Goal: Task Accomplishment & Management: Manage account settings

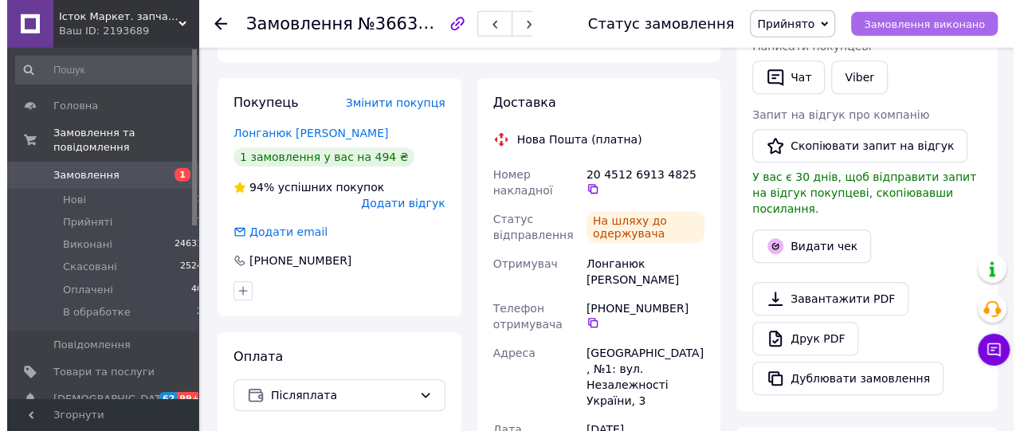
scroll to position [332, 0]
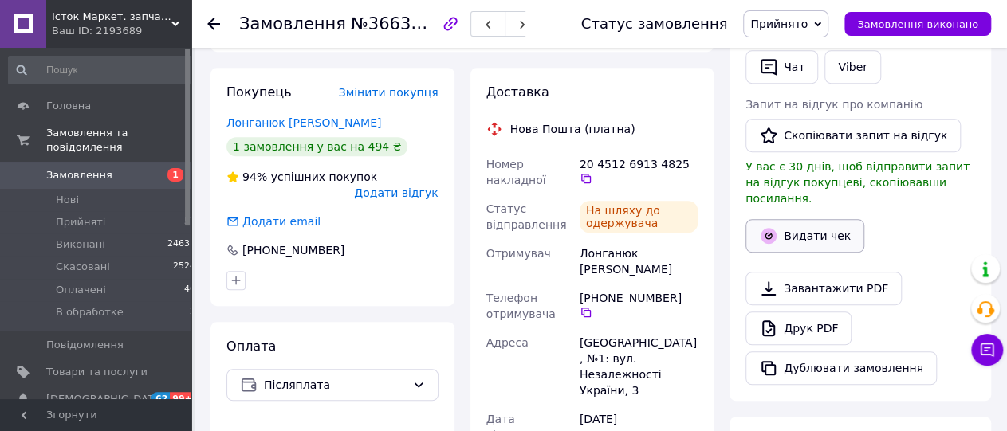
click at [804, 219] on button "Видати чек" at bounding box center [804, 235] width 119 height 33
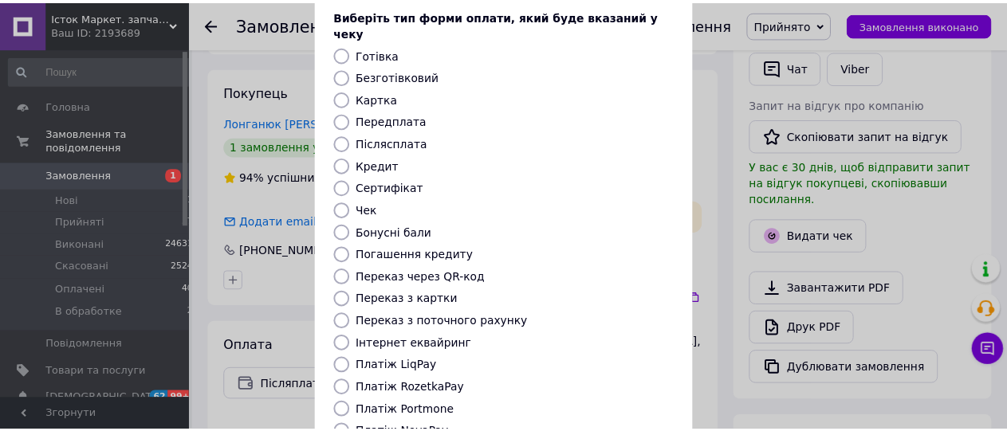
scroll to position [253, 0]
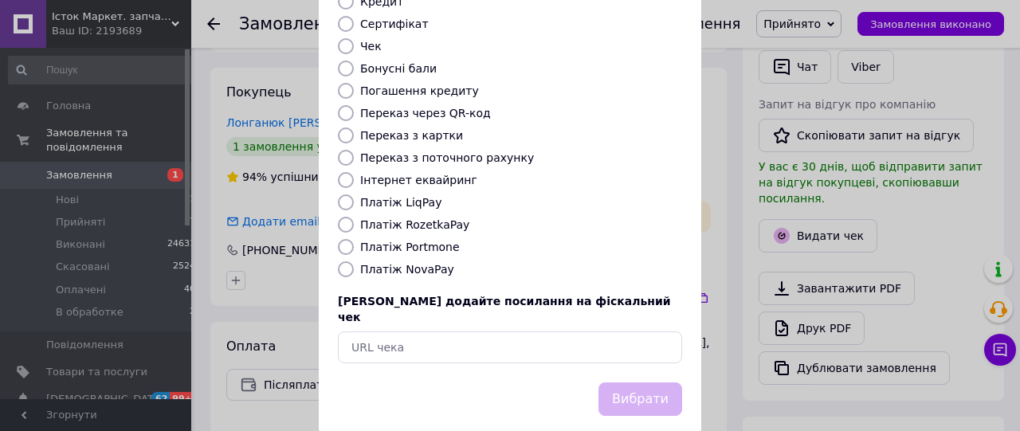
click at [400, 263] on label "Платіж NovaPay" at bounding box center [407, 269] width 94 height 13
click at [354, 261] on input "Платіж NovaPay" at bounding box center [346, 269] width 16 height 16
radio input "true"
click at [642, 383] on button "Вибрати" at bounding box center [640, 400] width 84 height 34
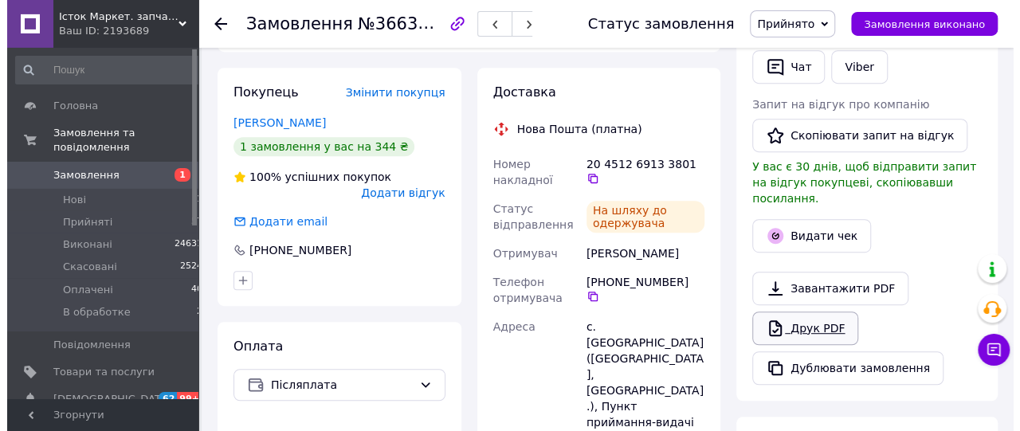
scroll to position [414, 0]
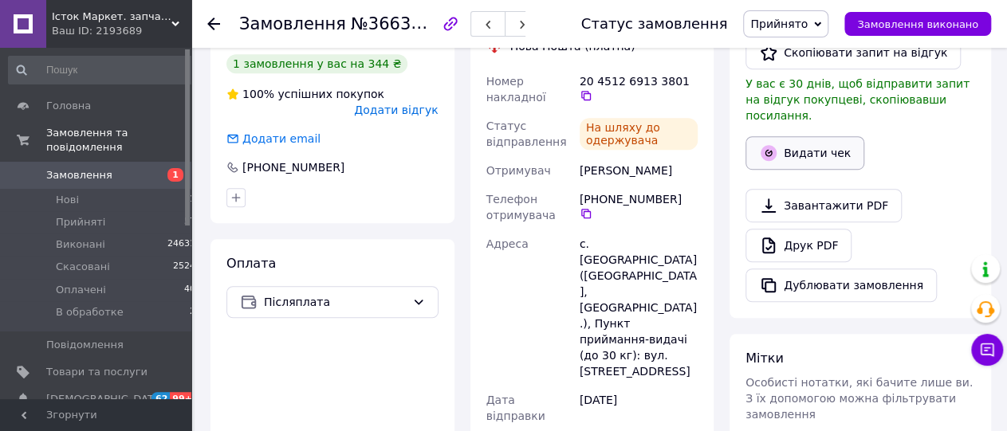
click at [810, 136] on button "Видати чек" at bounding box center [804, 152] width 119 height 33
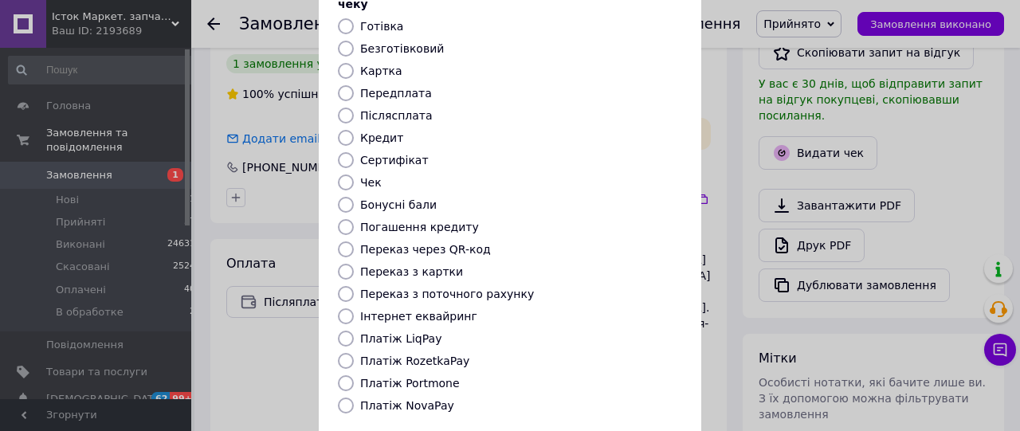
scroll to position [179, 0]
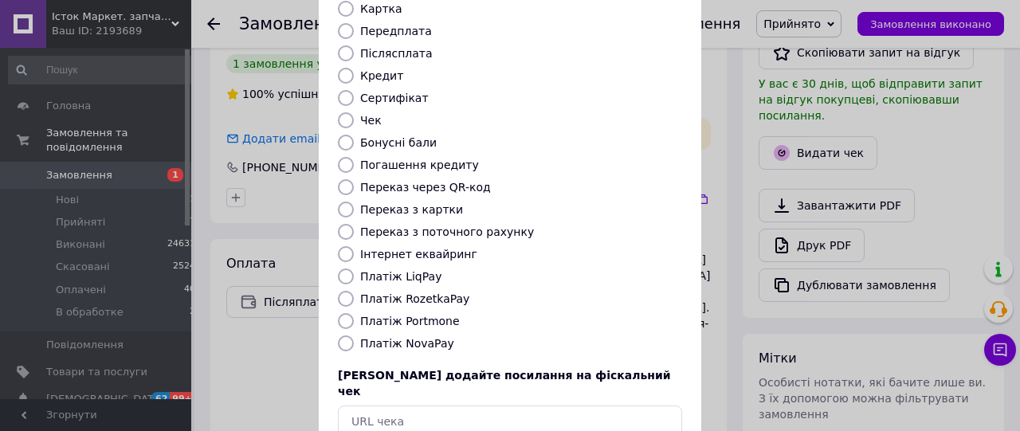
click at [410, 337] on label "Платіж NovaPay" at bounding box center [407, 343] width 94 height 13
click at [354, 336] on input "Платіж NovaPay" at bounding box center [346, 344] width 16 height 16
radio input "true"
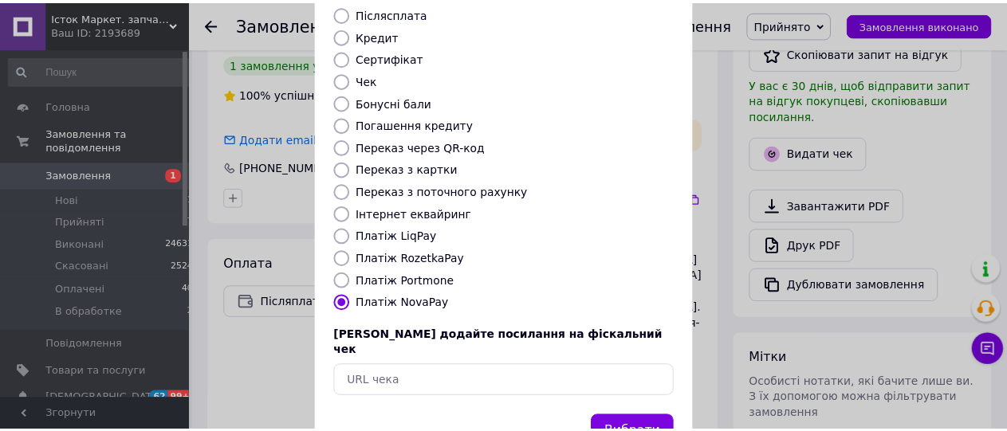
scroll to position [253, 0]
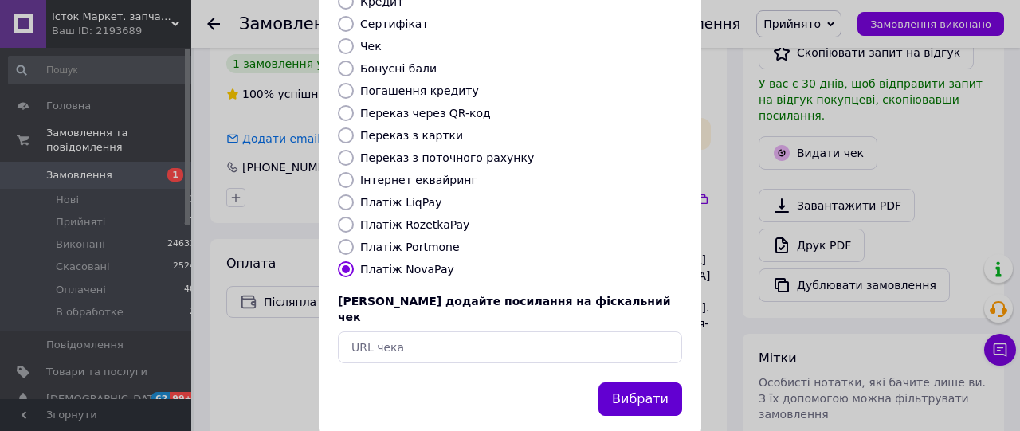
click at [626, 383] on button "Вибрати" at bounding box center [640, 400] width 84 height 34
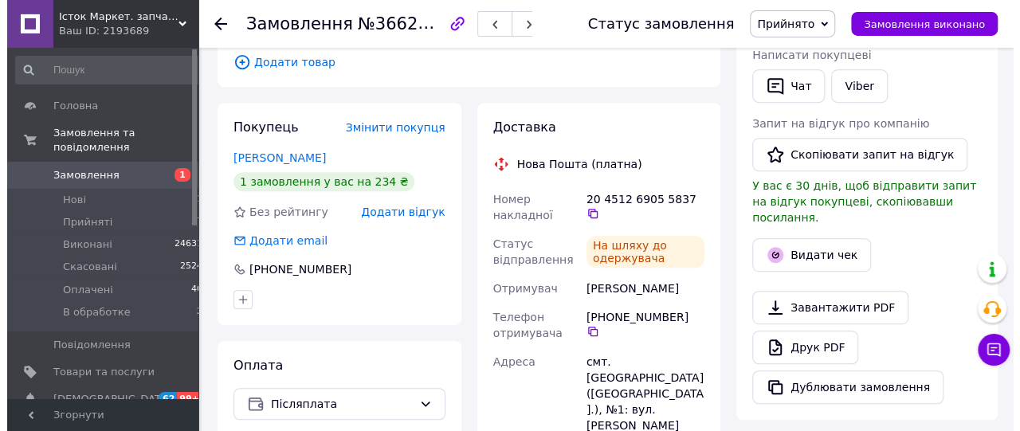
scroll to position [332, 0]
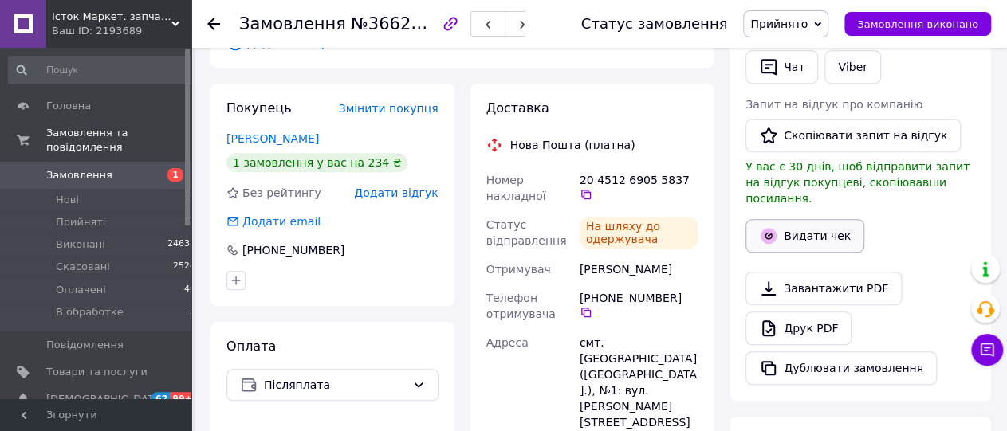
click at [818, 219] on button "Видати чек" at bounding box center [804, 235] width 119 height 33
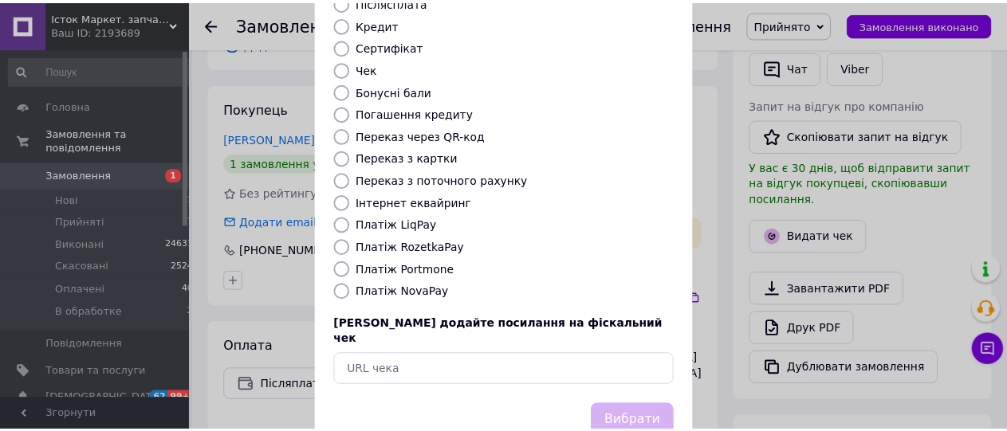
scroll to position [253, 0]
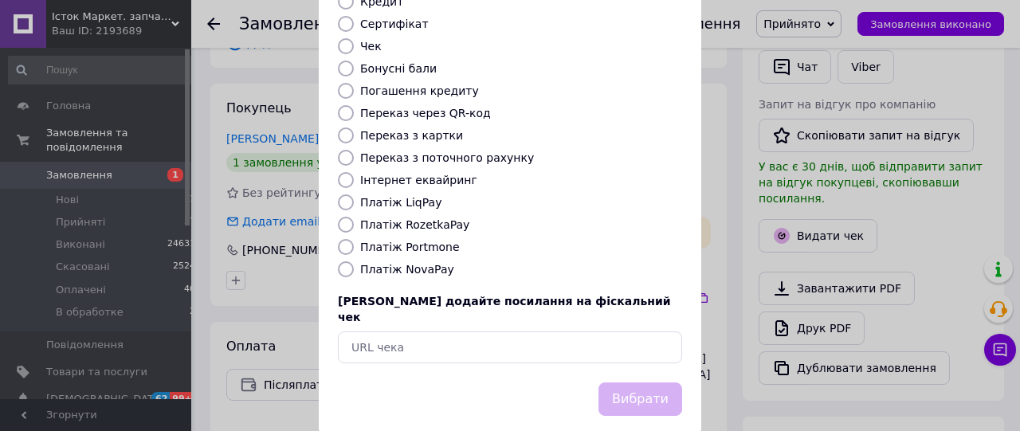
click at [420, 263] on label "Платіж NovaPay" at bounding box center [407, 269] width 94 height 13
click at [354, 261] on input "Платіж NovaPay" at bounding box center [346, 269] width 16 height 16
radio input "true"
click at [632, 383] on button "Вибрати" at bounding box center [640, 400] width 84 height 34
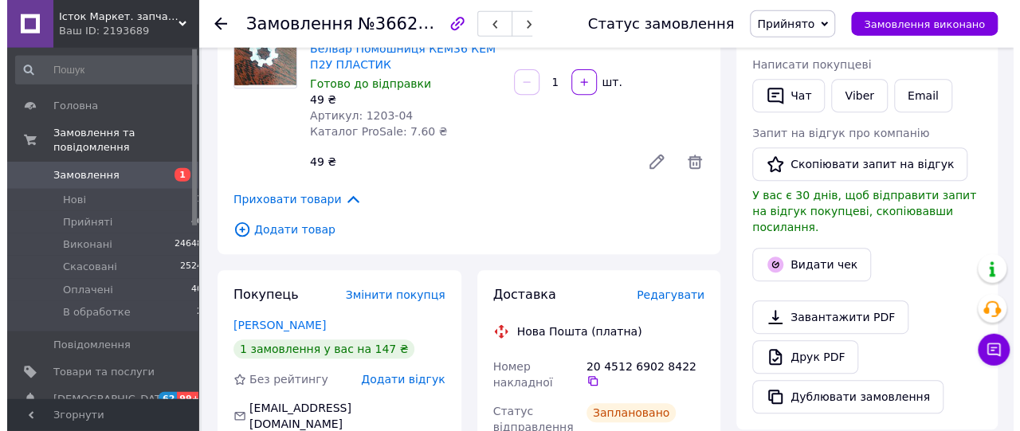
scroll to position [332, 0]
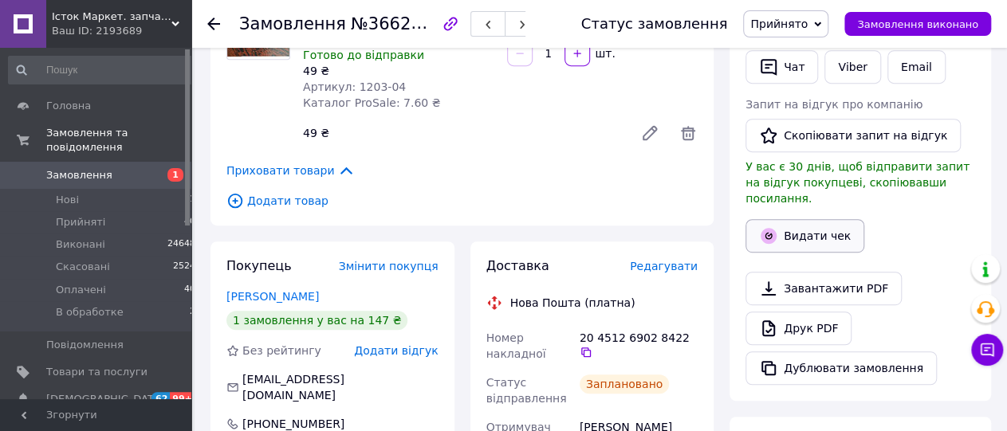
click at [820, 219] on button "Видати чек" at bounding box center [804, 235] width 119 height 33
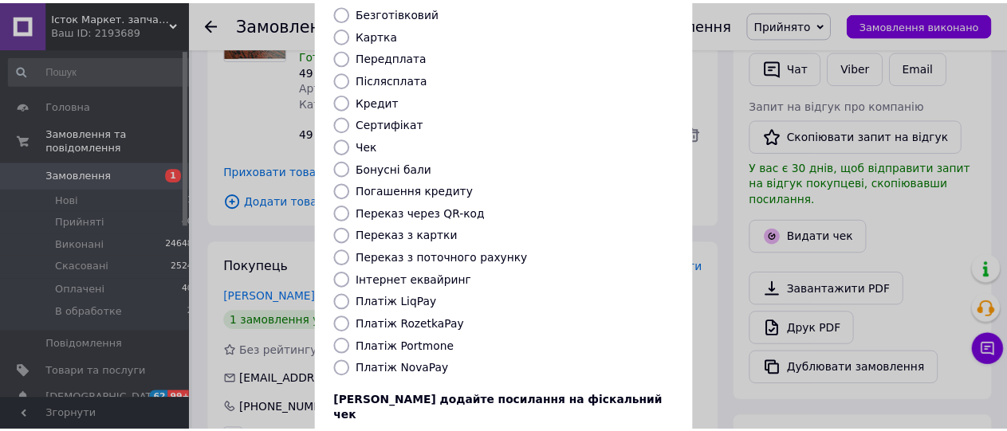
scroll to position [253, 0]
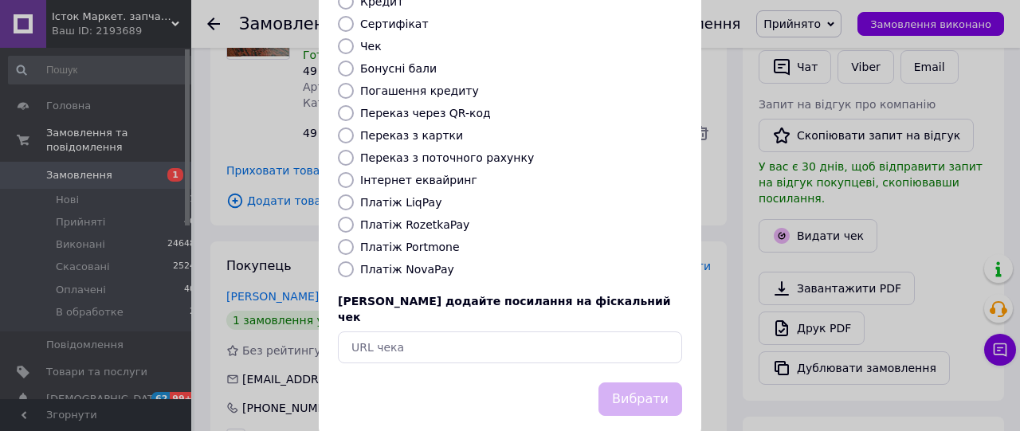
click at [401, 263] on label "Платіж NovaPay" at bounding box center [407, 269] width 94 height 13
click at [354, 261] on input "Платіж NovaPay" at bounding box center [346, 269] width 16 height 16
radio input "true"
click at [643, 383] on button "Вибрати" at bounding box center [640, 400] width 84 height 34
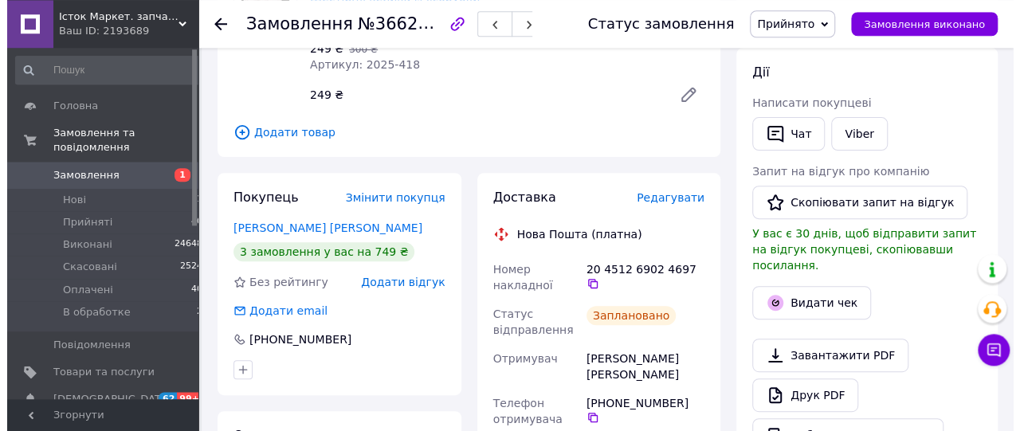
scroll to position [249, 0]
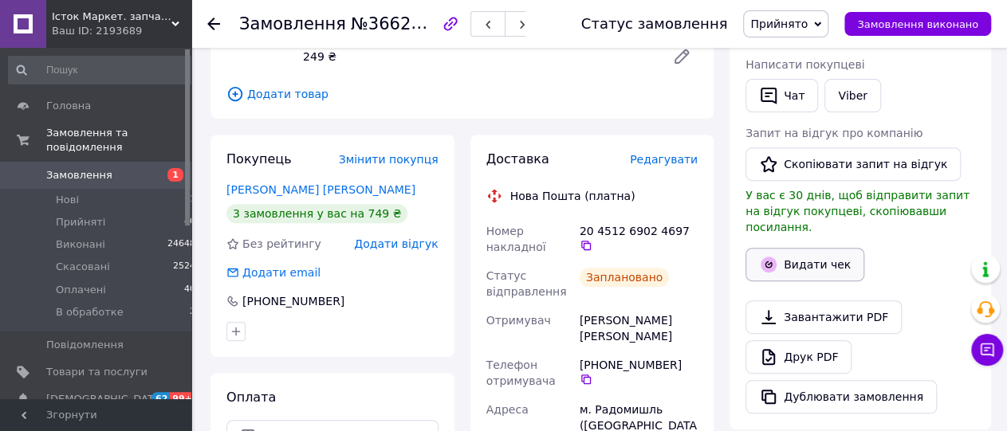
click at [838, 248] on button "Видати чек" at bounding box center [804, 264] width 119 height 33
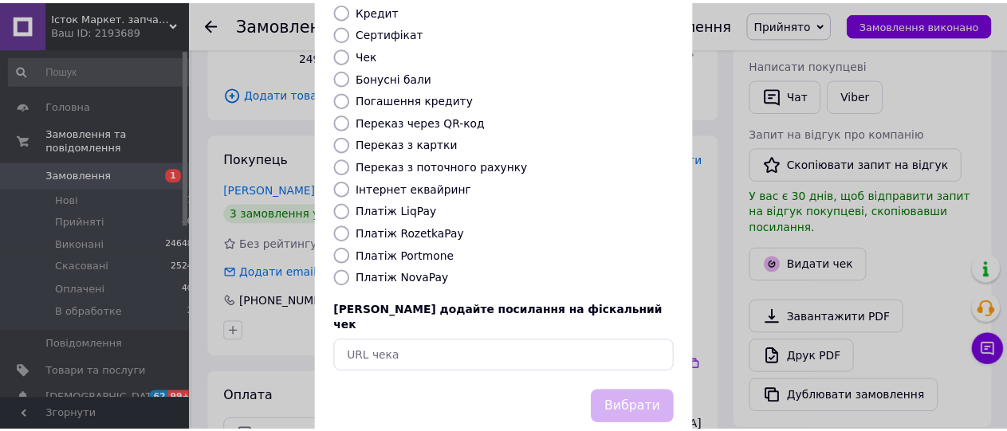
scroll to position [253, 0]
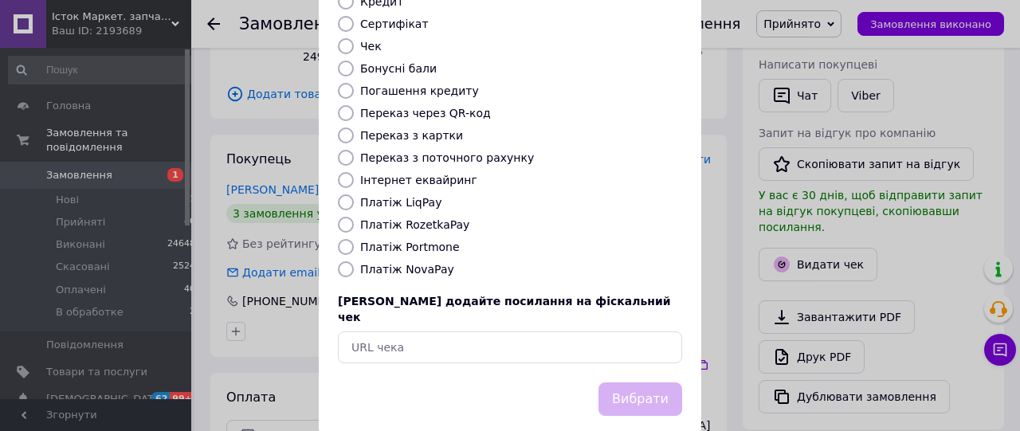
click at [414, 263] on label "Платіж NovaPay" at bounding box center [407, 269] width 94 height 13
click at [354, 261] on input "Платіж NovaPay" at bounding box center [346, 269] width 16 height 16
radio input "true"
click at [637, 383] on button "Вибрати" at bounding box center [640, 400] width 84 height 34
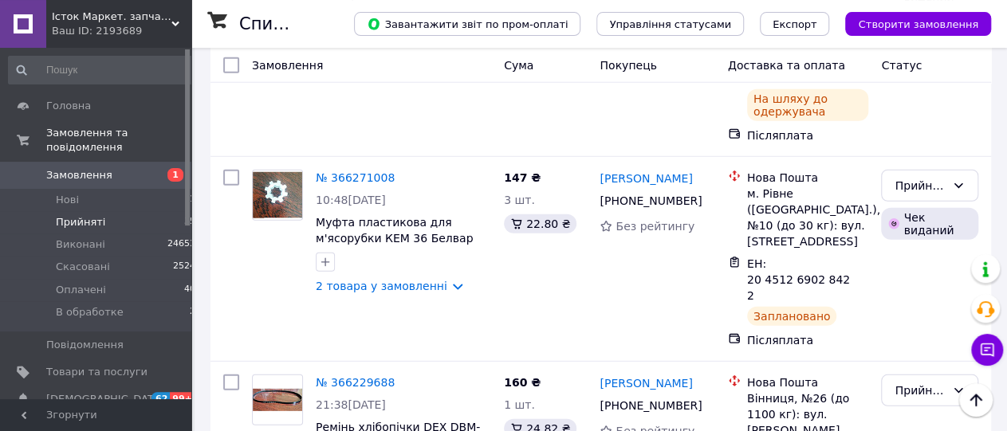
scroll to position [2155, 0]
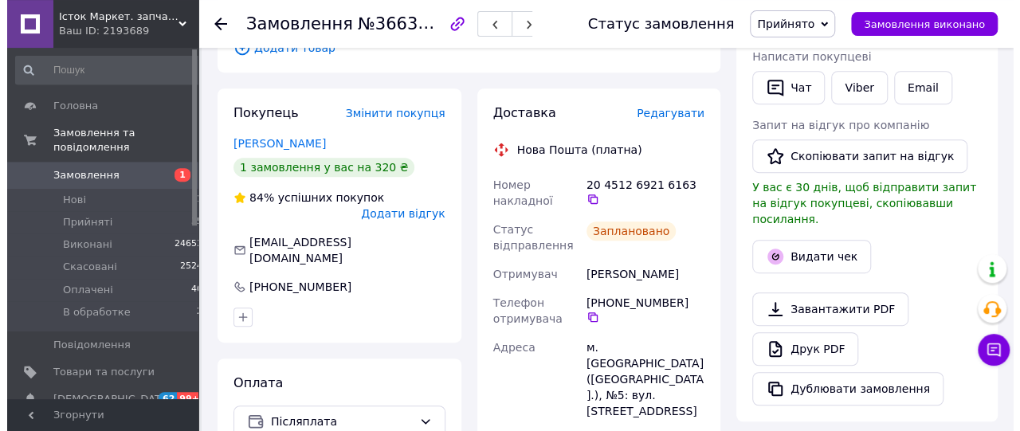
scroll to position [332, 0]
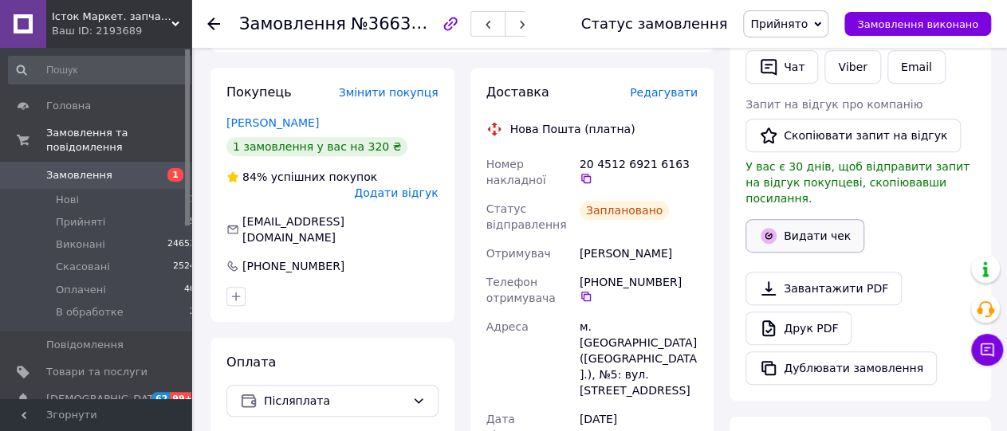
click at [837, 219] on button "Видати чек" at bounding box center [804, 235] width 119 height 33
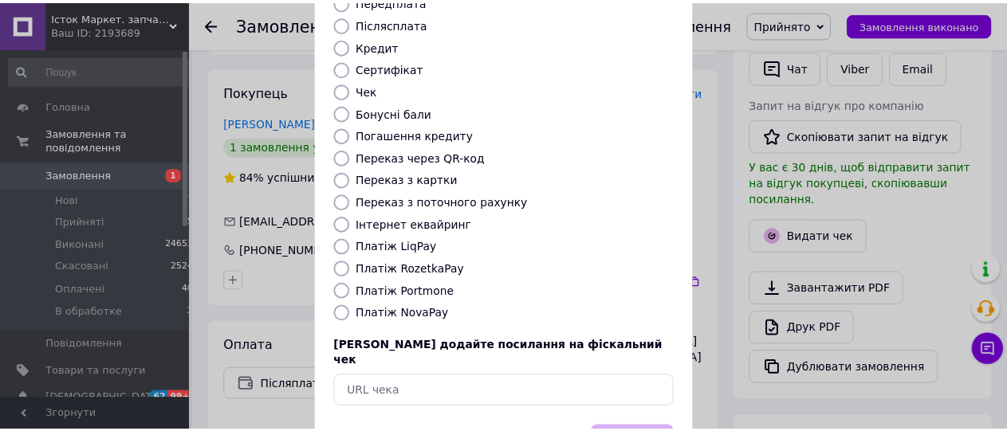
scroll to position [253, 0]
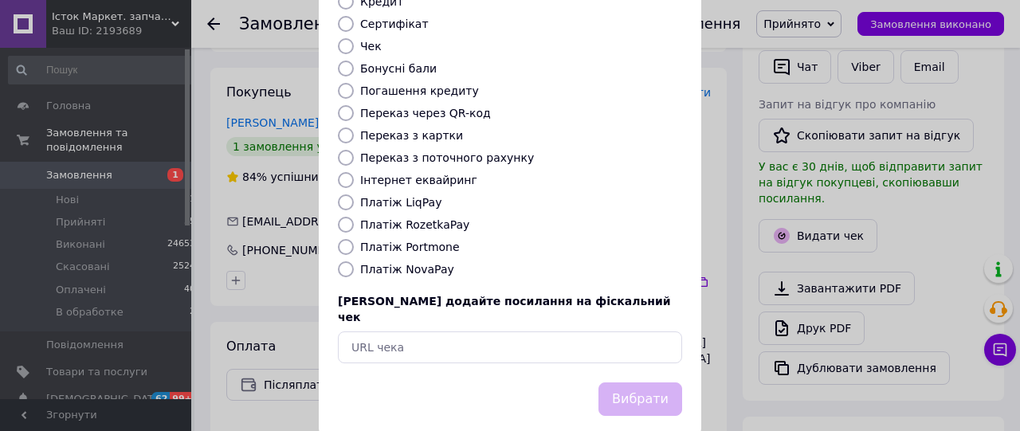
drag, startPoint x: 422, startPoint y: 253, endPoint x: 435, endPoint y: 256, distance: 13.9
click at [423, 263] on label "Платіж NovaPay" at bounding box center [407, 269] width 94 height 13
drag, startPoint x: 409, startPoint y: 249, endPoint x: 420, endPoint y: 248, distance: 11.3
click at [412, 263] on label "Платіж NovaPay" at bounding box center [407, 269] width 94 height 13
click at [387, 263] on label "Платіж NovaPay" at bounding box center [407, 269] width 94 height 13
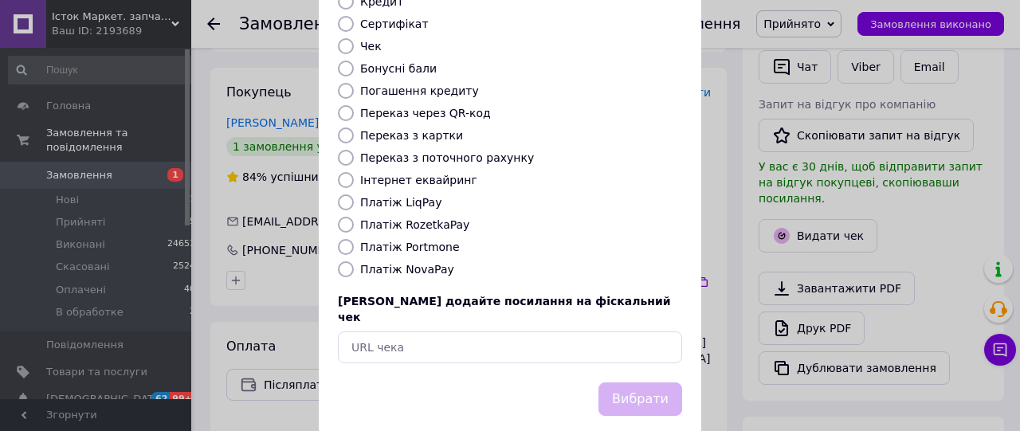
click at [354, 261] on input "Платіж NovaPay" at bounding box center [346, 269] width 16 height 16
radio input "true"
click at [657, 383] on button "Вибрати" at bounding box center [640, 400] width 84 height 34
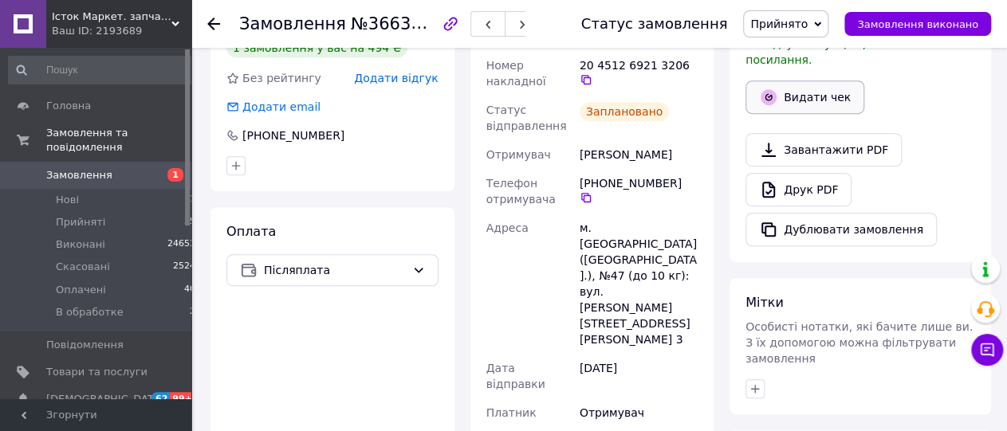
click at [815, 80] on button "Видати чек" at bounding box center [804, 96] width 119 height 33
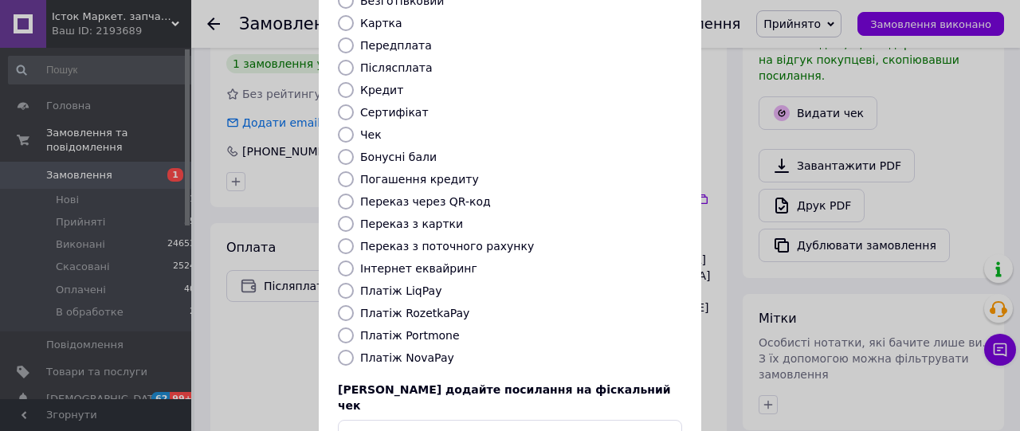
scroll to position [253, 0]
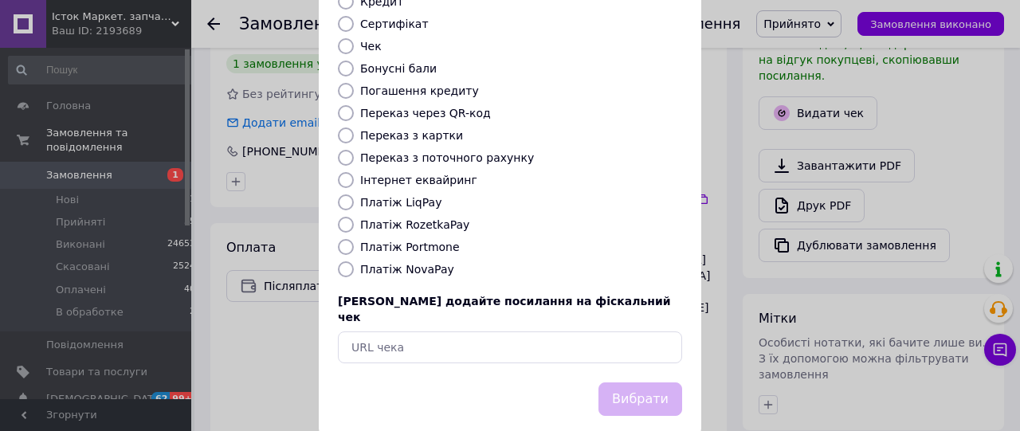
click at [409, 263] on label "Платіж NovaPay" at bounding box center [407, 269] width 94 height 13
click at [354, 261] on input "Платіж NovaPay" at bounding box center [346, 269] width 16 height 16
radio input "true"
click at [642, 383] on button "Вибрати" at bounding box center [640, 400] width 84 height 34
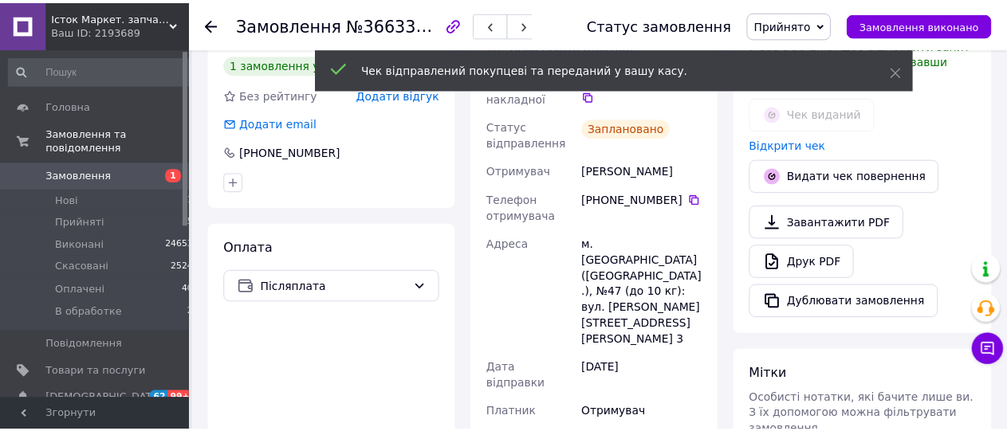
scroll to position [414, 0]
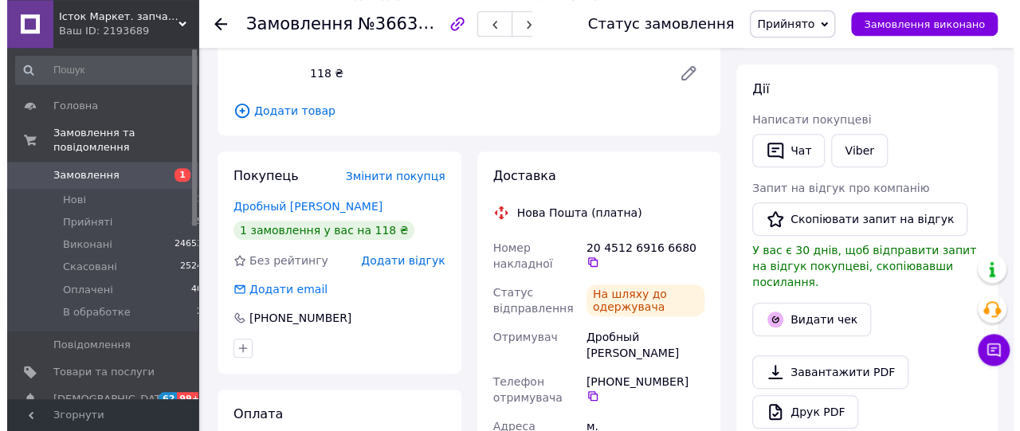
scroll to position [332, 0]
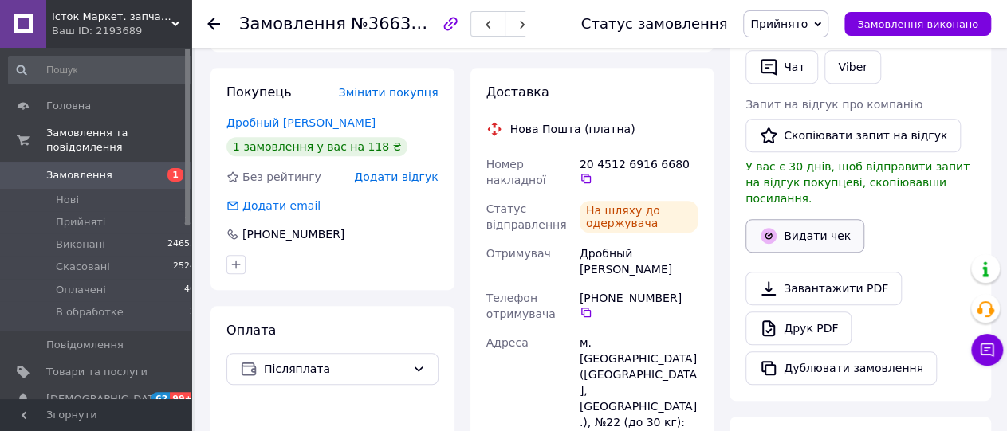
click at [831, 219] on button "Видати чек" at bounding box center [804, 235] width 119 height 33
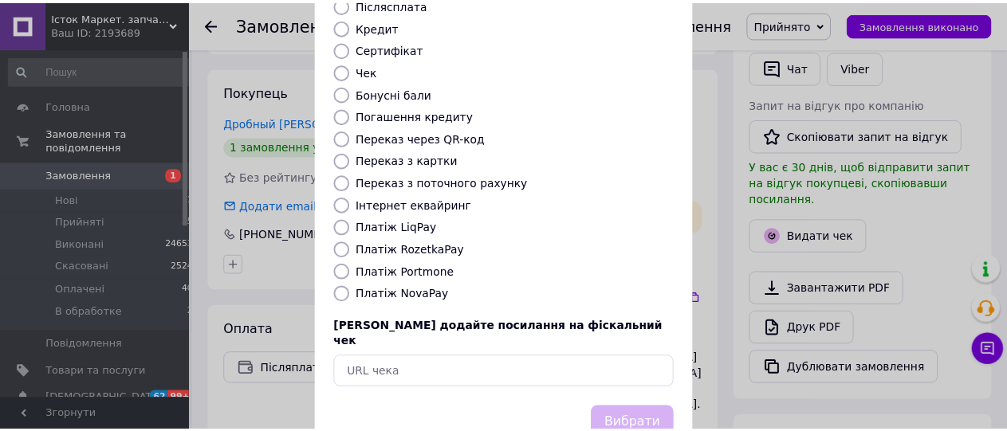
scroll to position [253, 0]
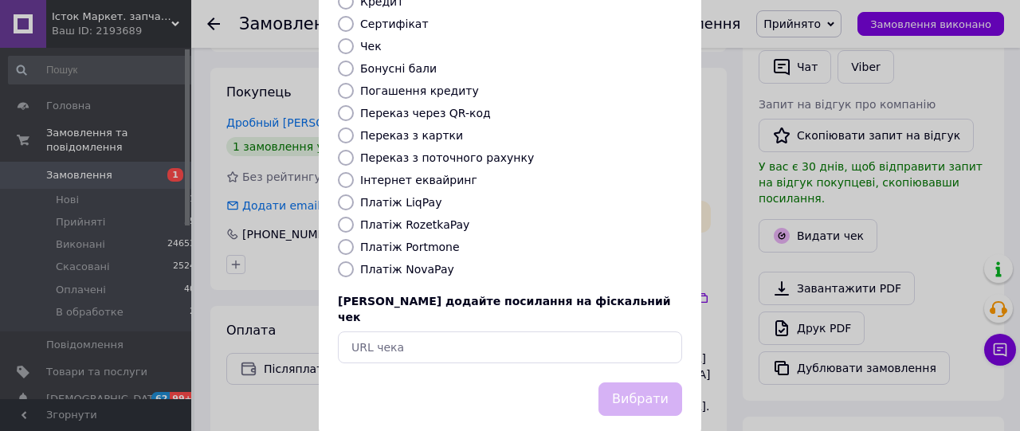
click at [421, 263] on label "Платіж NovaPay" at bounding box center [407, 269] width 94 height 13
click at [354, 261] on input "Платіж NovaPay" at bounding box center [346, 269] width 16 height 16
radio input "true"
click at [624, 383] on button "Вибрати" at bounding box center [640, 400] width 84 height 34
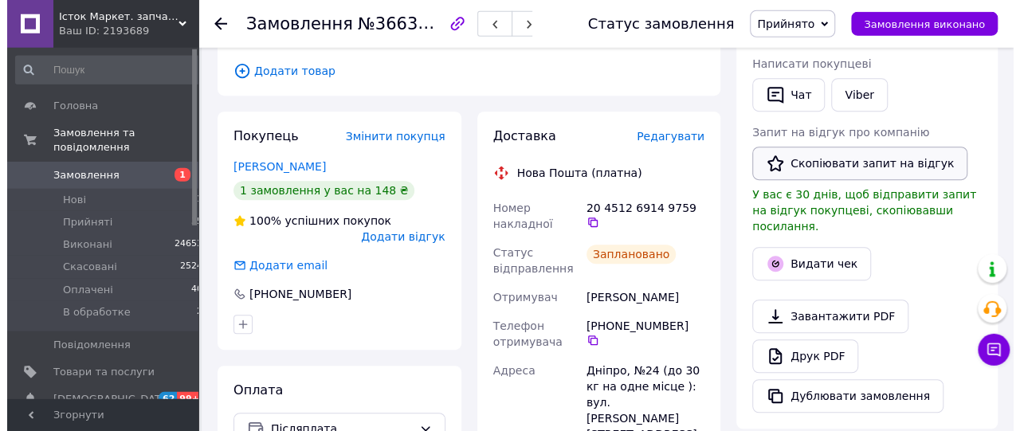
scroll to position [332, 0]
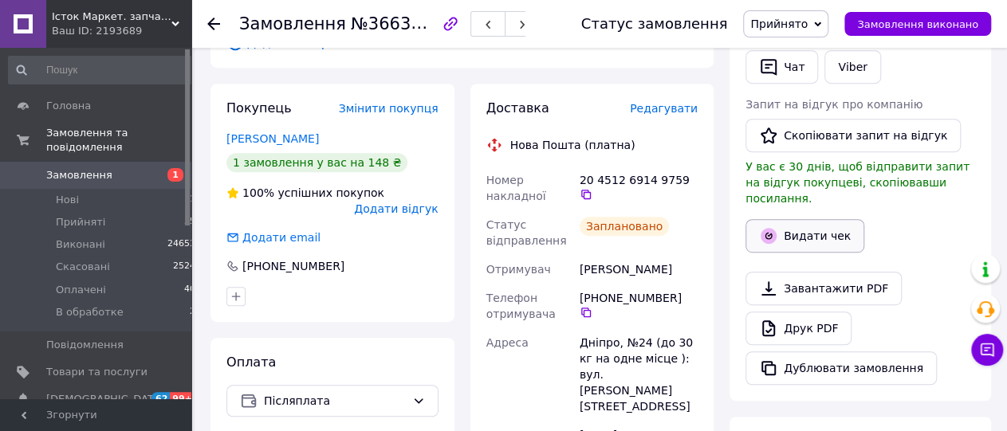
click at [818, 224] on button "Видати чек" at bounding box center [804, 235] width 119 height 33
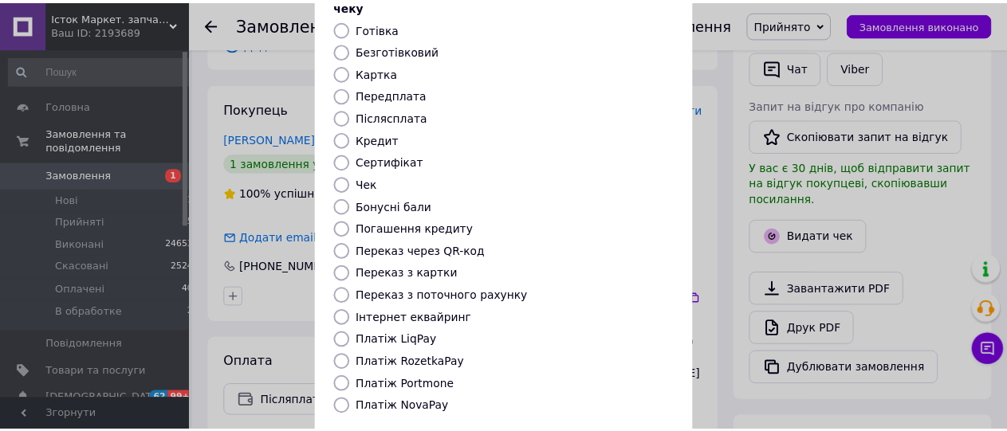
scroll to position [253, 0]
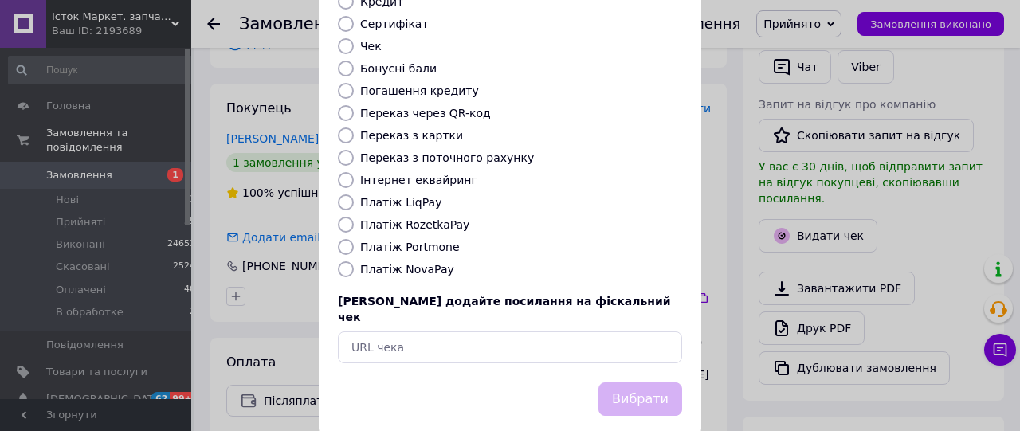
click at [414, 263] on label "Платіж NovaPay" at bounding box center [407, 269] width 94 height 13
click at [354, 261] on input "Платіж NovaPay" at bounding box center [346, 269] width 16 height 16
radio input "true"
click at [621, 383] on button "Вибрати" at bounding box center [640, 400] width 84 height 34
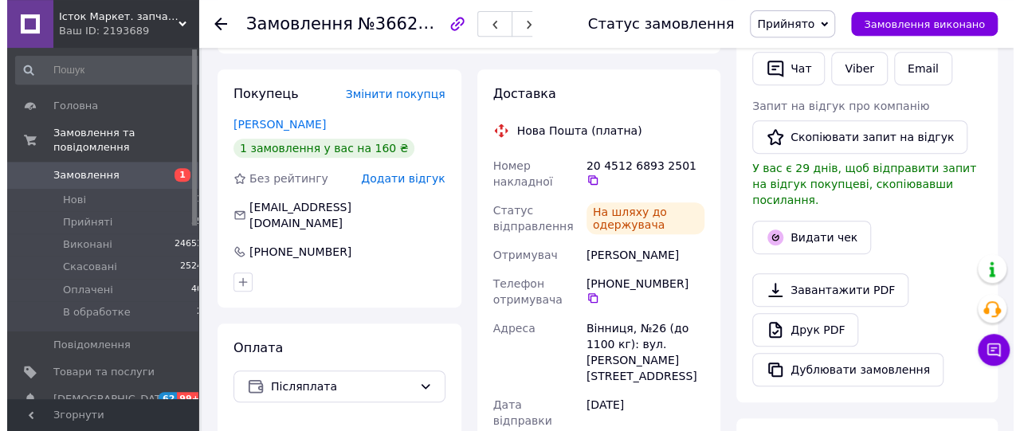
scroll to position [332, 0]
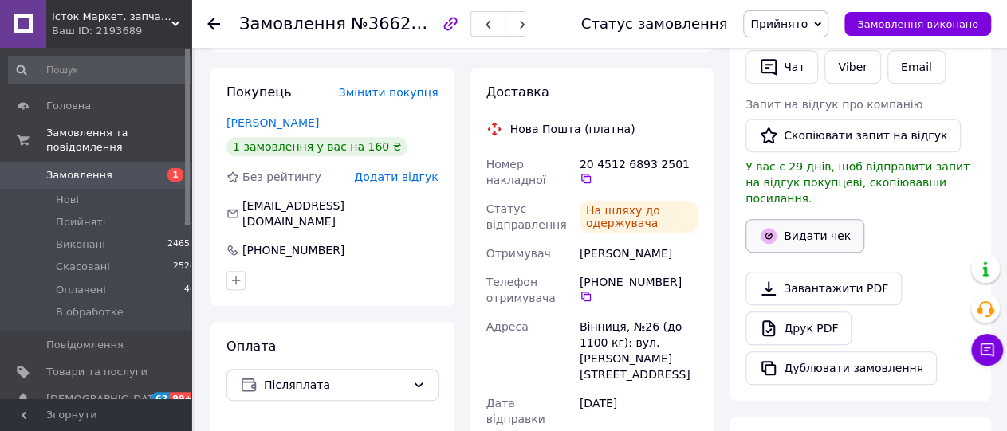
click at [818, 219] on button "Видати чек" at bounding box center [804, 235] width 119 height 33
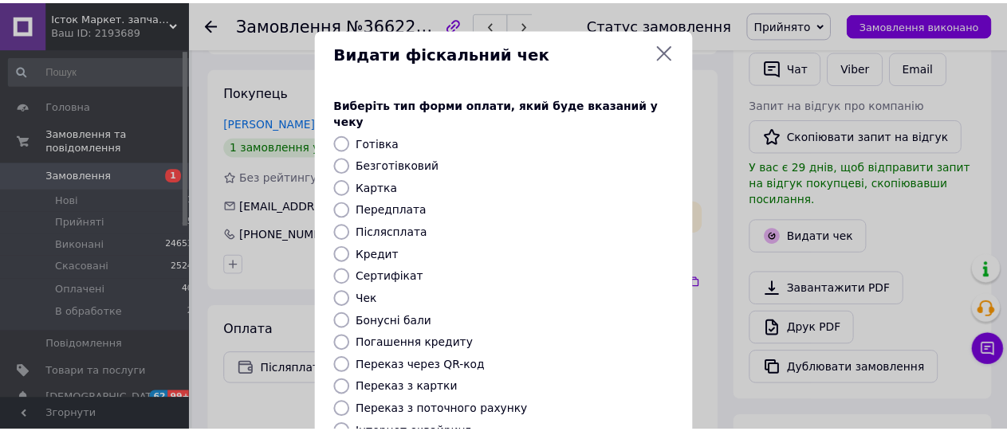
scroll to position [253, 0]
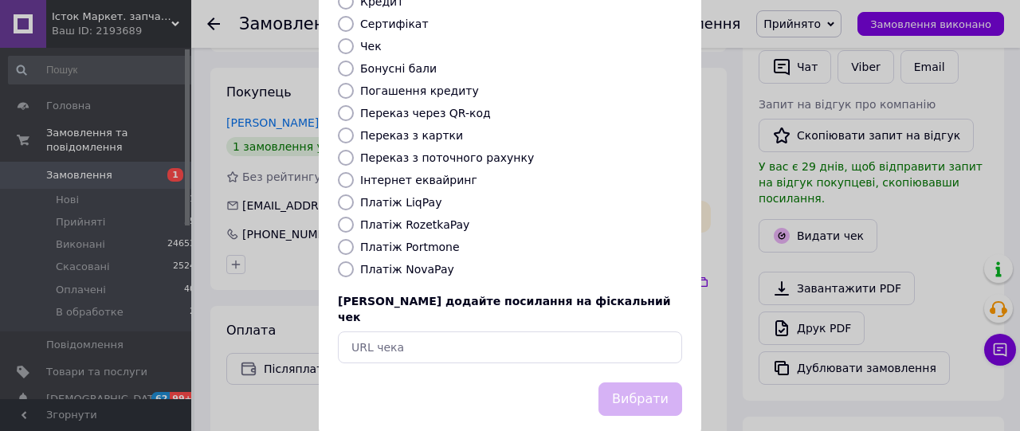
click at [378, 263] on label "Платіж NovaPay" at bounding box center [407, 269] width 94 height 13
click at [354, 261] on input "Платіж NovaPay" at bounding box center [346, 269] width 16 height 16
radio input "true"
click at [632, 383] on button "Вибрати" at bounding box center [640, 400] width 84 height 34
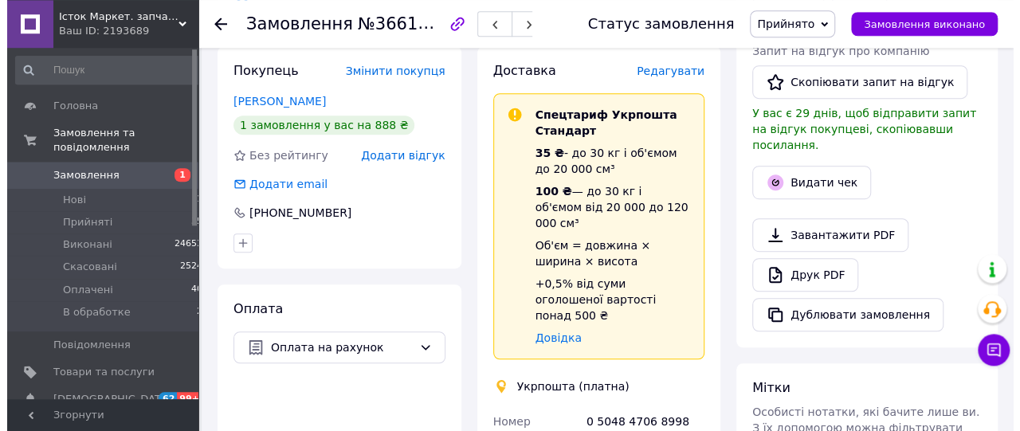
scroll to position [414, 0]
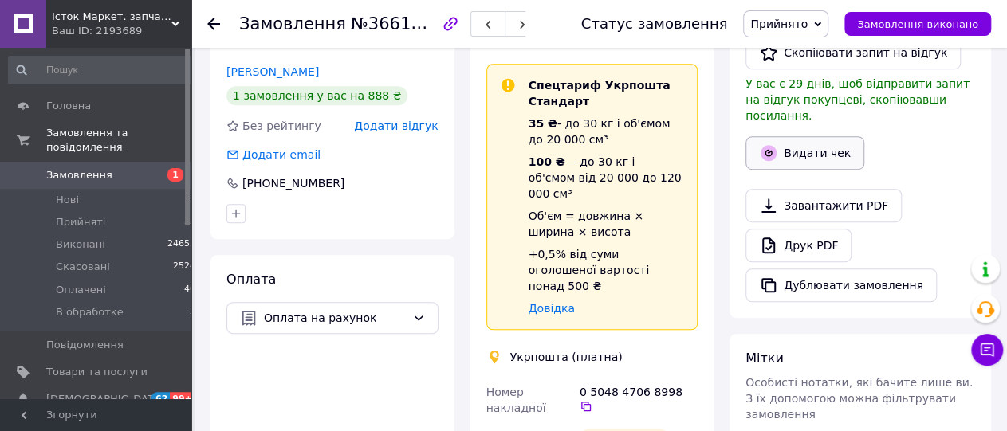
click at [802, 136] on button "Видати чек" at bounding box center [804, 152] width 119 height 33
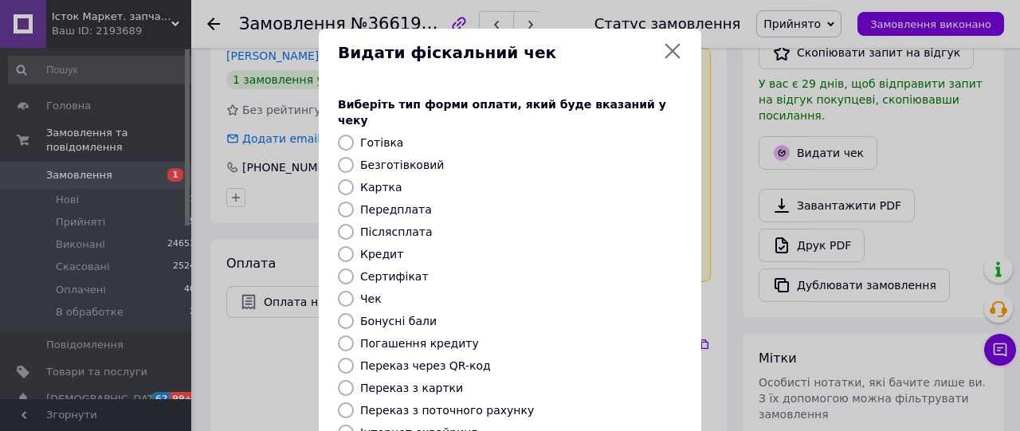
click at [392, 203] on label "Передплата" at bounding box center [396, 209] width 72 height 13
click at [354, 202] on input "Передплата" at bounding box center [346, 210] width 16 height 16
radio input "true"
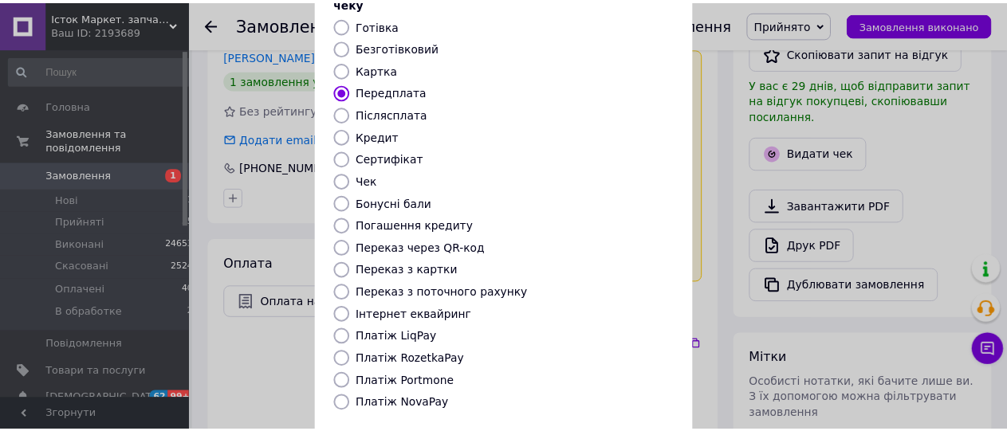
scroll to position [253, 0]
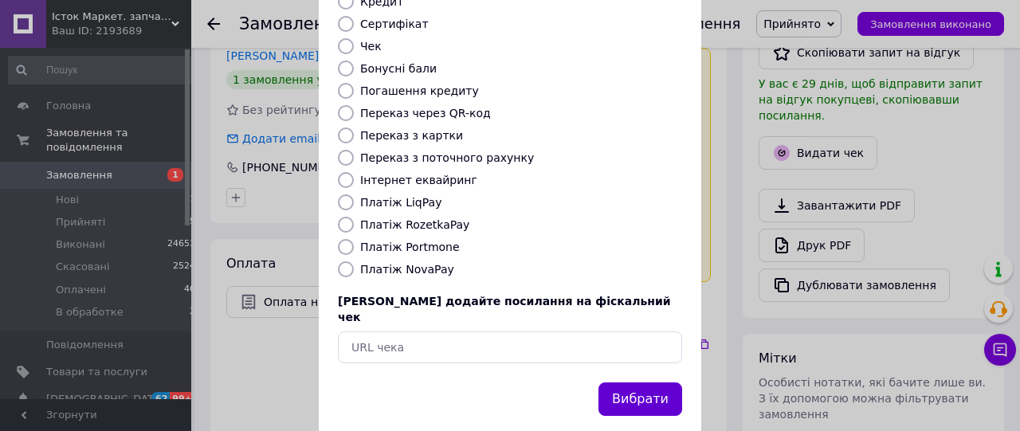
click at [623, 383] on button "Вибрати" at bounding box center [640, 400] width 84 height 34
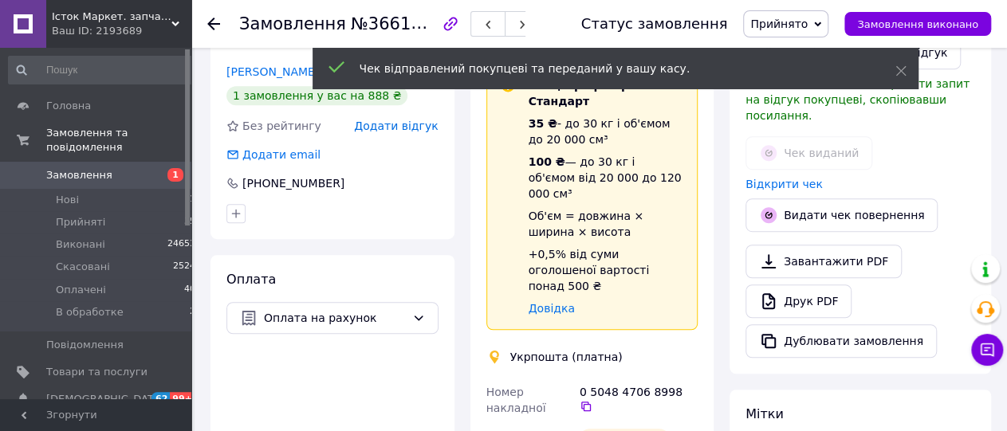
click at [827, 21] on span "Прийнято" at bounding box center [785, 23] width 85 height 27
click at [806, 104] on li "Оплачено" at bounding box center [786, 104] width 84 height 24
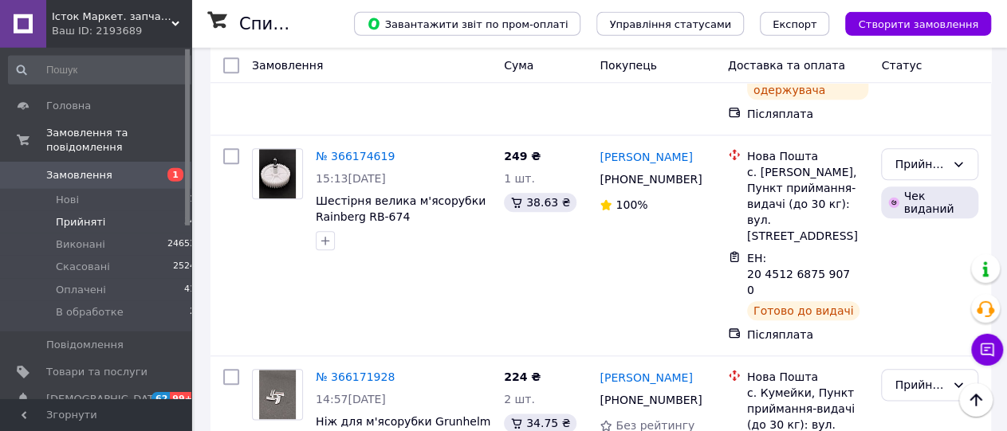
scroll to position [3724, 0]
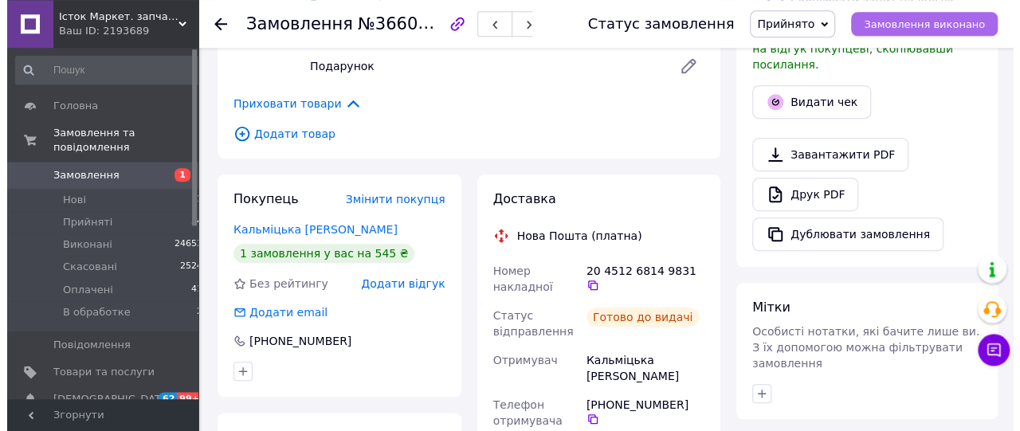
scroll to position [414, 0]
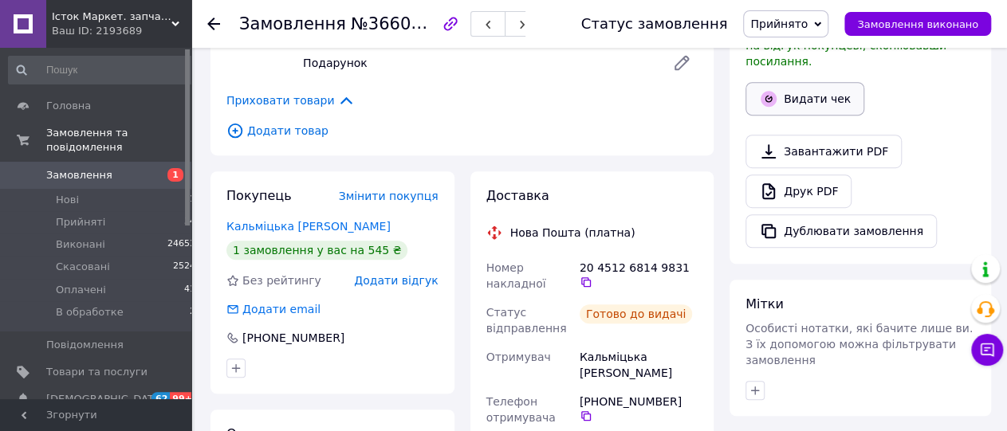
click at [814, 82] on button "Видати чек" at bounding box center [804, 98] width 119 height 33
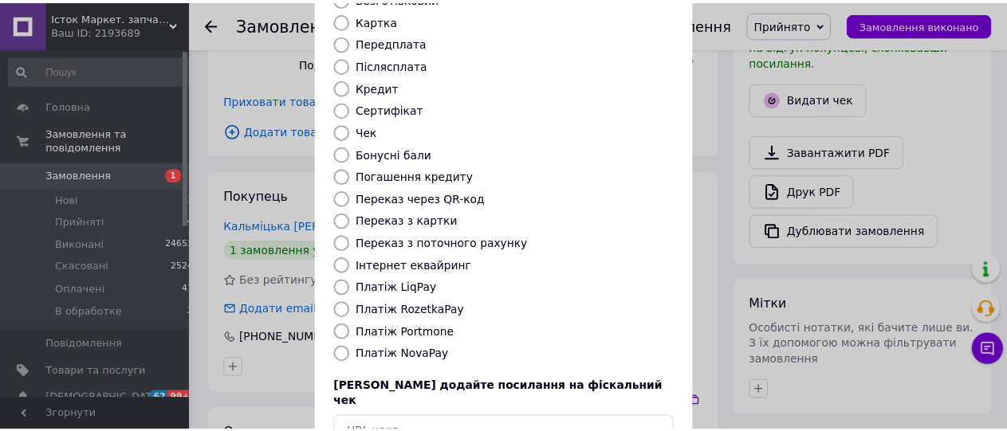
scroll to position [253, 0]
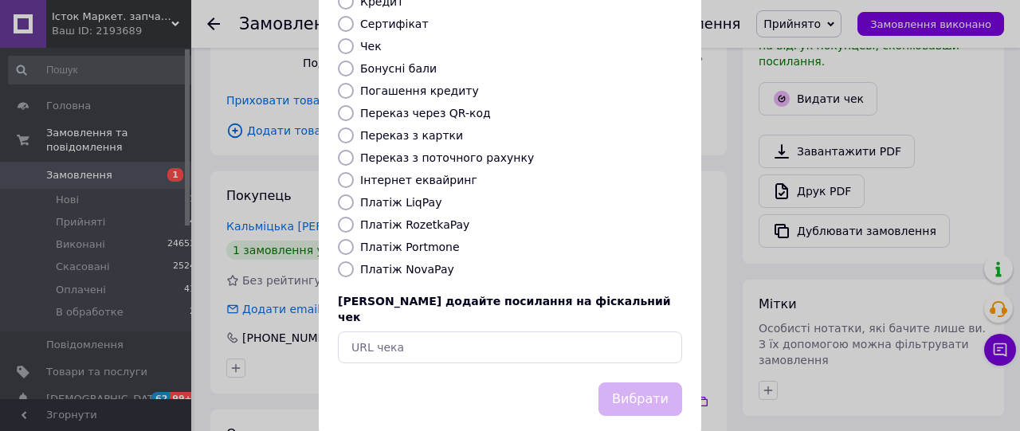
click at [421, 263] on label "Платіж NovaPay" at bounding box center [407, 269] width 94 height 13
click at [354, 261] on input "Платіж NovaPay" at bounding box center [346, 269] width 16 height 16
radio input "true"
click at [616, 383] on button "Вибрати" at bounding box center [640, 400] width 84 height 34
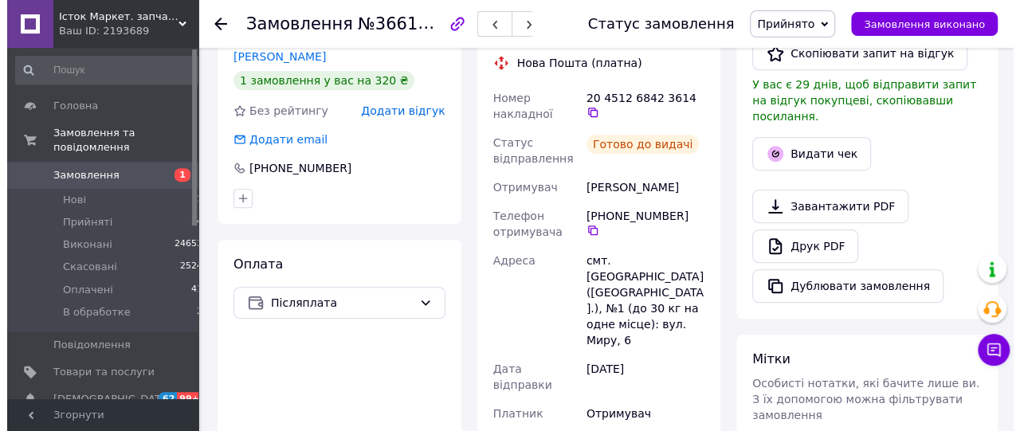
scroll to position [414, 0]
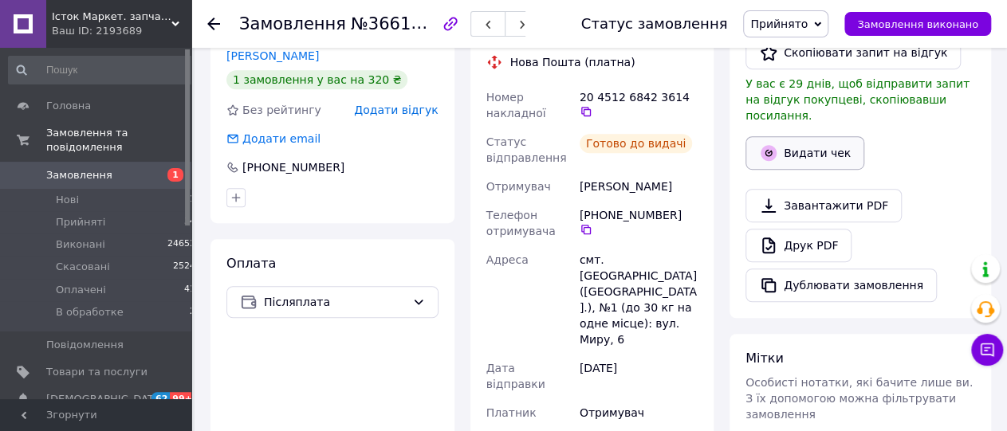
click at [823, 144] on button "Видати чек" at bounding box center [804, 152] width 119 height 33
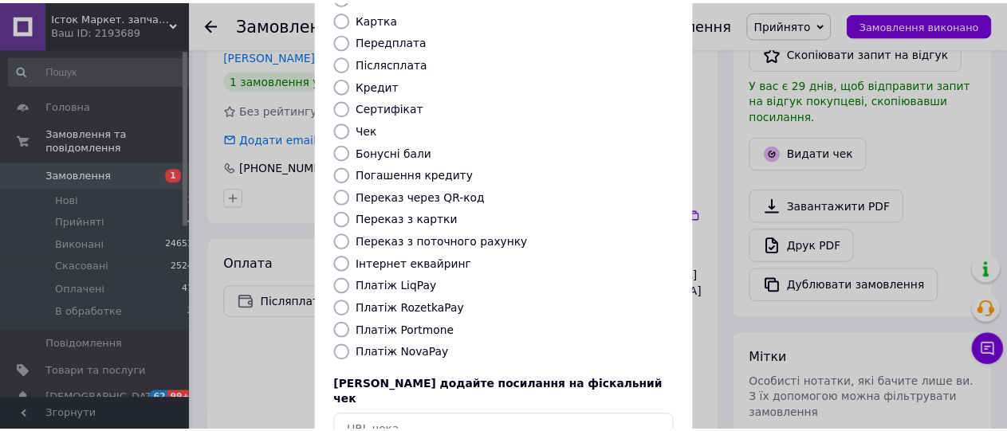
scroll to position [253, 0]
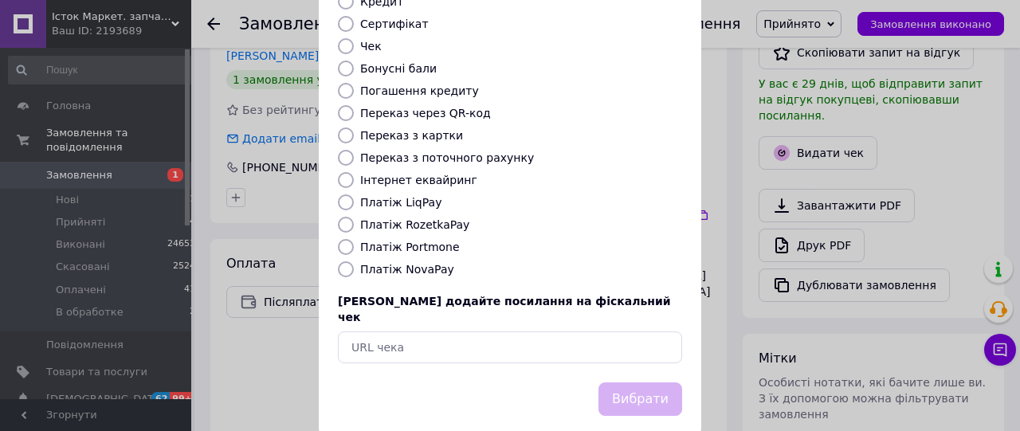
click at [422, 263] on label "Платіж NovaPay" at bounding box center [407, 269] width 94 height 13
click at [354, 261] on input "Платіж NovaPay" at bounding box center [346, 269] width 16 height 16
radio input "true"
click at [629, 383] on button "Вибрати" at bounding box center [640, 400] width 84 height 34
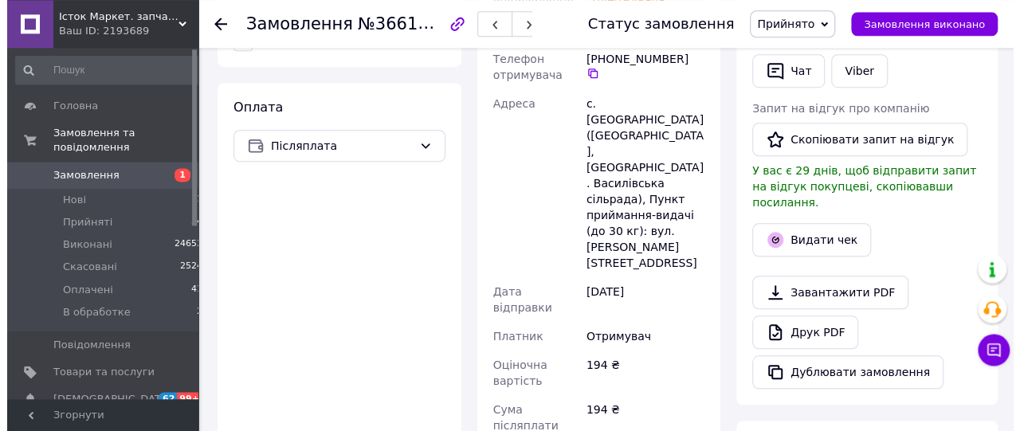
scroll to position [580, 0]
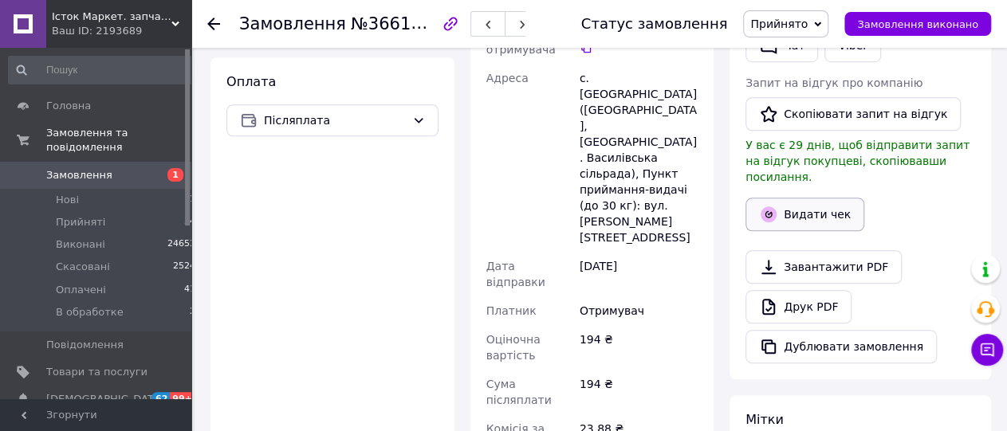
click at [832, 206] on button "Видати чек" at bounding box center [804, 214] width 119 height 33
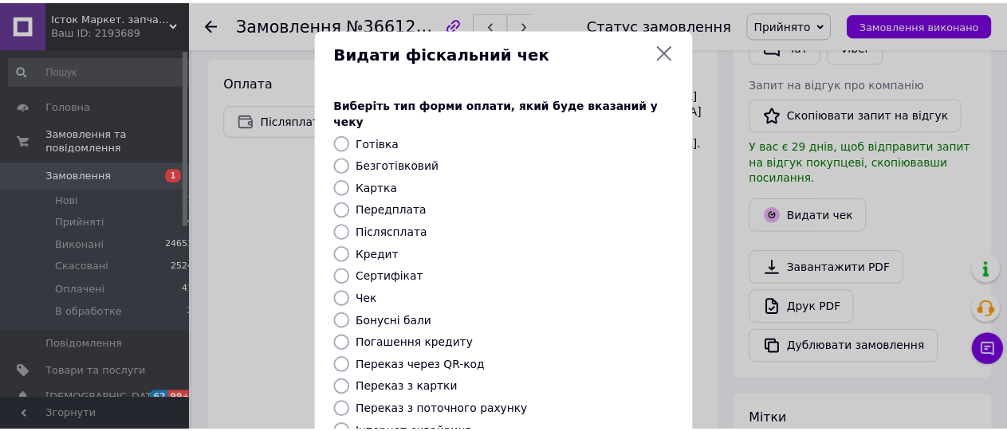
scroll to position [253, 0]
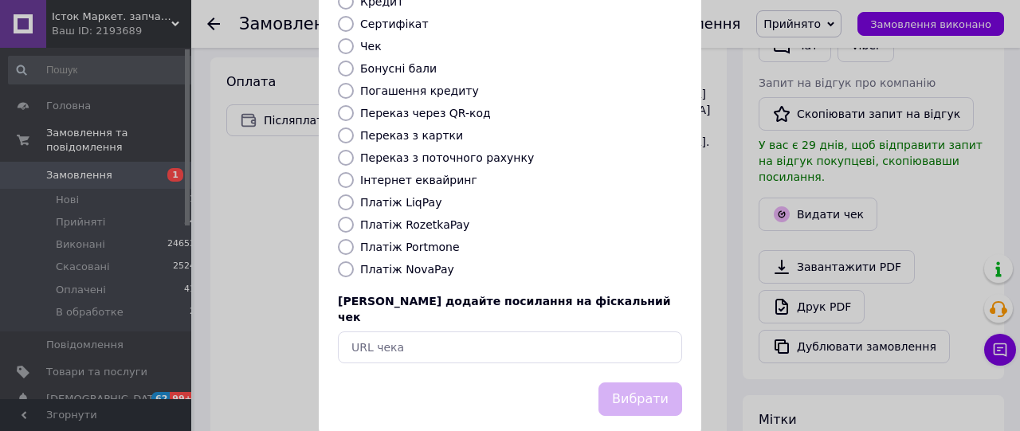
click at [415, 263] on label "Платіж NovaPay" at bounding box center [407, 269] width 94 height 13
click at [398, 263] on label "Платіж NovaPay" at bounding box center [407, 269] width 94 height 13
click at [354, 261] on input "Платіж NovaPay" at bounding box center [346, 269] width 16 height 16
radio input "true"
click at [657, 383] on button "Вибрати" at bounding box center [640, 400] width 84 height 34
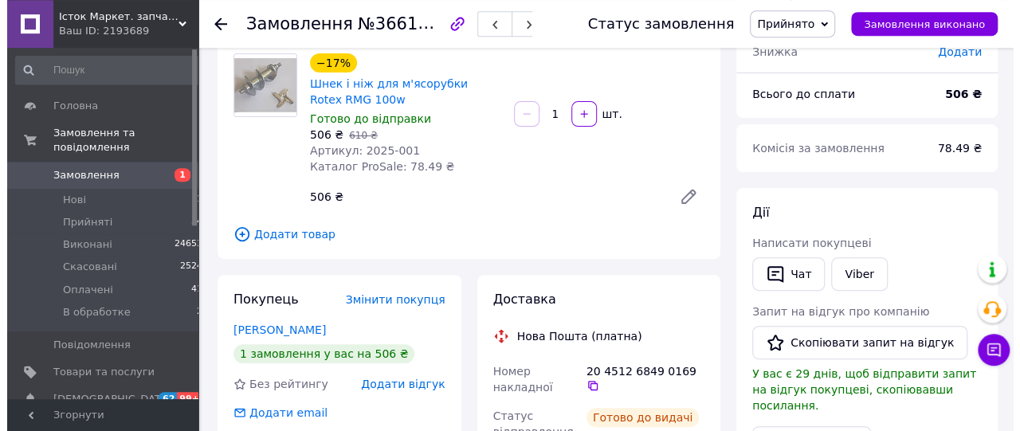
scroll to position [332, 0]
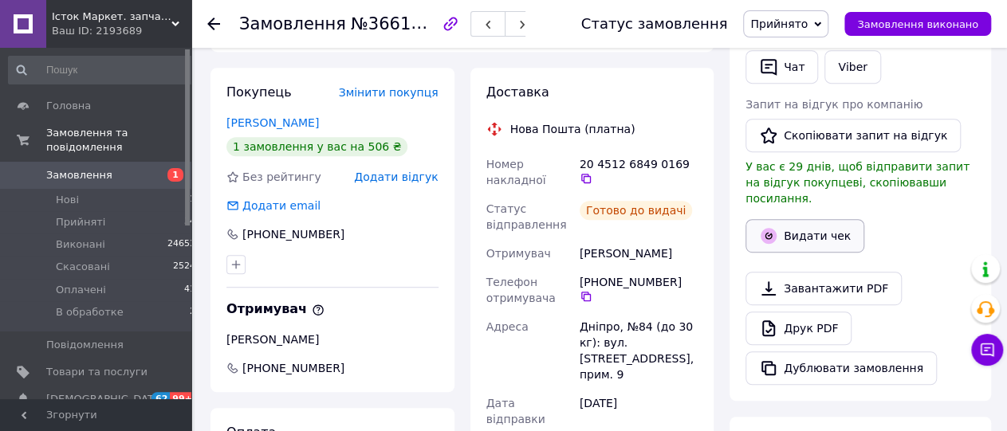
click at [783, 219] on button "Видати чек" at bounding box center [804, 235] width 119 height 33
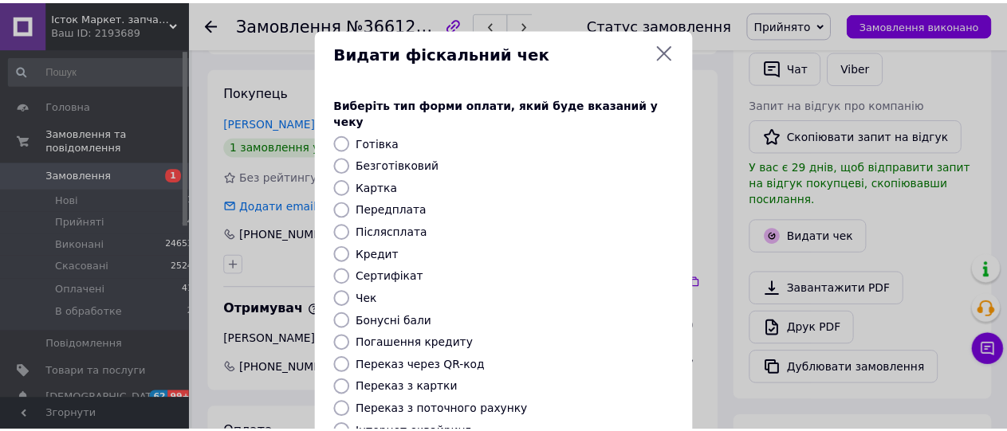
scroll to position [253, 0]
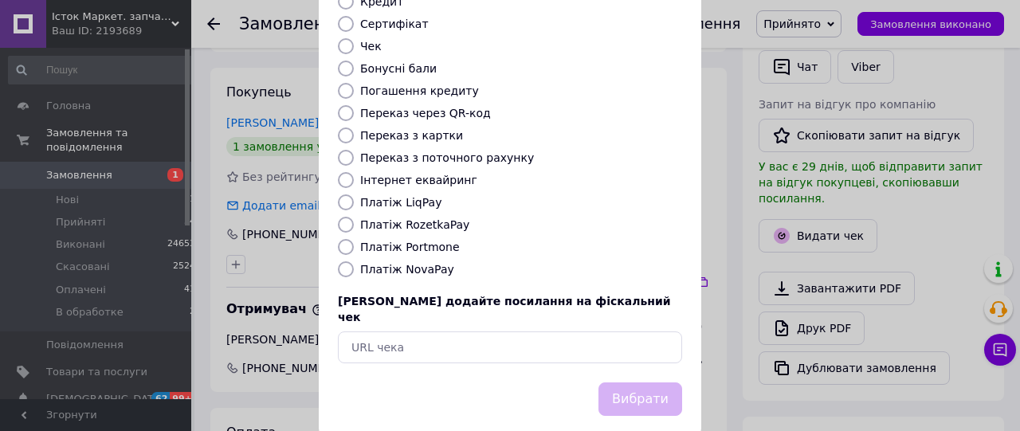
click at [415, 263] on label "Платіж NovaPay" at bounding box center [407, 269] width 94 height 13
click at [354, 261] on input "Платіж NovaPay" at bounding box center [346, 269] width 16 height 16
radio input "true"
click at [624, 383] on button "Вибрати" at bounding box center [640, 400] width 84 height 34
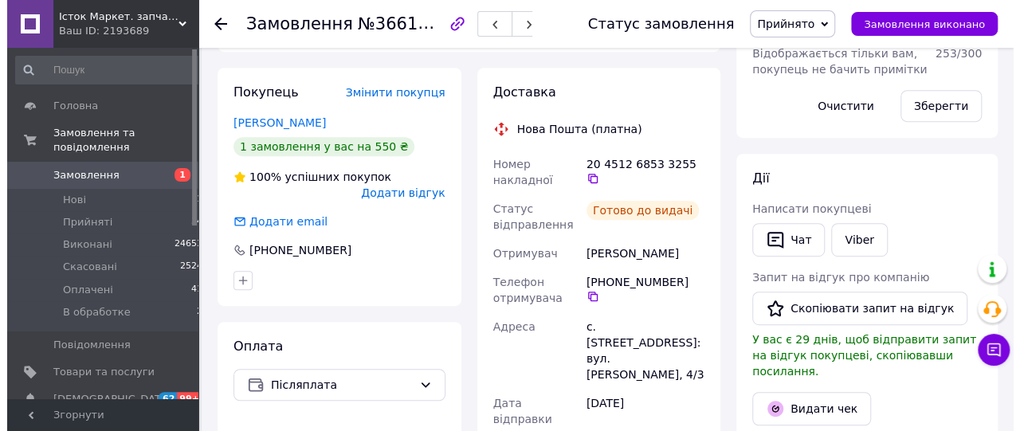
scroll to position [497, 0]
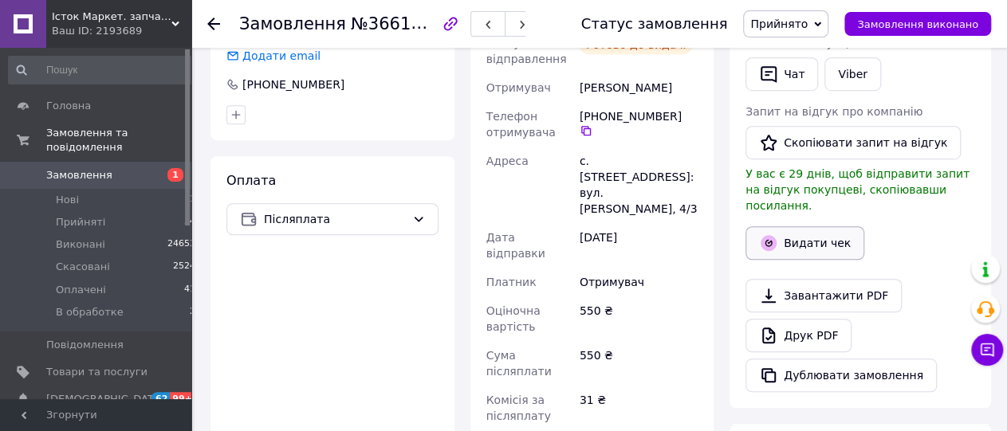
click at [816, 227] on button "Видати чек" at bounding box center [804, 242] width 119 height 33
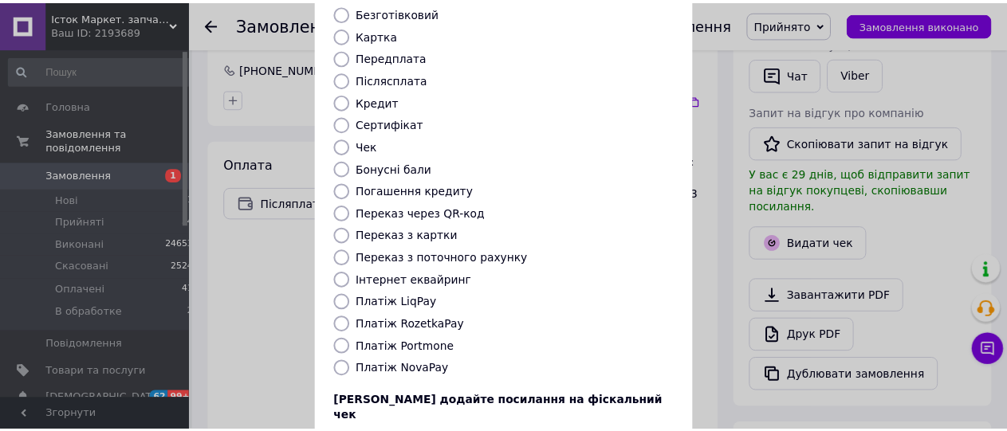
scroll to position [253, 0]
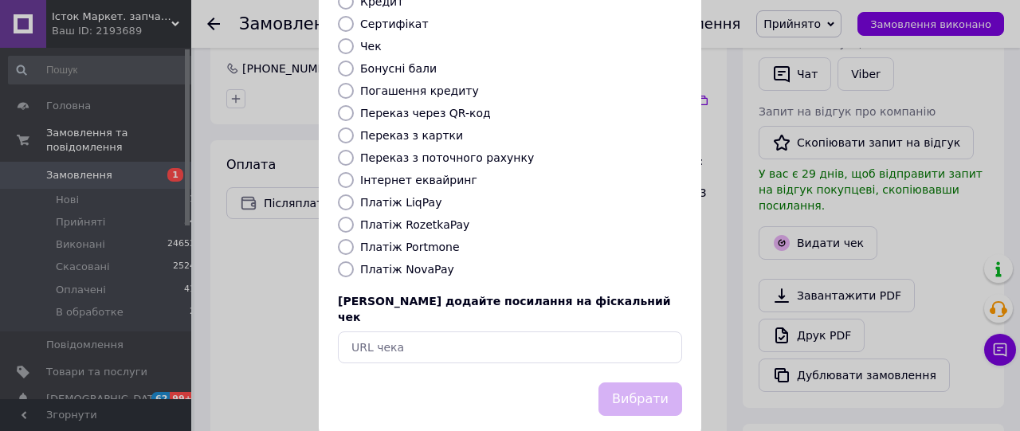
click at [413, 263] on label "Платіж NovaPay" at bounding box center [407, 269] width 94 height 13
click at [354, 261] on input "Платіж NovaPay" at bounding box center [346, 269] width 16 height 16
radio input "true"
click at [618, 383] on button "Вибрати" at bounding box center [640, 400] width 84 height 34
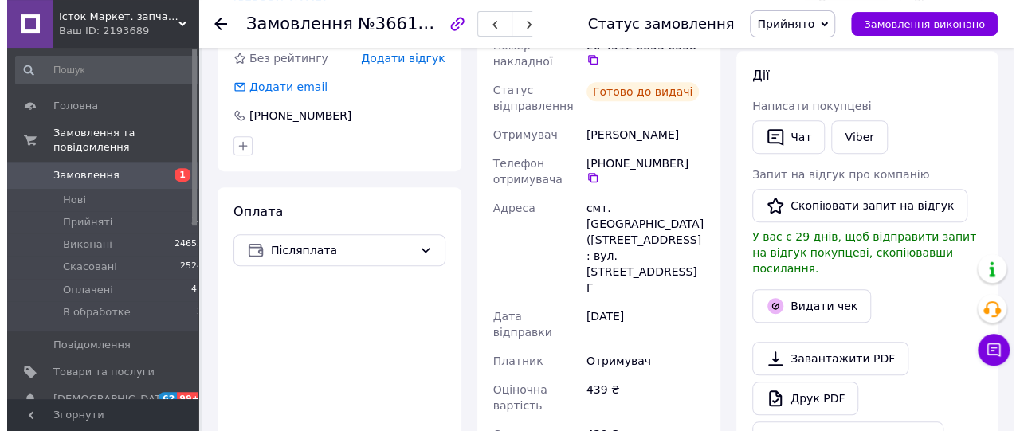
scroll to position [497, 0]
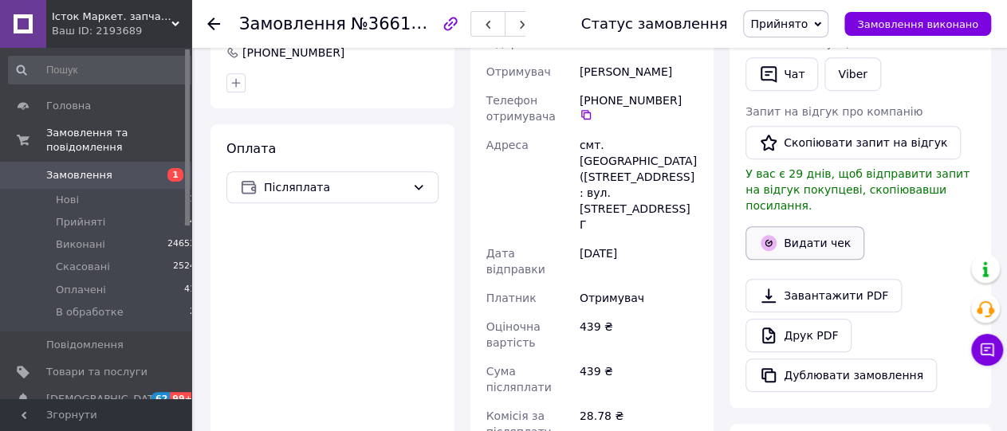
click at [814, 226] on button "Видати чек" at bounding box center [804, 242] width 119 height 33
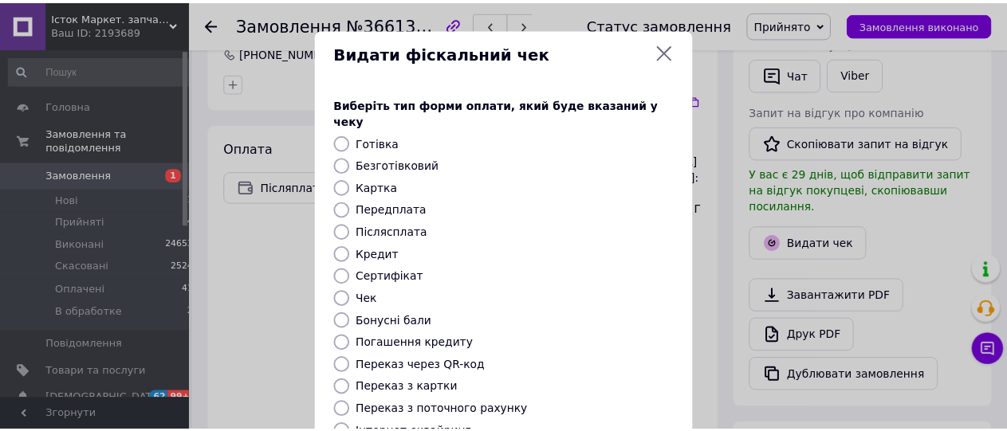
scroll to position [253, 0]
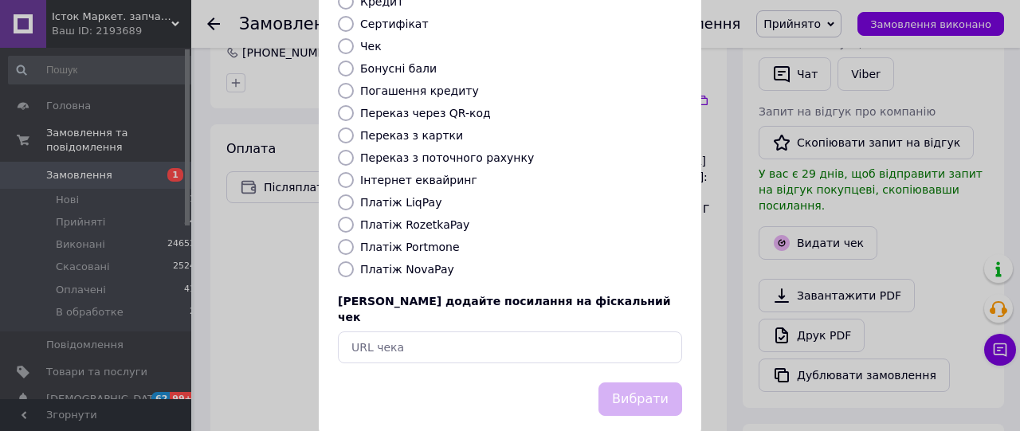
click at [422, 263] on label "Платіж NovaPay" at bounding box center [407, 269] width 94 height 13
click at [354, 261] on input "Платіж NovaPay" at bounding box center [346, 269] width 16 height 16
radio input "true"
click at [626, 383] on button "Вибрати" at bounding box center [640, 400] width 84 height 34
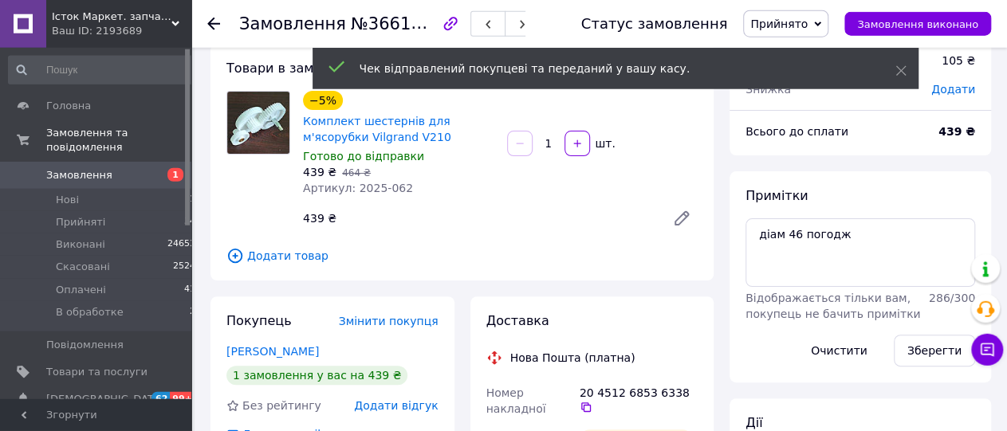
scroll to position [83, 0]
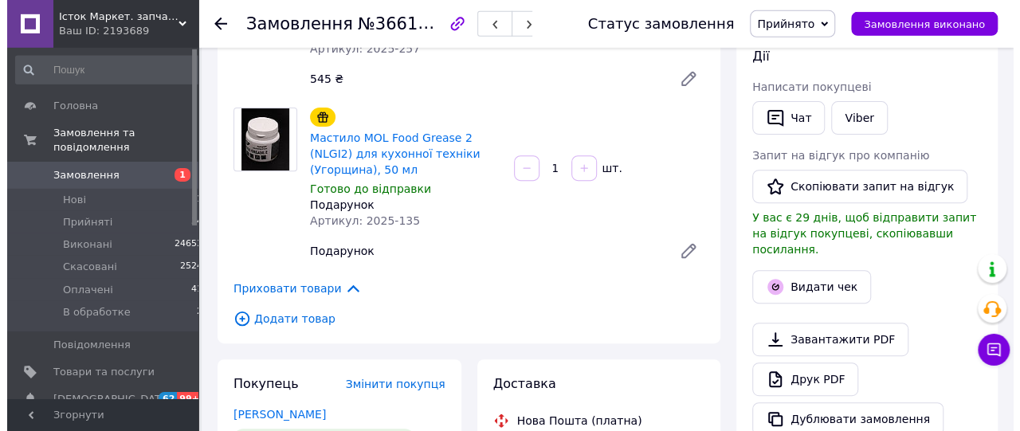
scroll to position [332, 0]
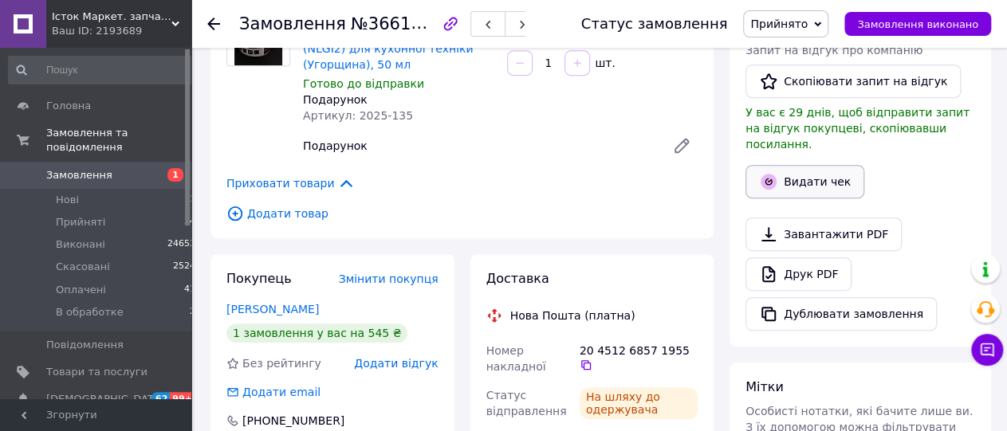
click at [814, 167] on button "Видати чек" at bounding box center [804, 181] width 119 height 33
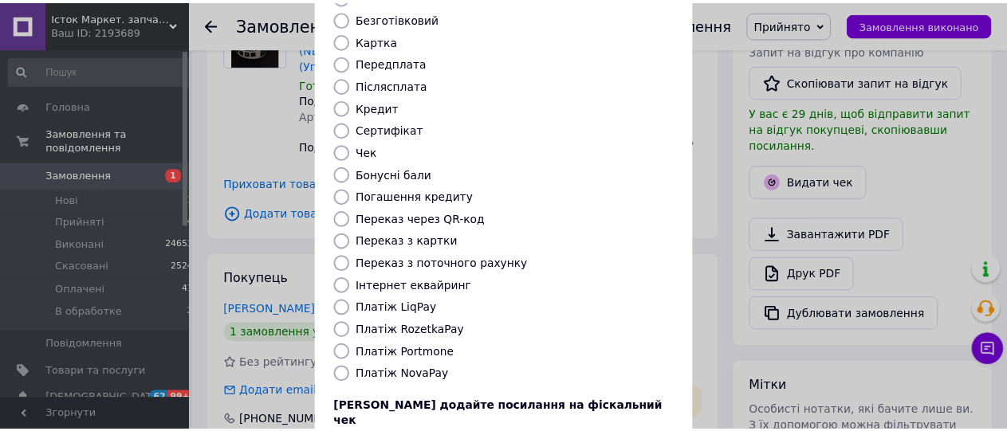
scroll to position [253, 0]
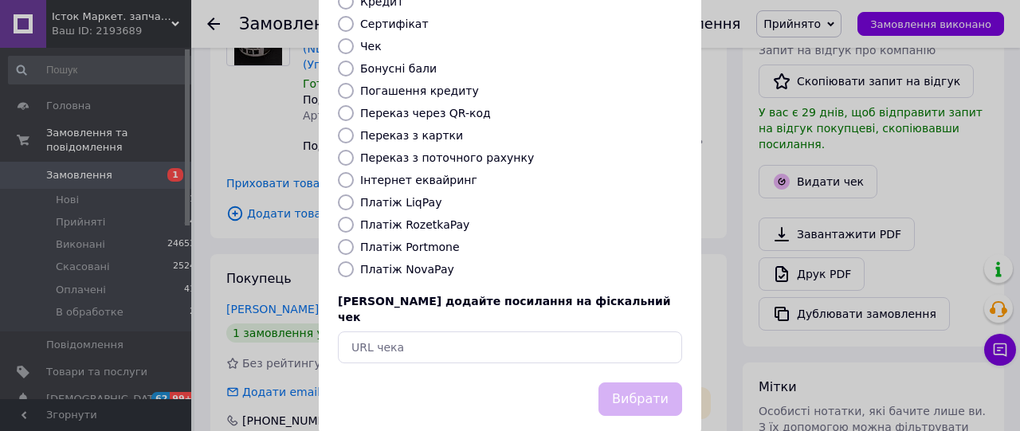
click at [387, 263] on label "Платіж NovaPay" at bounding box center [407, 269] width 94 height 13
click at [354, 261] on input "Платіж NovaPay" at bounding box center [346, 269] width 16 height 16
radio input "true"
click at [629, 383] on button "Вибрати" at bounding box center [640, 400] width 84 height 34
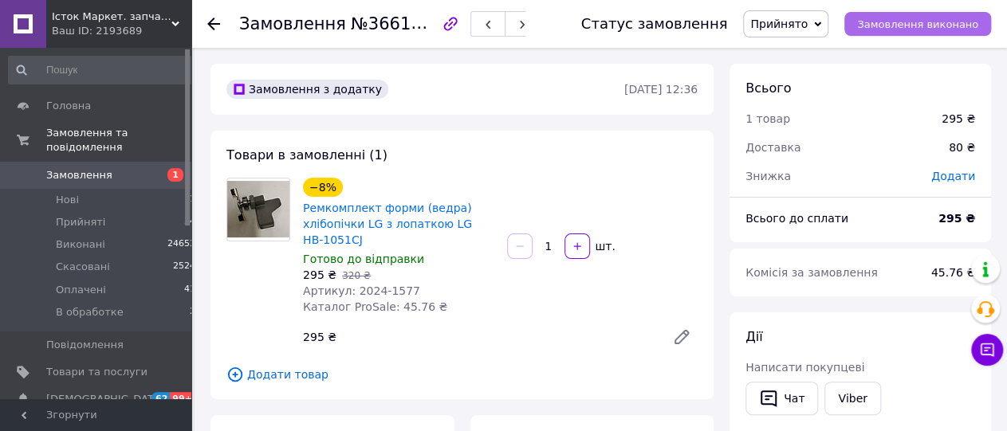
click at [941, 25] on span "Замовлення виконано" at bounding box center [917, 24] width 121 height 12
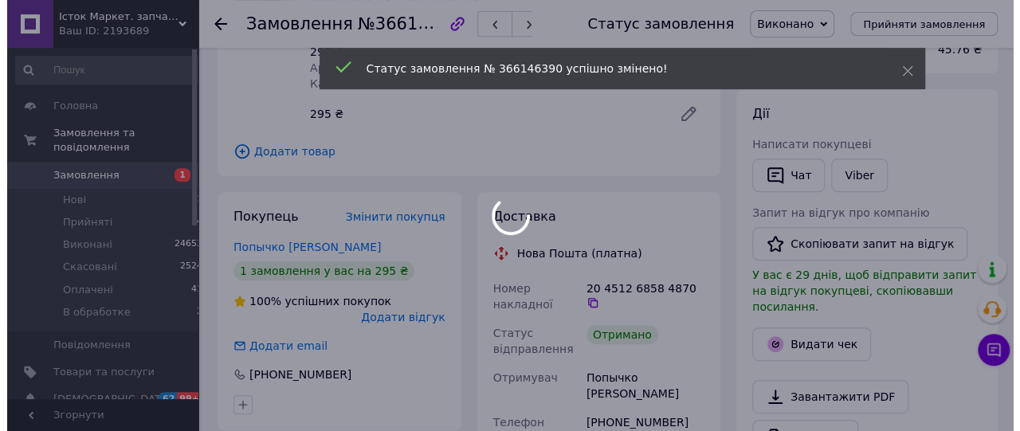
scroll to position [249, 0]
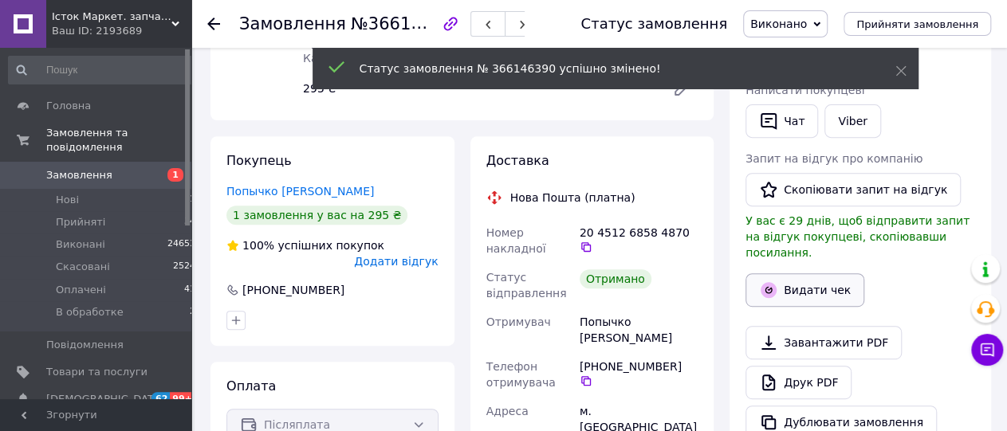
click at [809, 273] on button "Видати чек" at bounding box center [804, 289] width 119 height 33
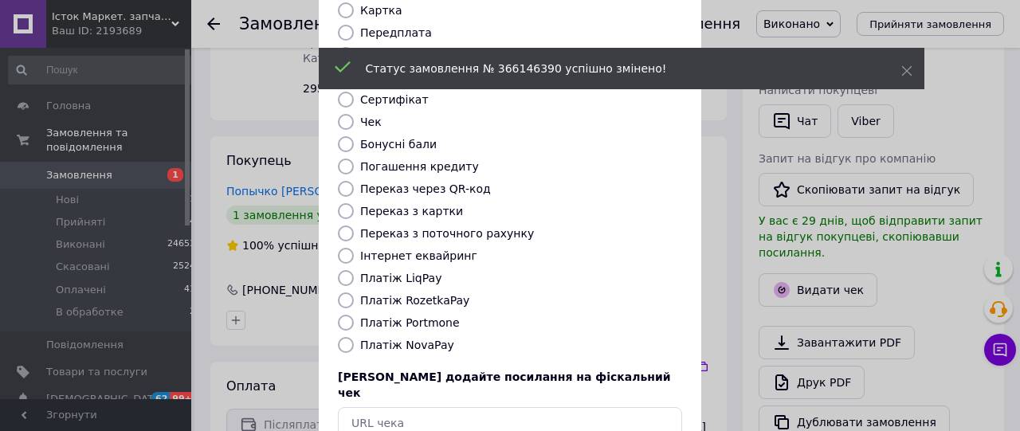
scroll to position [179, 0]
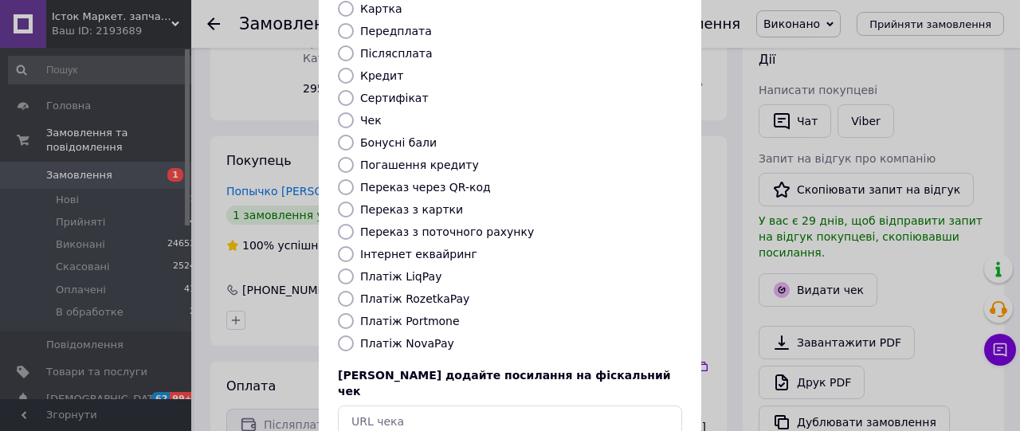
click at [412, 337] on label "Платіж NovaPay" at bounding box center [407, 343] width 94 height 13
click at [354, 336] on input "Платіж NovaPay" at bounding box center [346, 344] width 16 height 16
radio input "true"
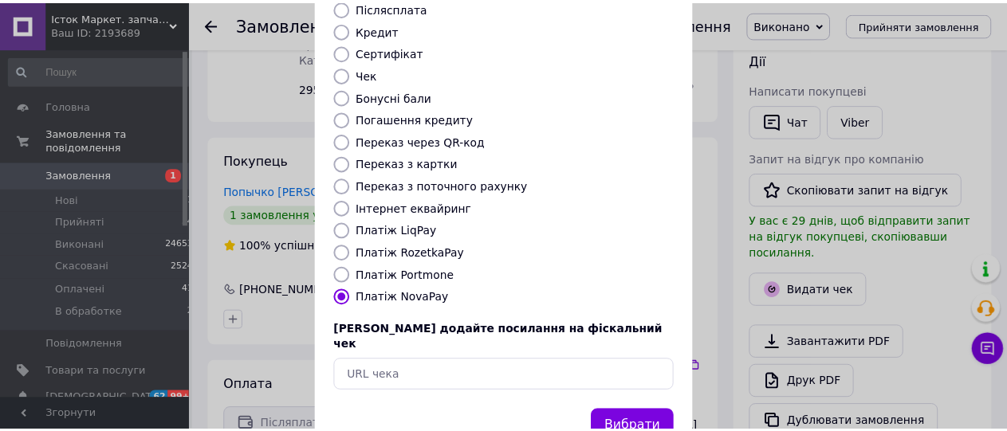
scroll to position [253, 0]
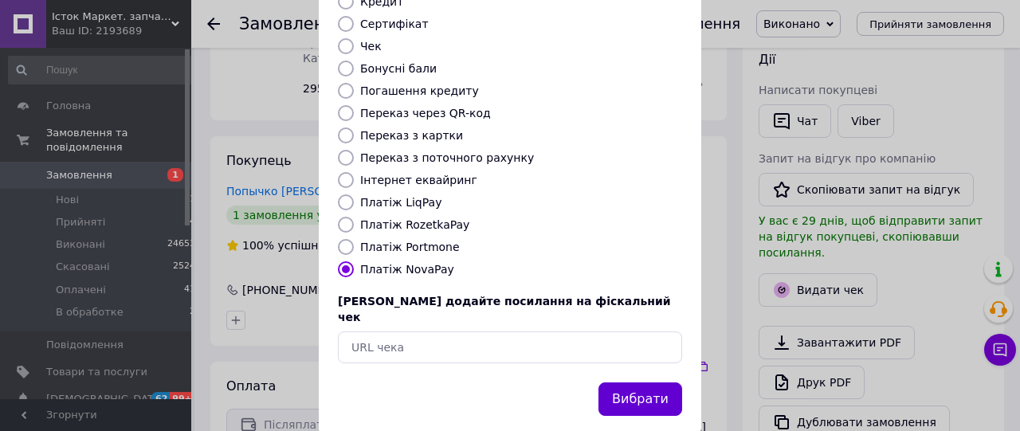
click at [626, 383] on button "Вибрати" at bounding box center [640, 400] width 84 height 34
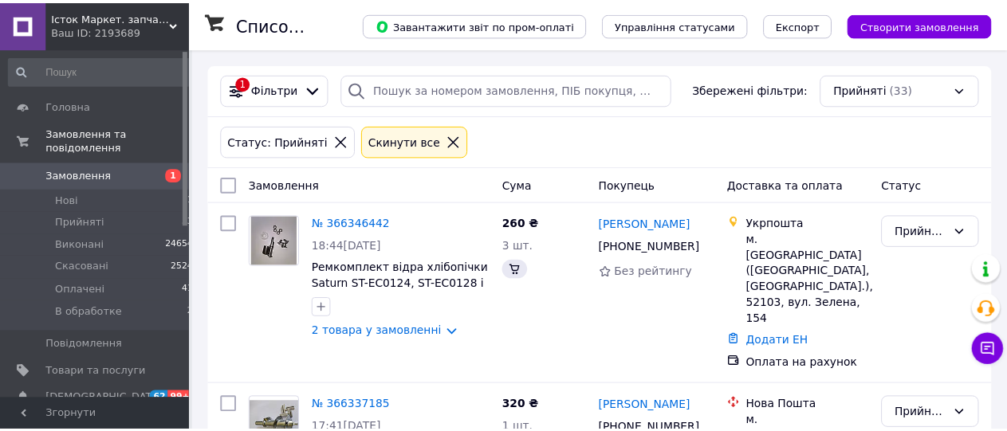
scroll to position [3724, 0]
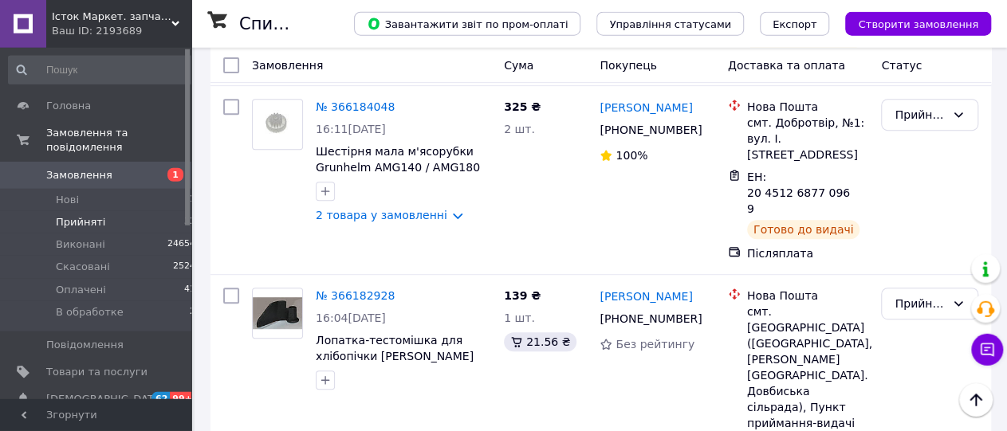
scroll to position [3315, 0]
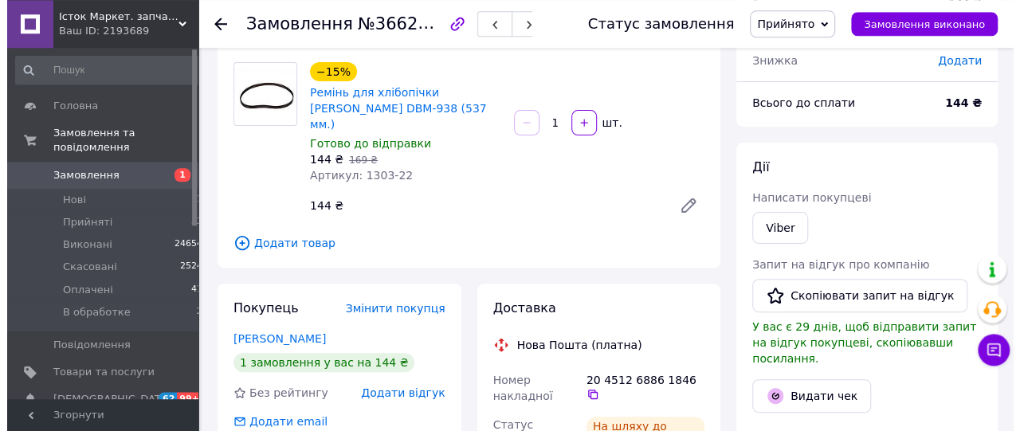
scroll to position [332, 0]
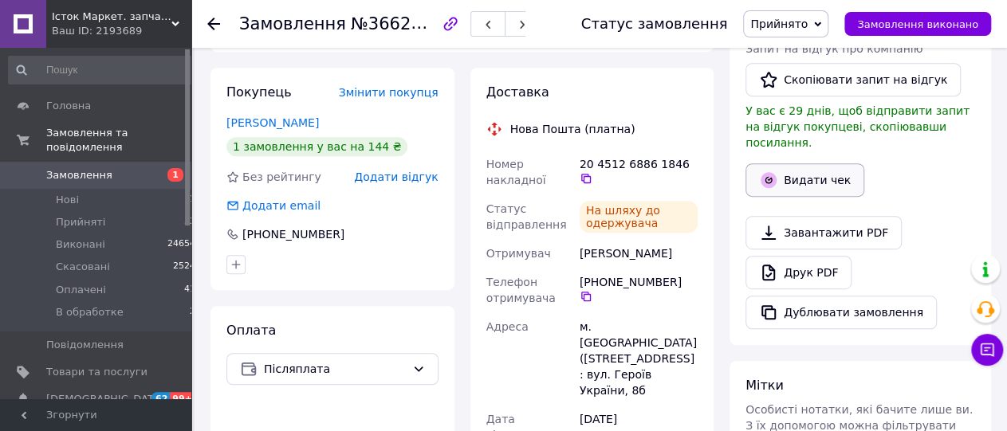
click at [806, 167] on button "Видати чек" at bounding box center [804, 179] width 119 height 33
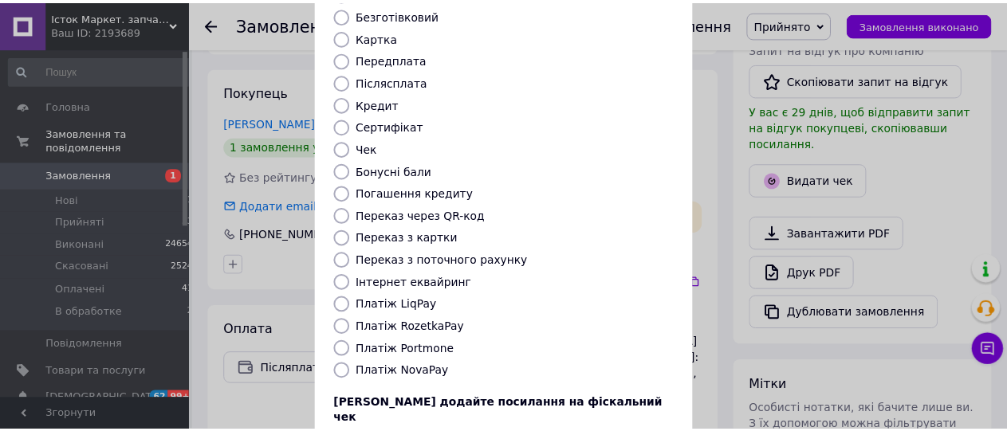
scroll to position [253, 0]
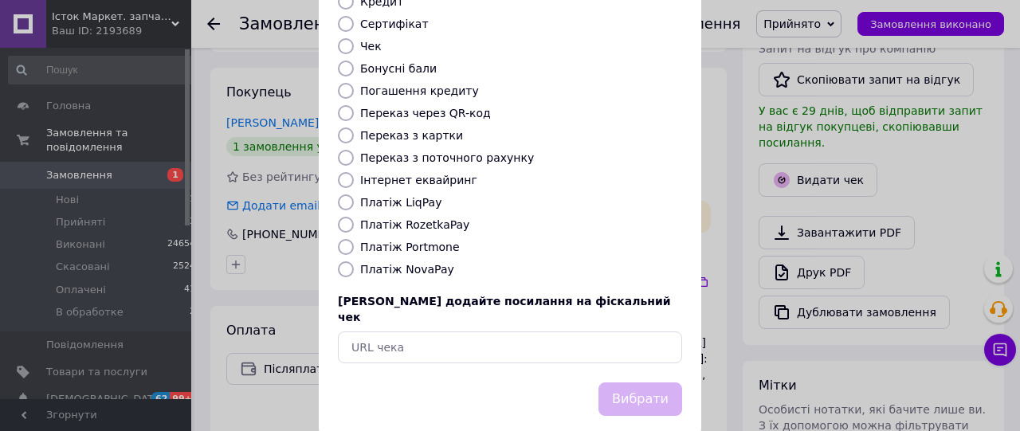
click at [403, 263] on label "Платіж NovaPay" at bounding box center [407, 269] width 94 height 13
click at [354, 261] on input "Платіж NovaPay" at bounding box center [346, 269] width 16 height 16
radio input "true"
click at [657, 383] on button "Вибрати" at bounding box center [640, 400] width 84 height 34
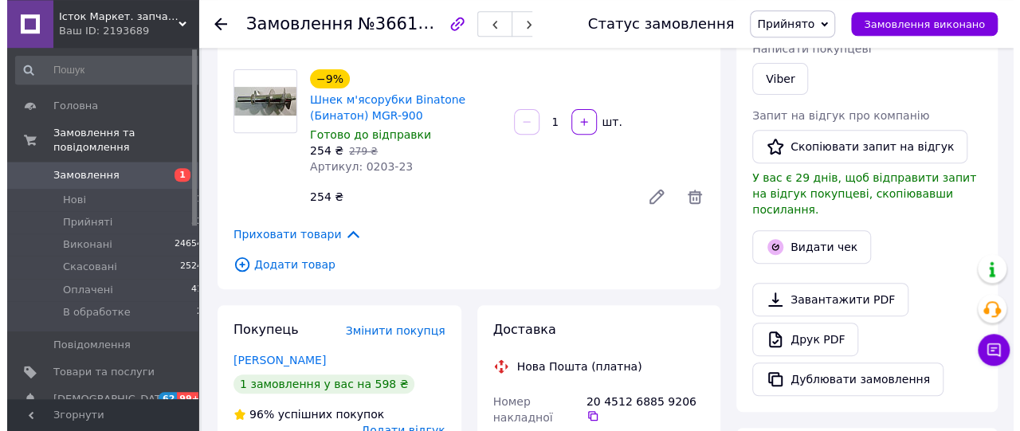
scroll to position [332, 0]
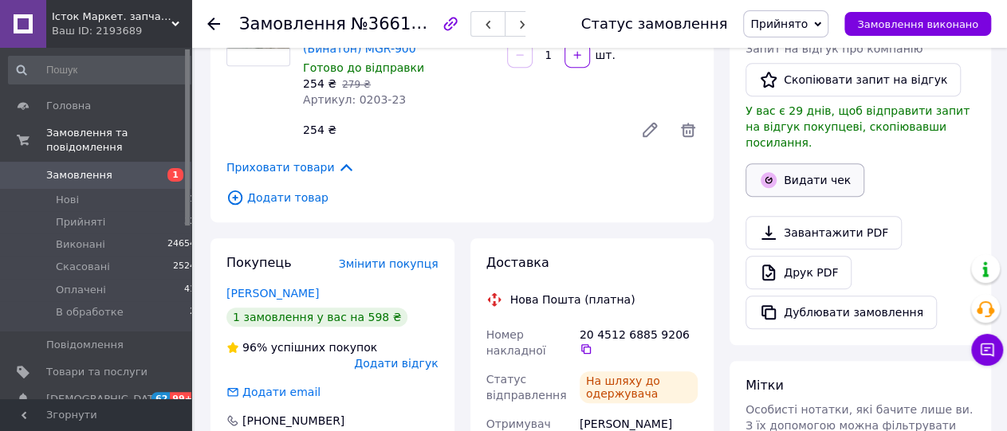
click at [809, 163] on button "Видати чек" at bounding box center [804, 179] width 119 height 33
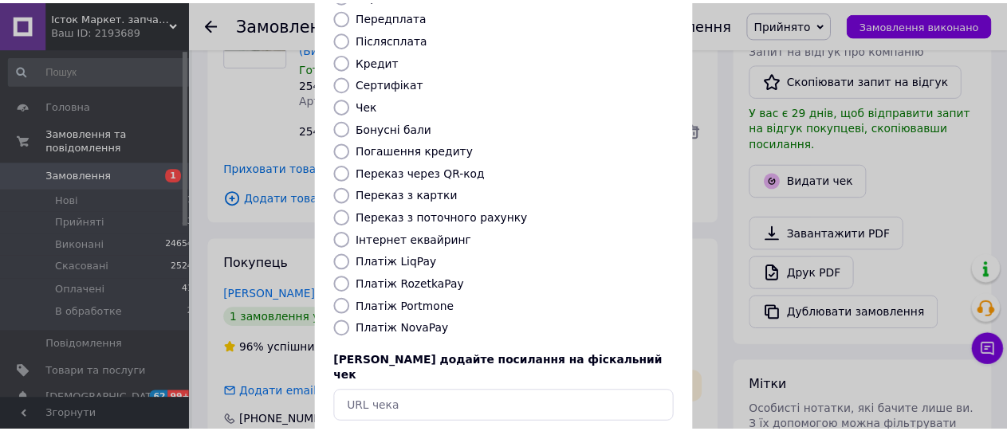
scroll to position [253, 0]
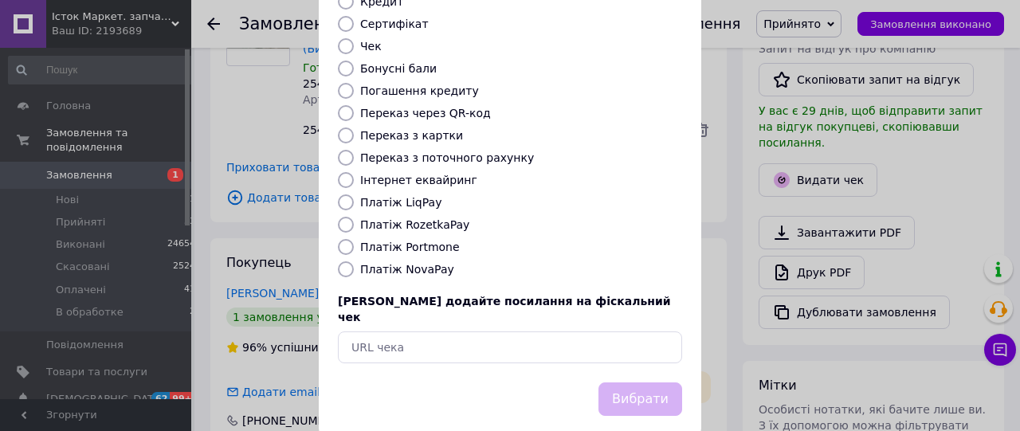
click at [410, 263] on label "Платіж NovaPay" at bounding box center [407, 269] width 94 height 13
click at [354, 261] on input "Платіж NovaPay" at bounding box center [346, 269] width 16 height 16
radio input "true"
click at [626, 383] on button "Вибрати" at bounding box center [640, 400] width 84 height 34
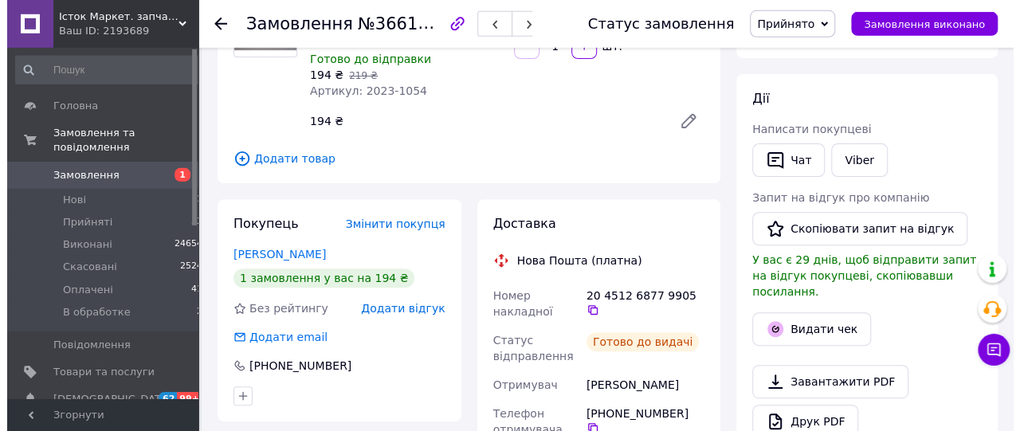
scroll to position [332, 0]
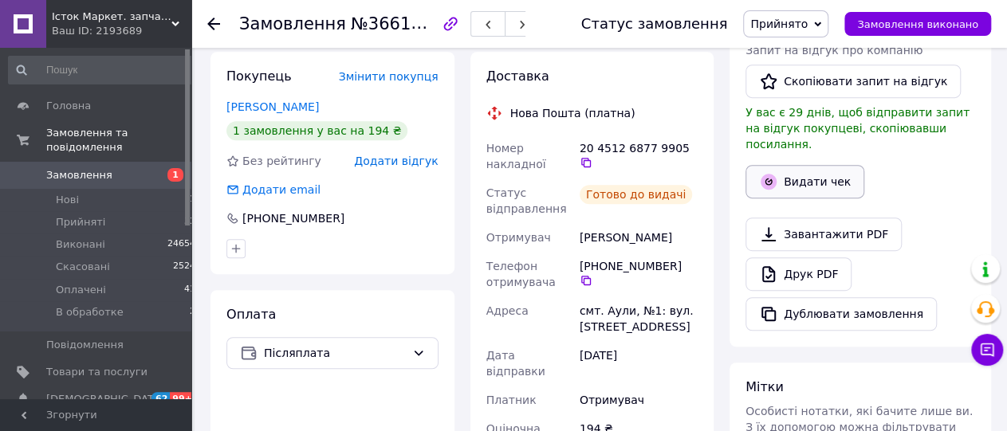
click at [828, 165] on button "Видати чек" at bounding box center [804, 181] width 119 height 33
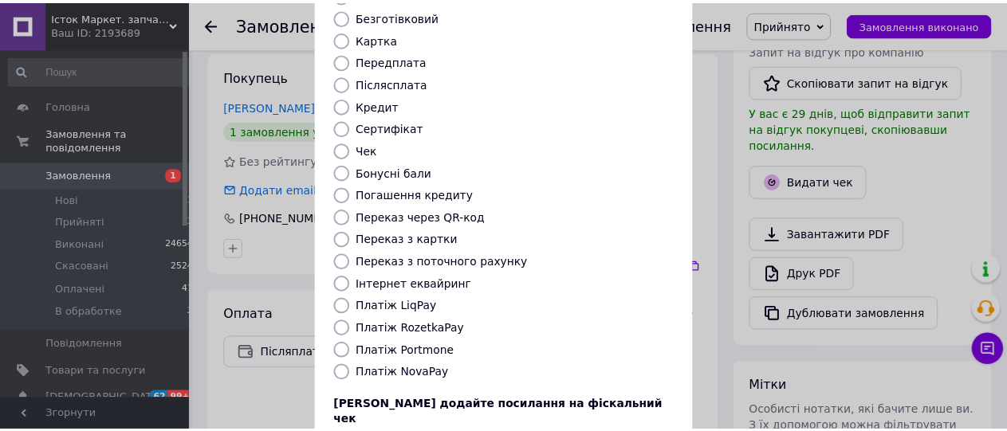
scroll to position [253, 0]
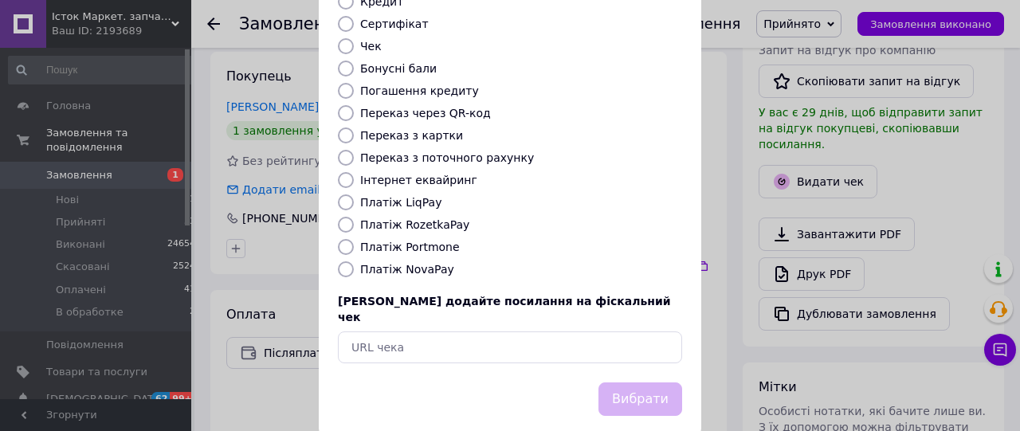
click at [426, 262] on div "Виберіть тип форми оплати, який буде вказаний у чеку Готівка Безготівковий Карт…" at bounding box center [510, 104] width 383 height 558
click at [425, 263] on label "Платіж NovaPay" at bounding box center [407, 269] width 94 height 13
click at [354, 261] on input "Платіж NovaPay" at bounding box center [346, 269] width 16 height 16
radio input "true"
click at [625, 383] on button "Вибрати" at bounding box center [640, 400] width 84 height 34
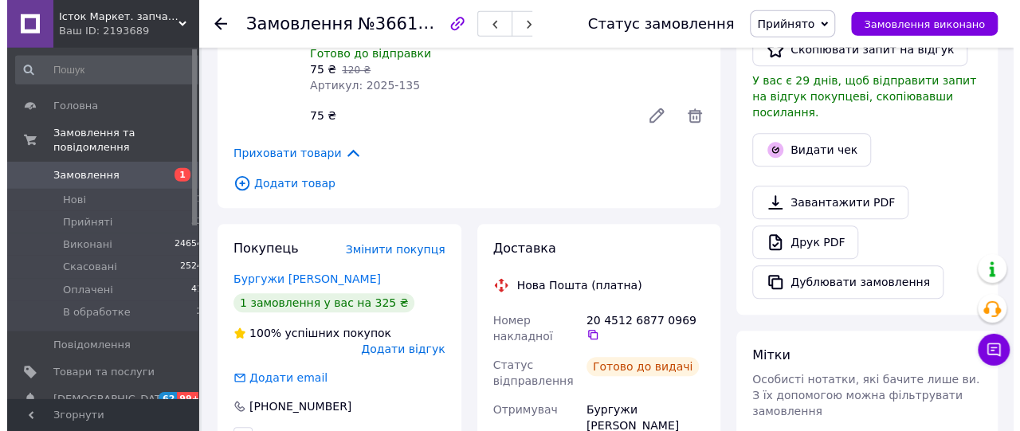
scroll to position [332, 0]
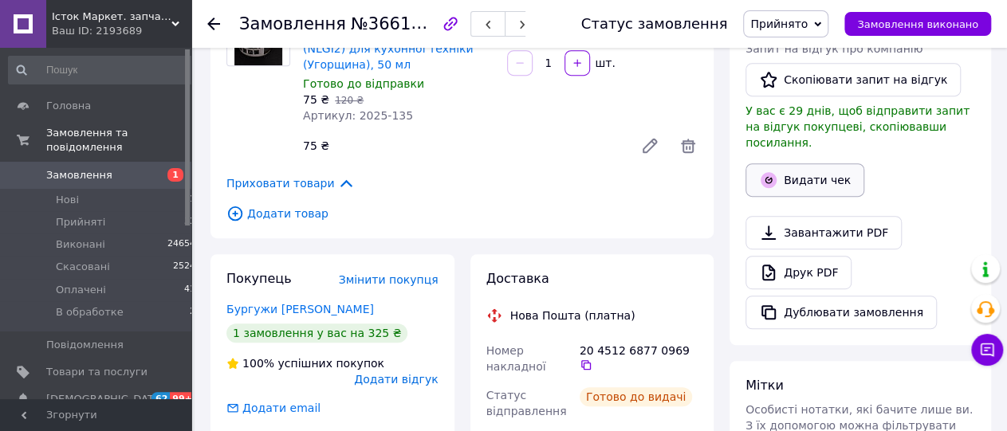
click at [815, 163] on button "Видати чек" at bounding box center [804, 179] width 119 height 33
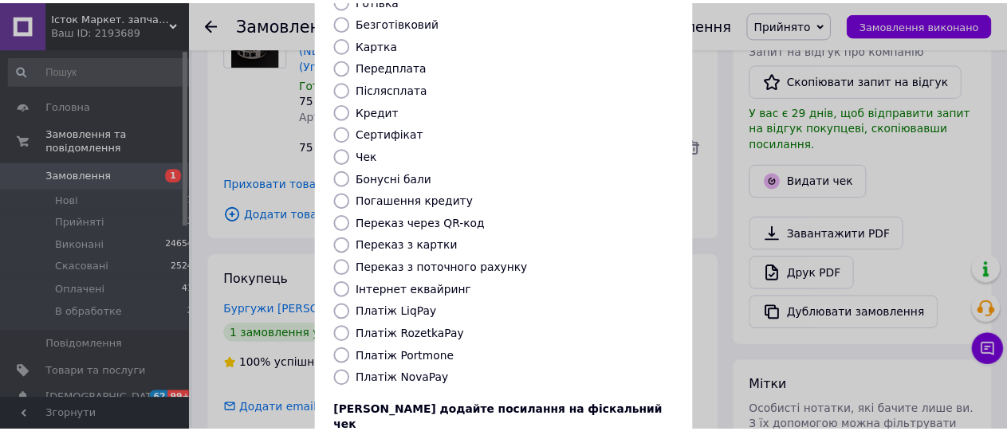
scroll to position [253, 0]
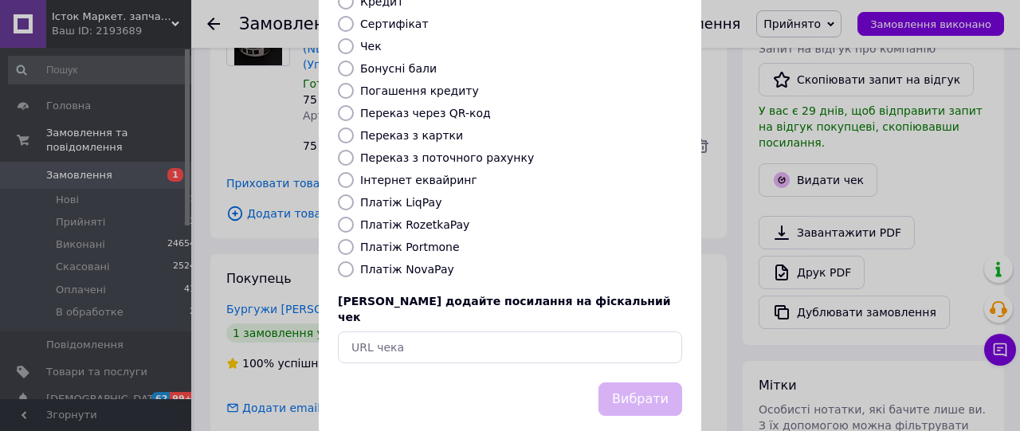
click at [417, 263] on label "Платіж NovaPay" at bounding box center [407, 269] width 94 height 13
click at [354, 261] on input "Платіж NovaPay" at bounding box center [346, 269] width 16 height 16
radio input "true"
click at [627, 383] on button "Вибрати" at bounding box center [640, 400] width 84 height 34
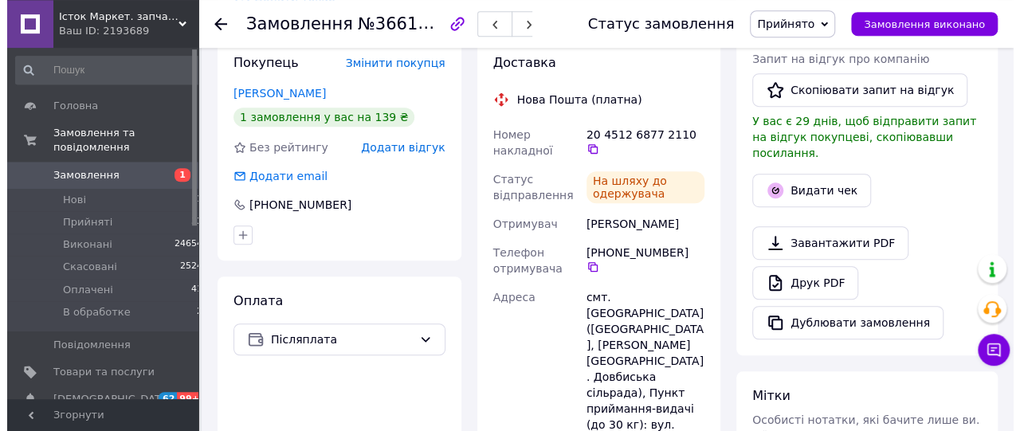
scroll to position [414, 0]
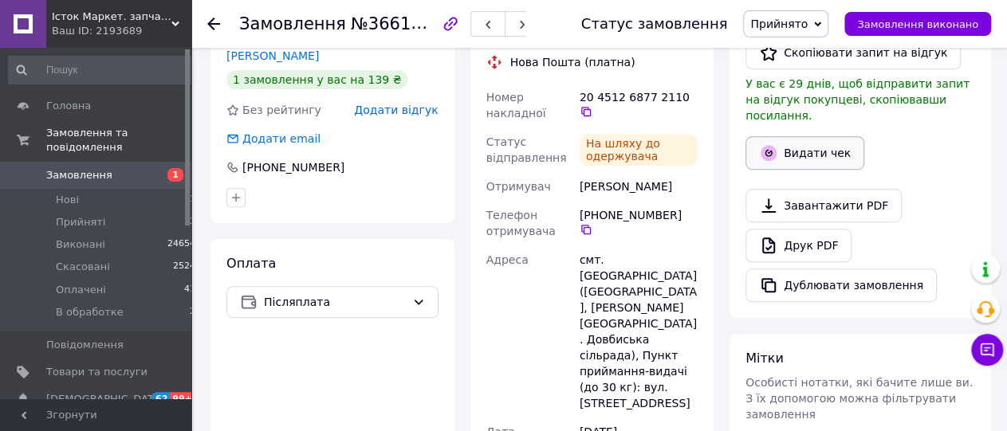
click at [816, 139] on button "Видати чек" at bounding box center [804, 152] width 119 height 33
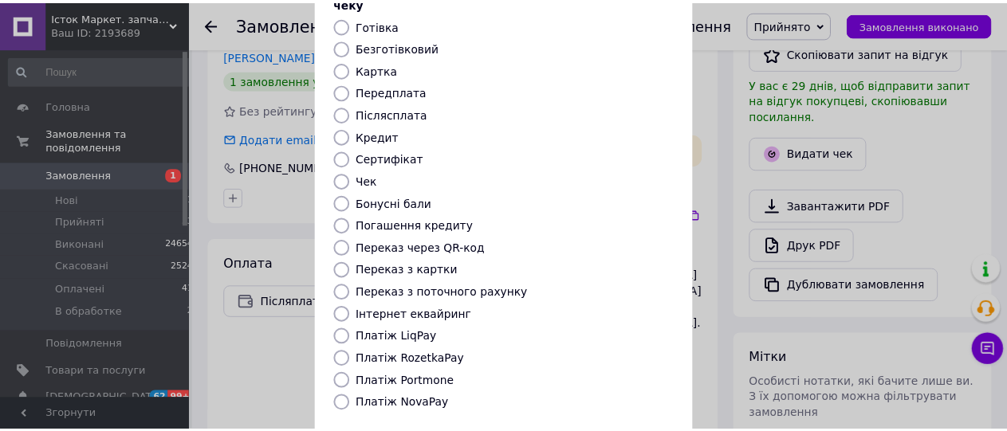
scroll to position [253, 0]
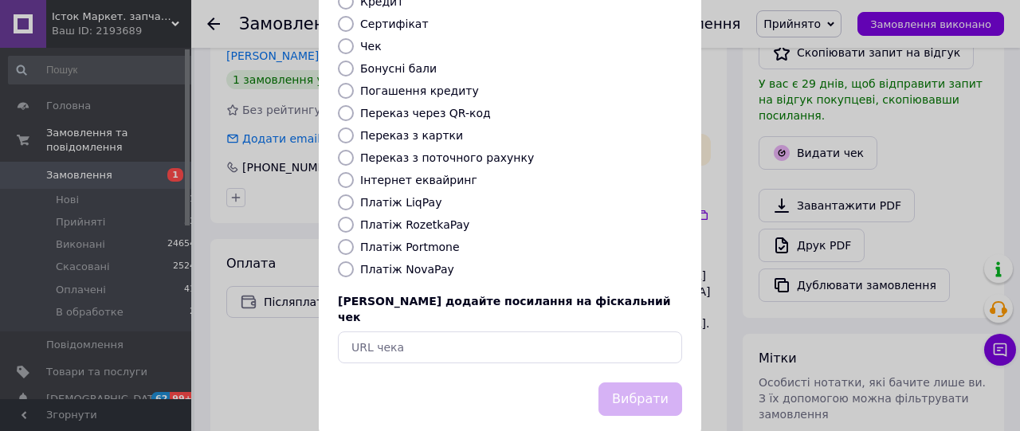
click at [404, 263] on label "Платіж NovaPay" at bounding box center [407, 269] width 94 height 13
click at [354, 261] on input "Платіж NovaPay" at bounding box center [346, 269] width 16 height 16
radio input "true"
click at [606, 383] on button "Вибрати" at bounding box center [640, 400] width 84 height 34
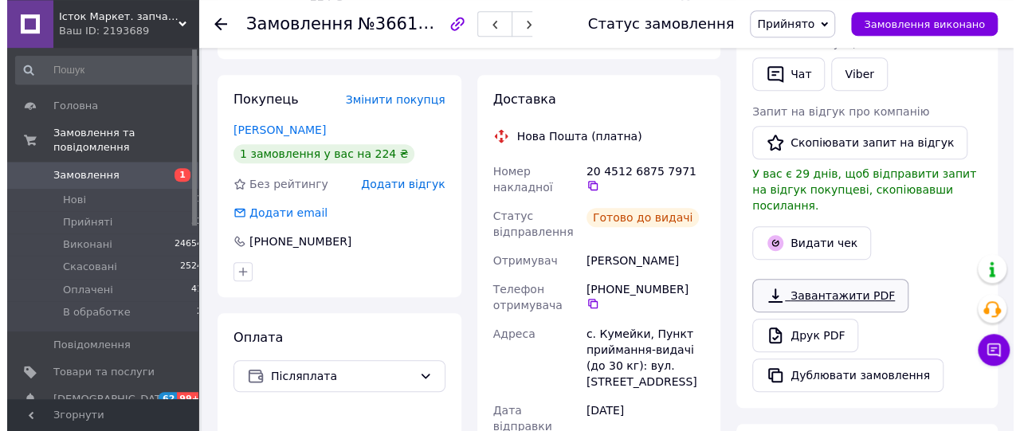
scroll to position [332, 0]
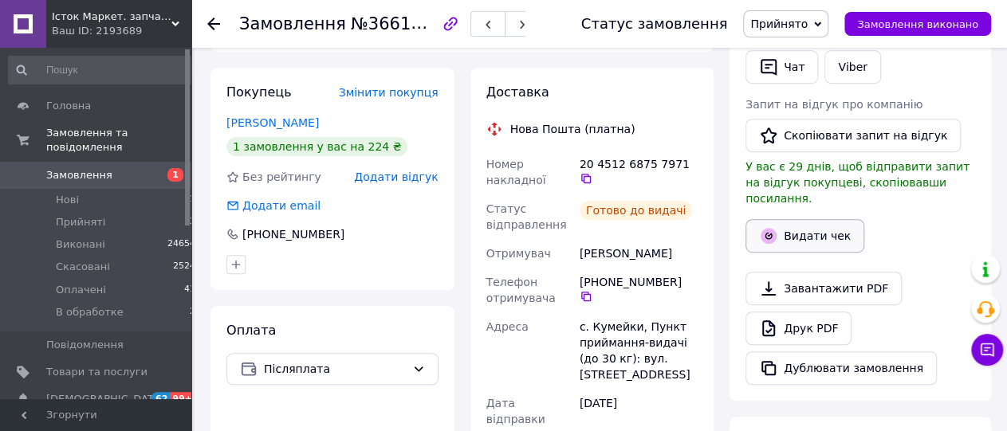
click at [820, 222] on button "Видати чек" at bounding box center [804, 235] width 119 height 33
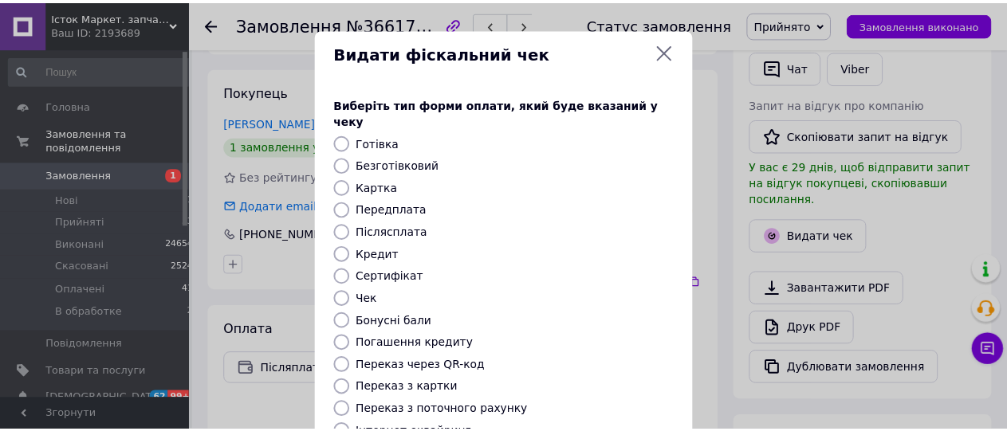
scroll to position [253, 0]
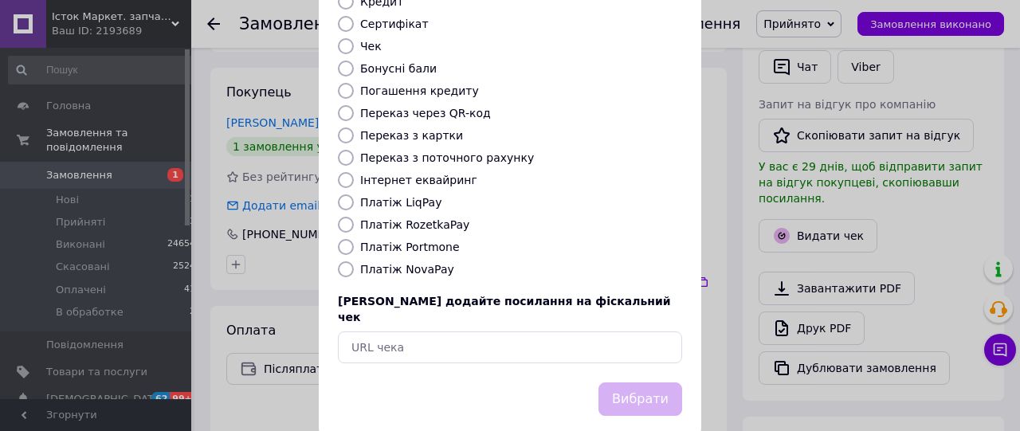
click at [418, 263] on label "Платіж NovaPay" at bounding box center [407, 269] width 94 height 13
click at [354, 261] on input "Платіж NovaPay" at bounding box center [346, 269] width 16 height 16
radio input "true"
click at [606, 383] on button "Вибрати" at bounding box center [640, 400] width 84 height 34
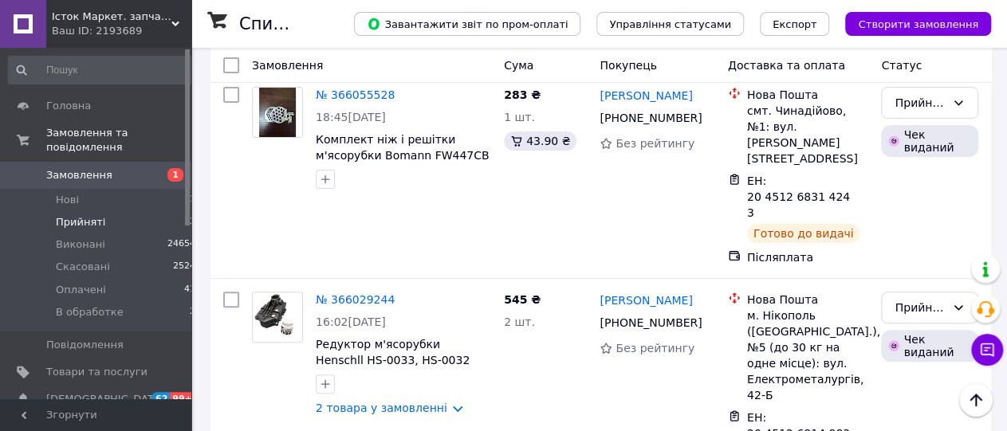
scroll to position [6167, 0]
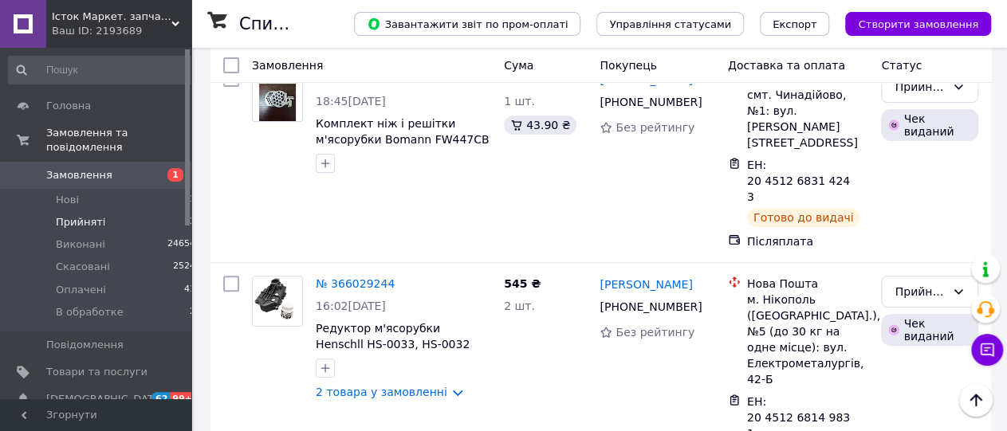
click at [138, 168] on span "Замовлення" at bounding box center [96, 175] width 101 height 14
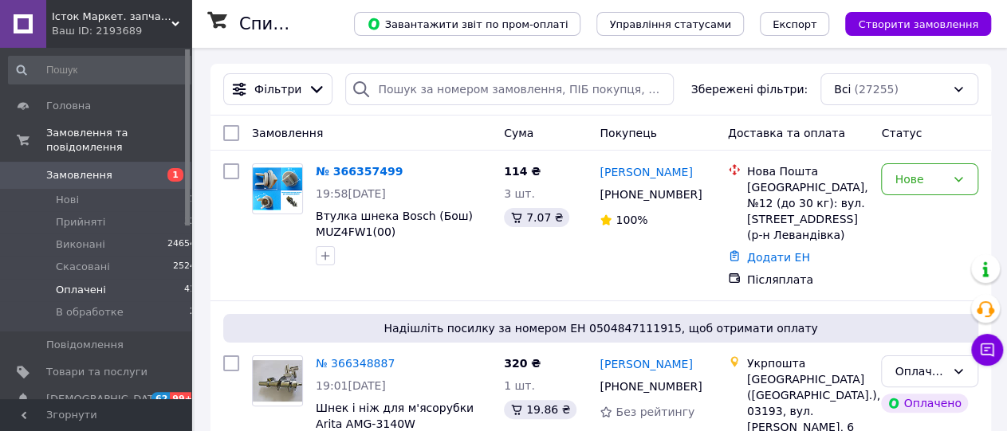
click at [77, 283] on span "Оплачені" at bounding box center [81, 290] width 50 height 14
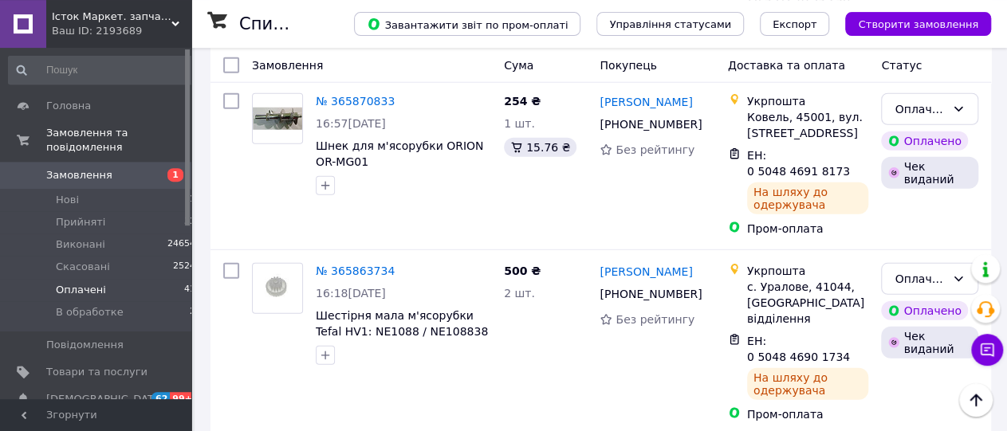
scroll to position [5221, 0]
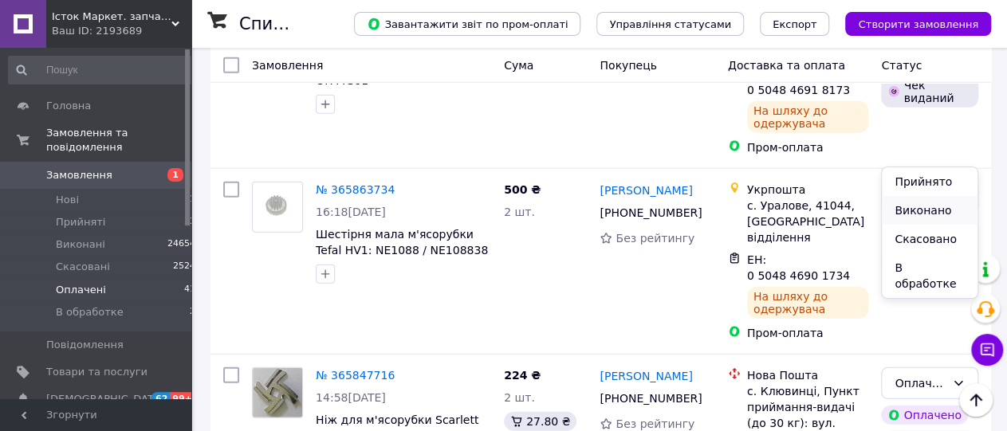
click at [930, 202] on li "Виконано" at bounding box center [929, 210] width 96 height 29
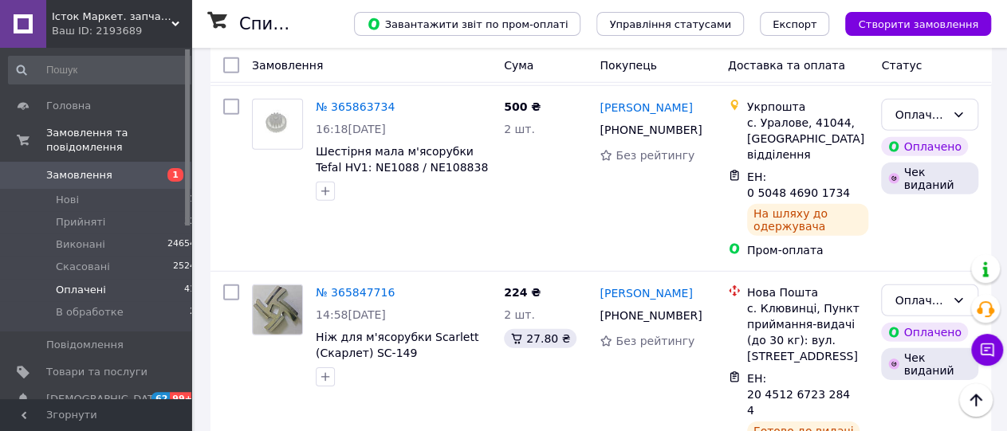
scroll to position [5636, 0]
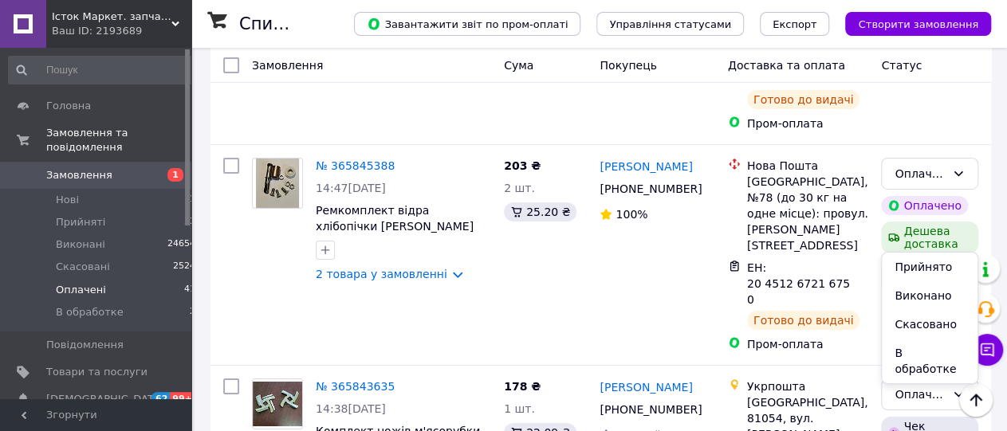
click at [927, 292] on li "Виконано" at bounding box center [929, 295] width 96 height 29
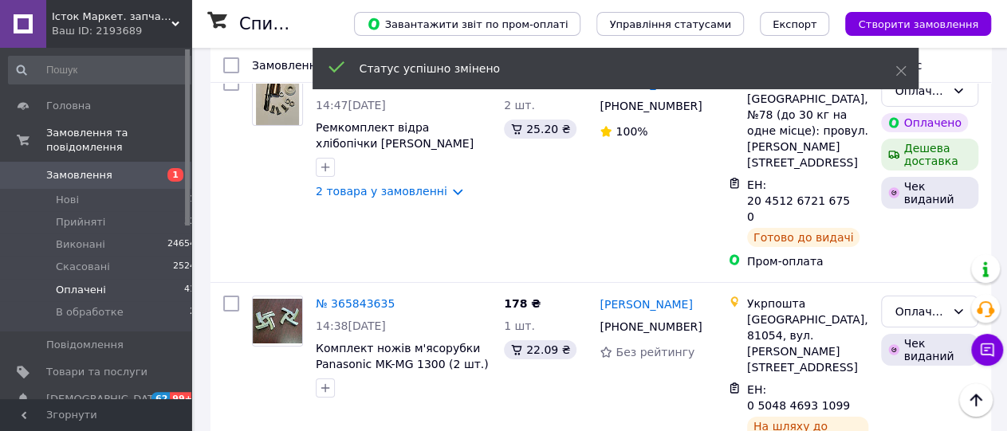
scroll to position [6050, 0]
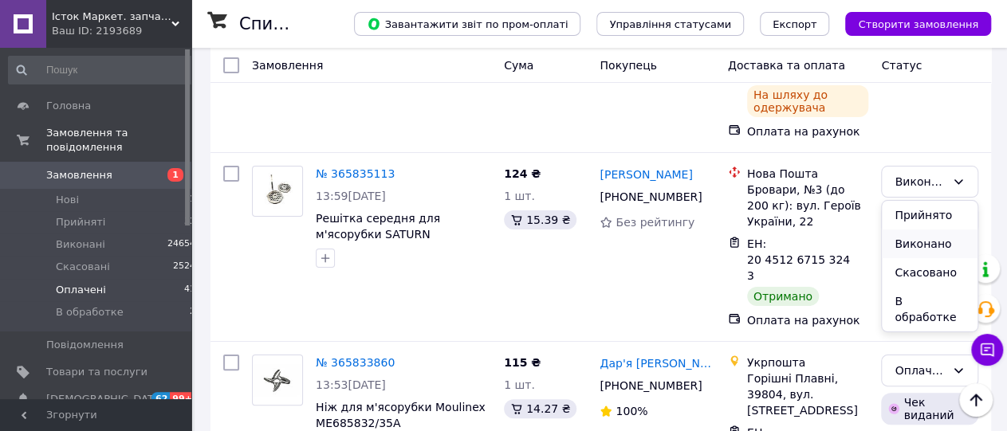
click at [920, 248] on li "Виконано" at bounding box center [929, 244] width 96 height 29
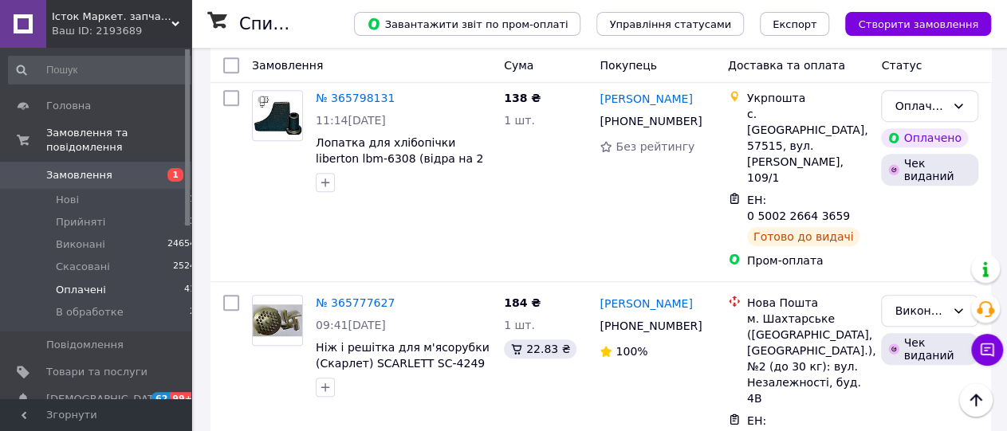
scroll to position [6418, 0]
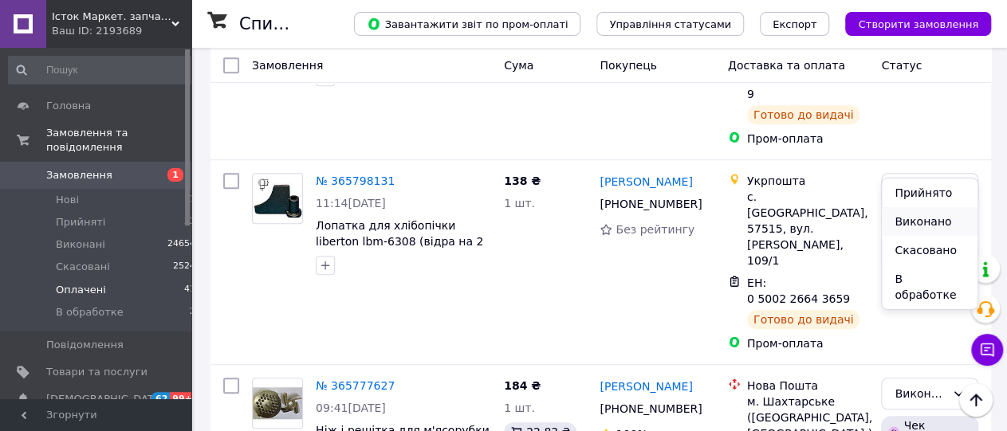
click at [923, 213] on li "Виконано" at bounding box center [929, 221] width 96 height 29
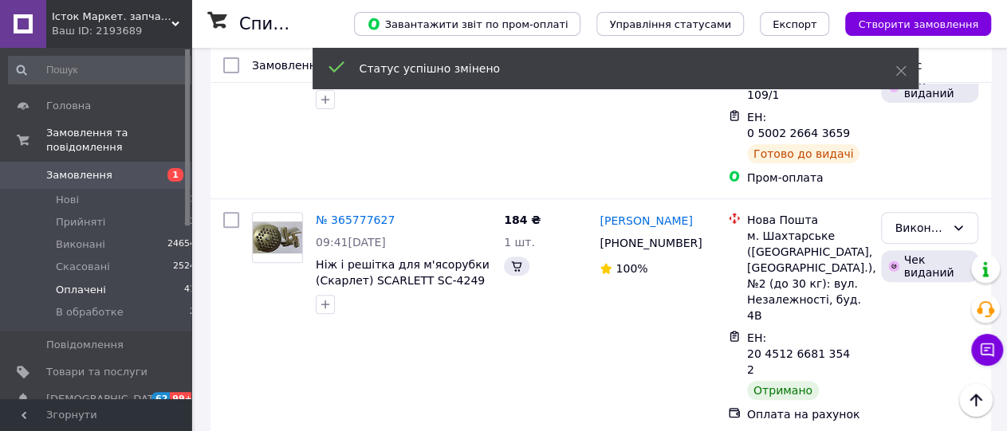
scroll to position [6583, 0]
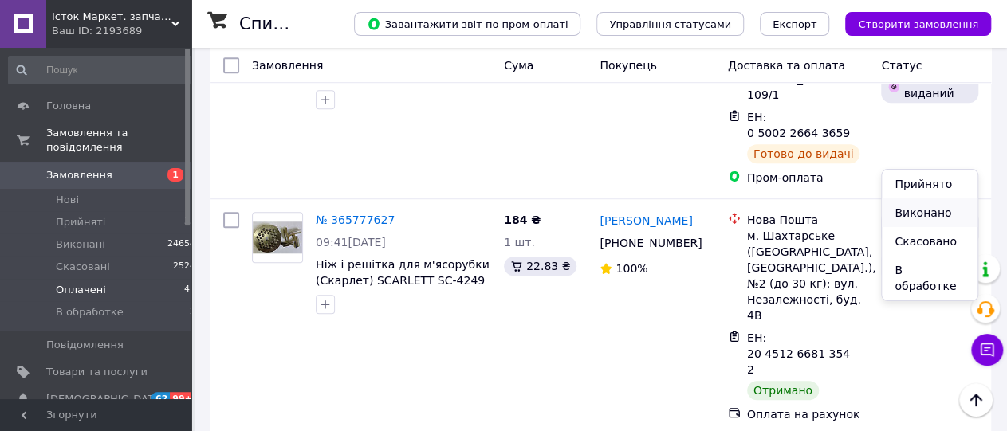
click at [916, 213] on li "Виконано" at bounding box center [929, 212] width 96 height 29
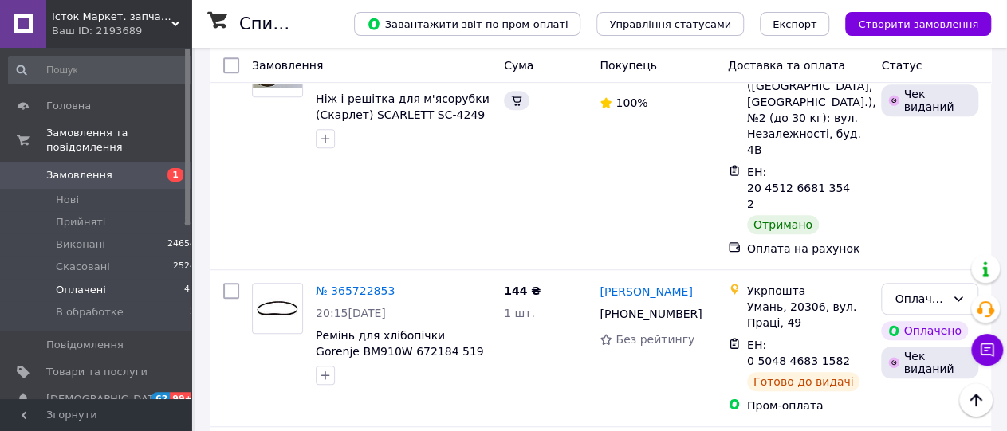
scroll to position [6749, 0]
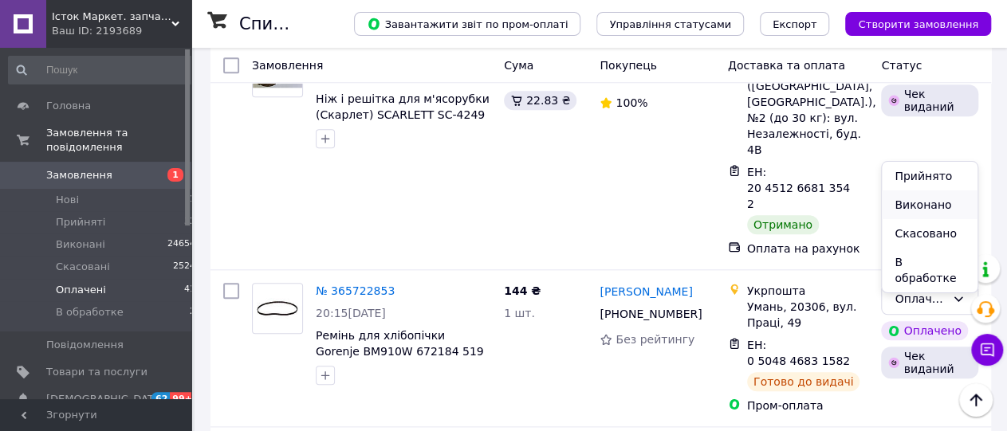
click at [912, 205] on li "Виконано" at bounding box center [929, 204] width 96 height 29
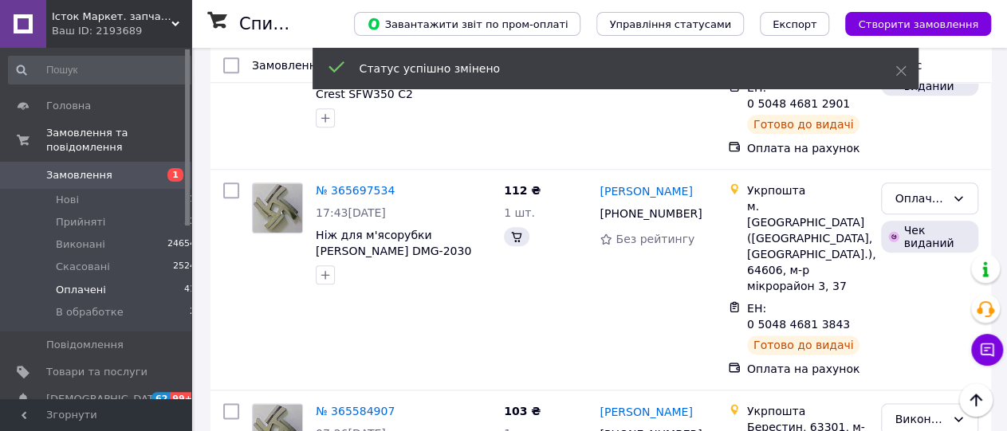
scroll to position [6832, 0]
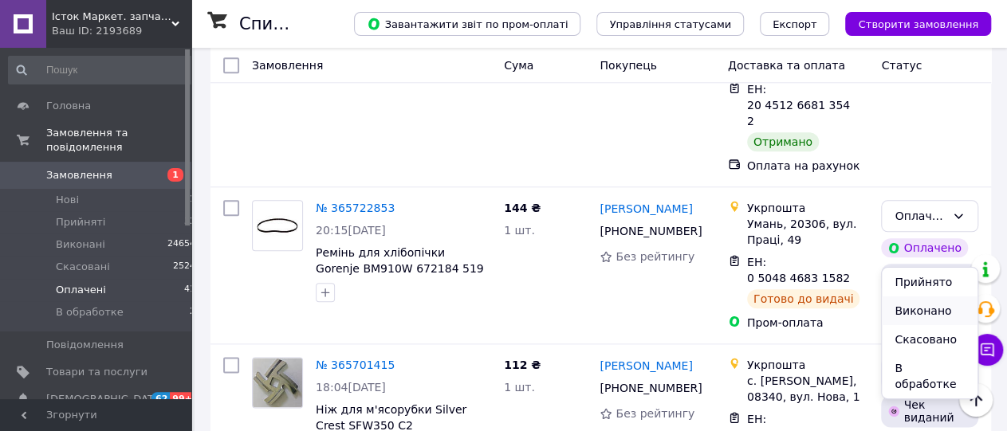
click at [925, 308] on li "Виконано" at bounding box center [929, 310] width 96 height 29
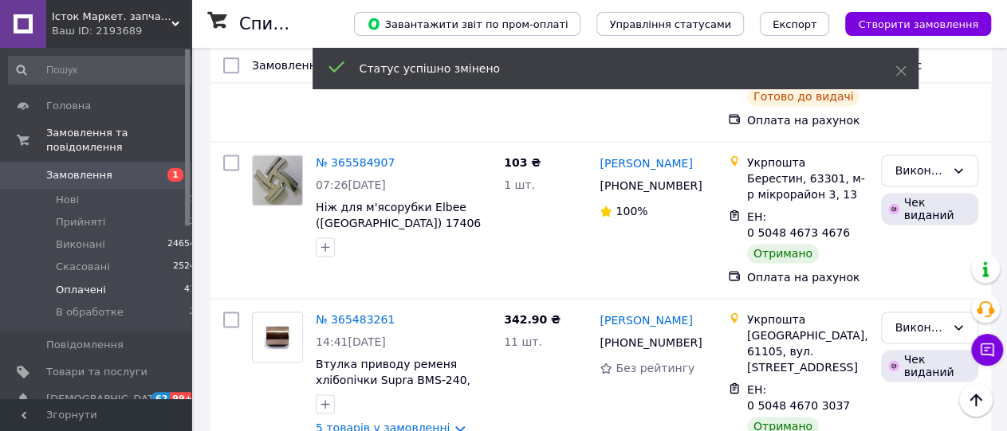
scroll to position [7081, 0]
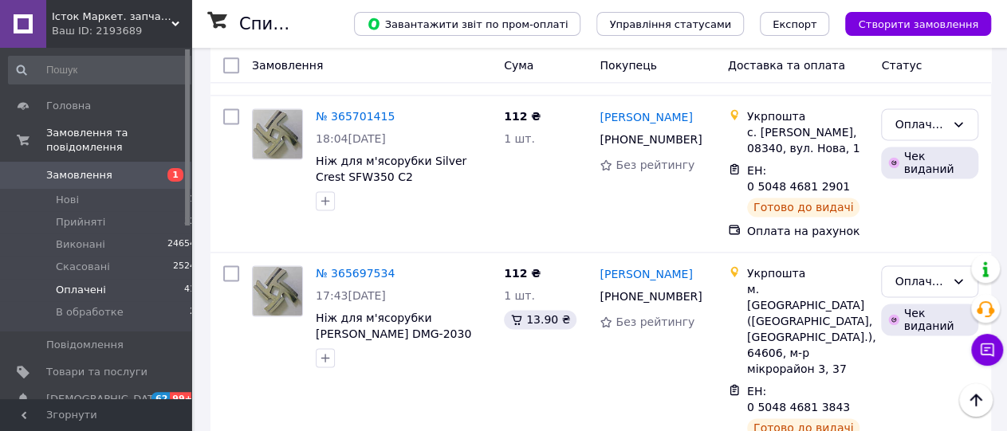
click at [923, 252] on li "Виконано" at bounding box center [929, 251] width 96 height 29
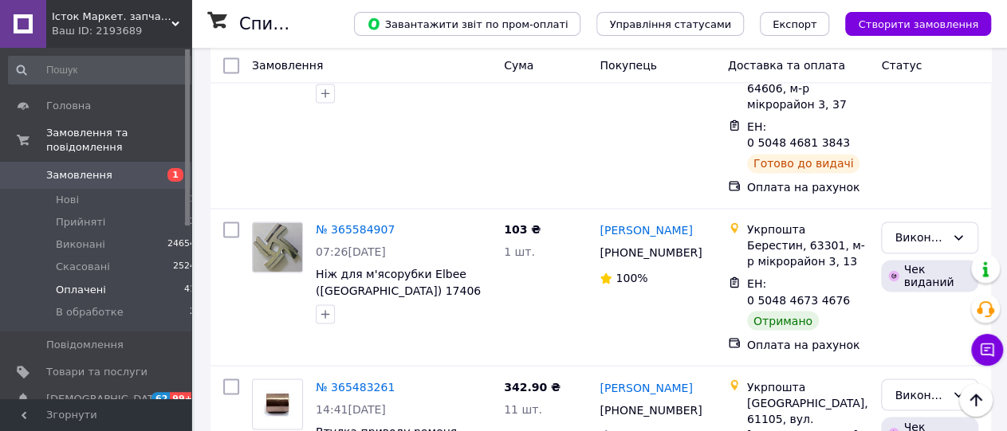
scroll to position [7455, 0]
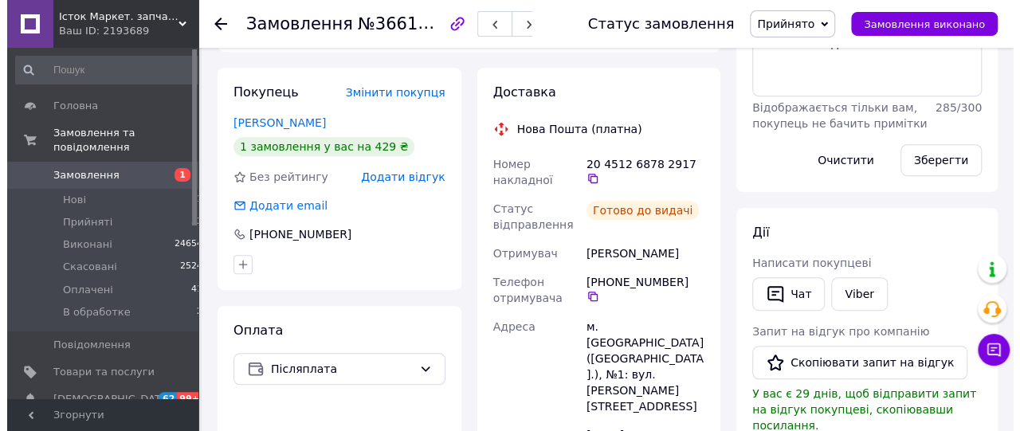
scroll to position [497, 0]
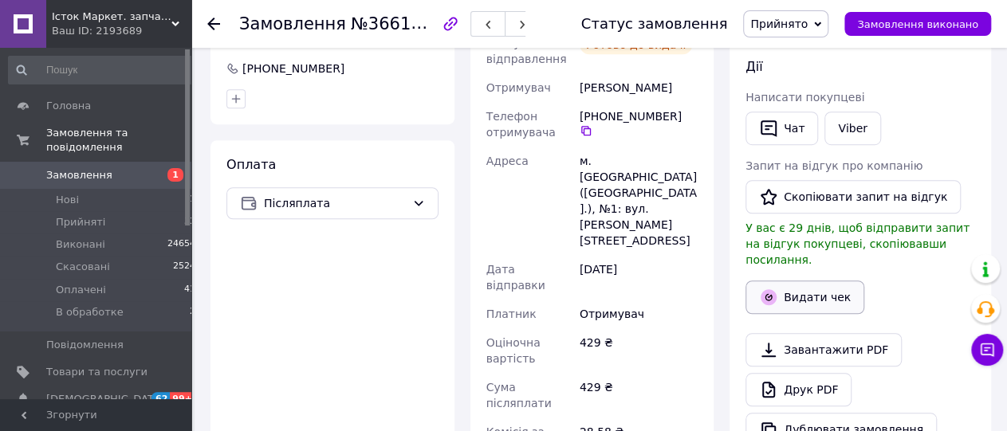
click at [811, 281] on button "Видати чек" at bounding box center [804, 297] width 119 height 33
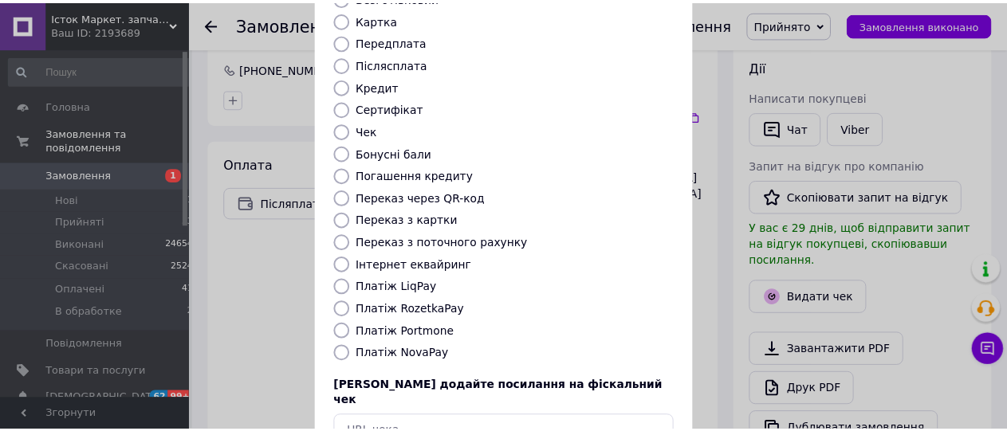
scroll to position [253, 0]
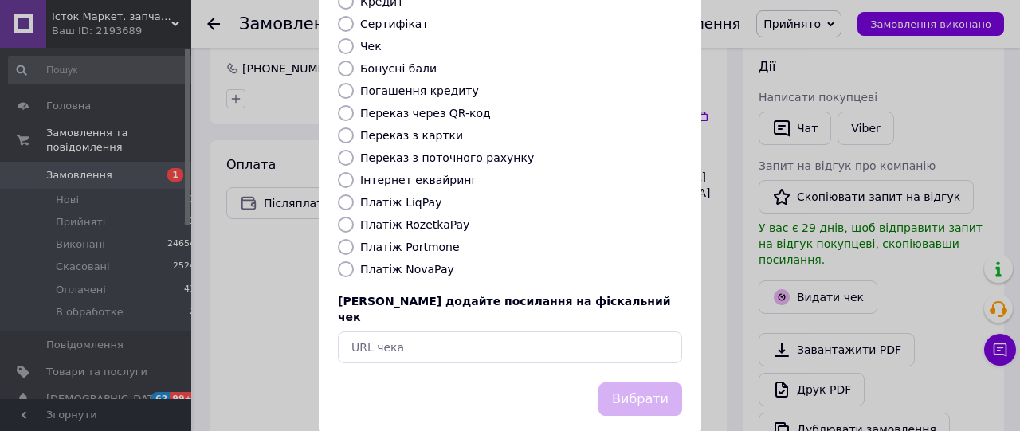
click at [424, 263] on label "Платіж NovaPay" at bounding box center [407, 269] width 94 height 13
click at [354, 261] on input "Платіж NovaPay" at bounding box center [346, 269] width 16 height 16
radio input "true"
click at [626, 383] on button "Вибрати" at bounding box center [640, 400] width 84 height 34
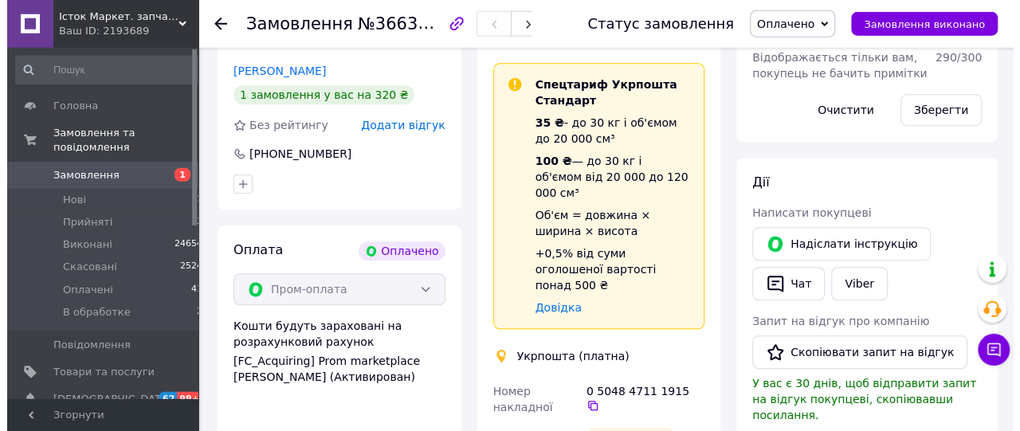
scroll to position [497, 0]
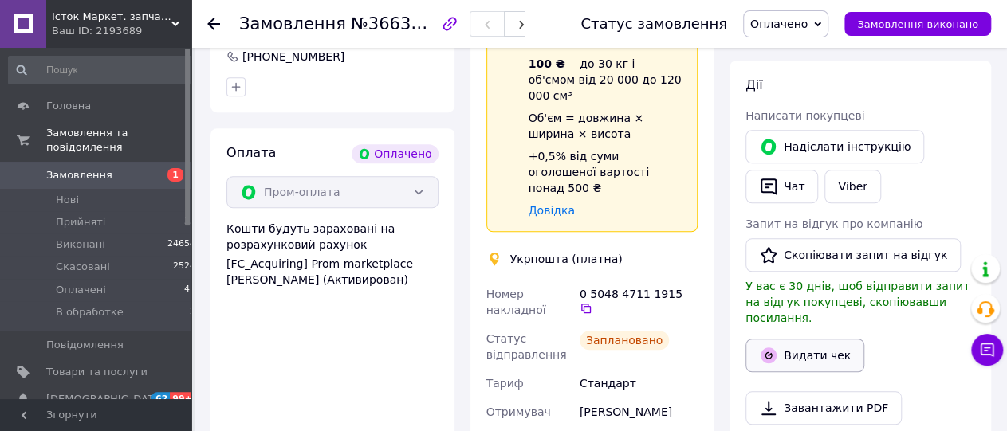
click at [799, 339] on button "Видати чек" at bounding box center [804, 355] width 119 height 33
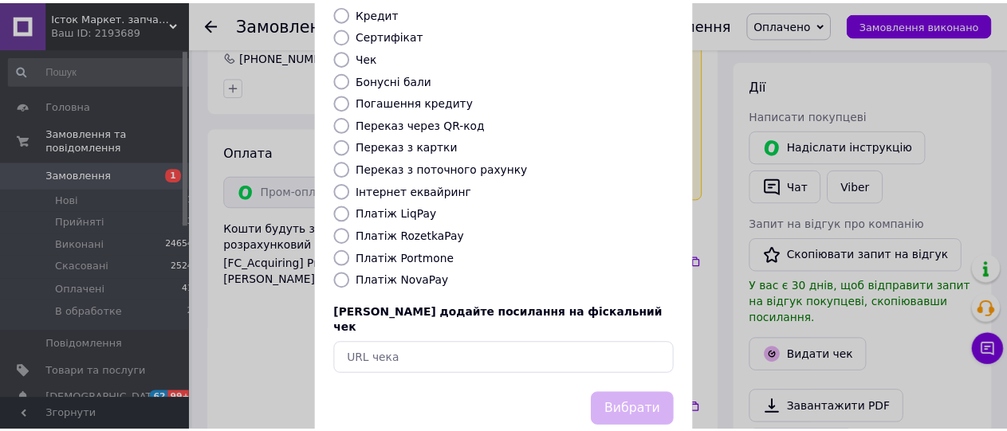
scroll to position [253, 0]
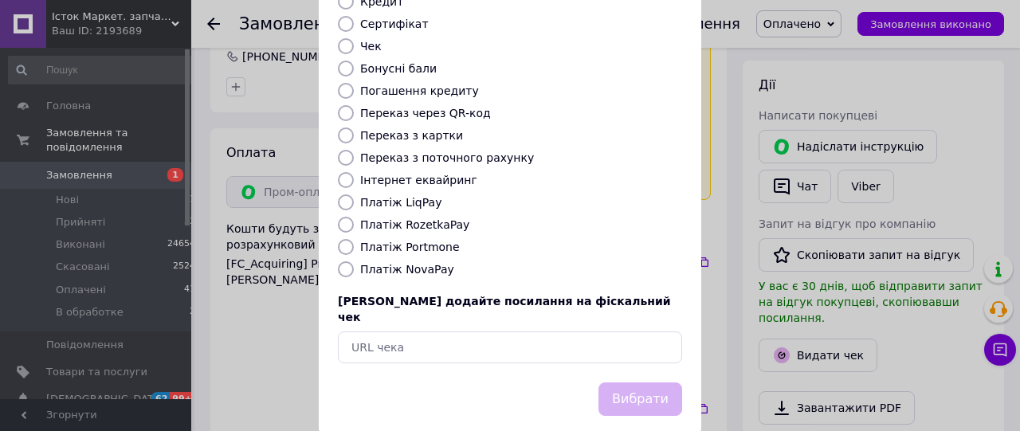
click at [415, 218] on label "Платіж RozetkaPay" at bounding box center [414, 224] width 109 height 13
click at [354, 217] on input "Платіж RozetkaPay" at bounding box center [346, 225] width 16 height 16
radio input "true"
click at [624, 383] on button "Вибрати" at bounding box center [640, 400] width 84 height 34
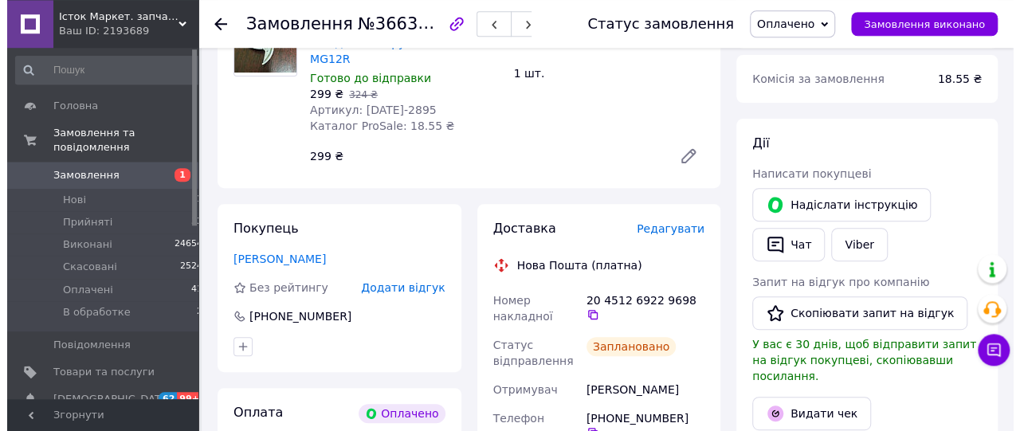
scroll to position [249, 0]
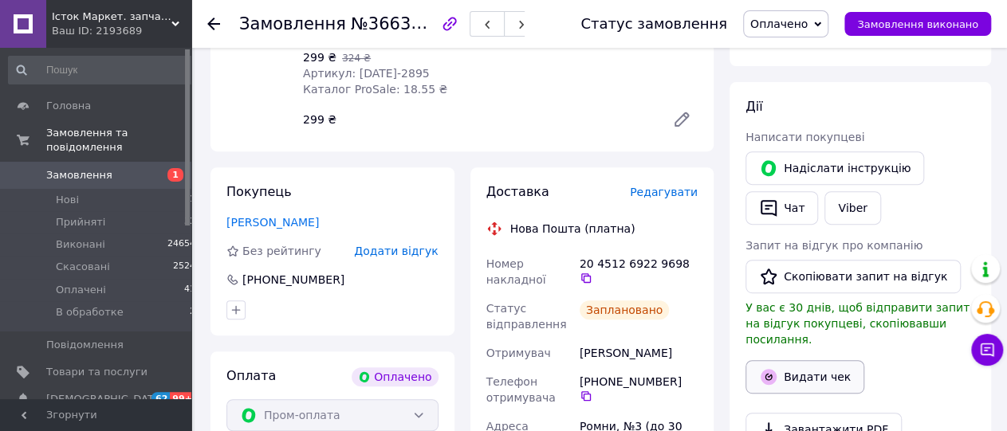
click at [815, 367] on button "Видати чек" at bounding box center [804, 376] width 119 height 33
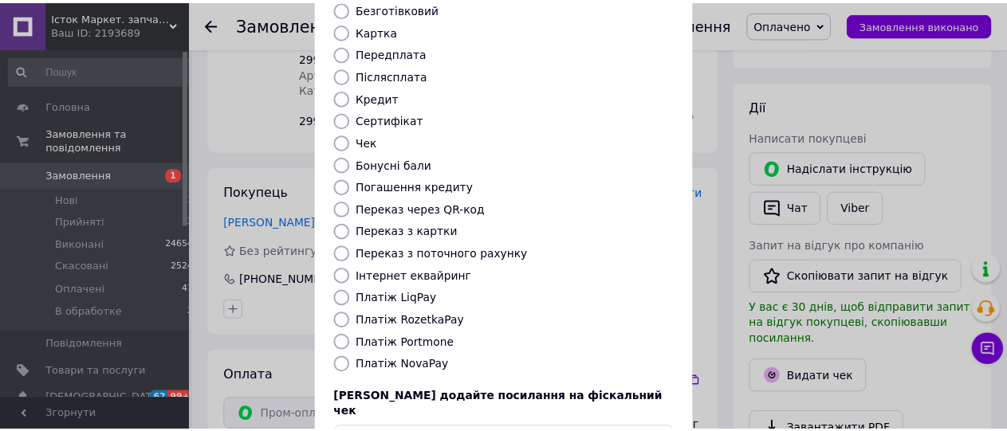
scroll to position [253, 0]
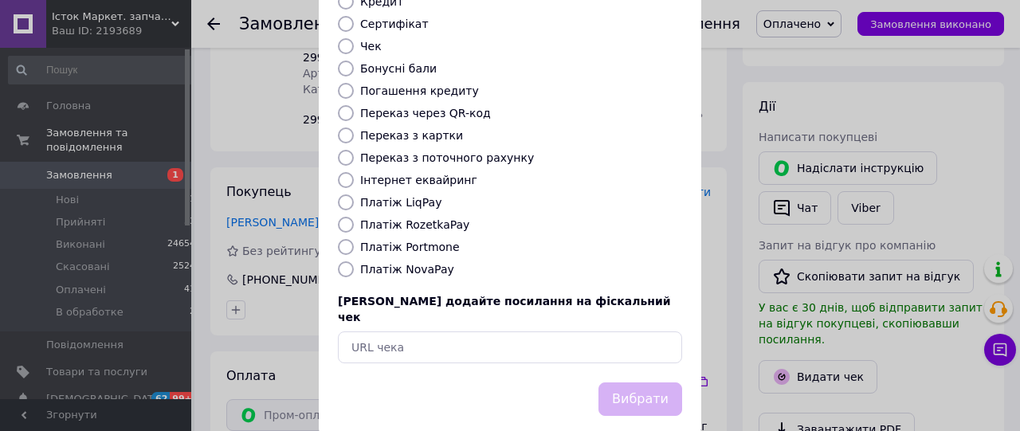
click at [401, 218] on label "Платіж RozetkaPay" at bounding box center [414, 224] width 109 height 13
click at [354, 217] on input "Платіж RozetkaPay" at bounding box center [346, 225] width 16 height 16
radio input "true"
click at [614, 383] on button "Вибрати" at bounding box center [640, 400] width 84 height 34
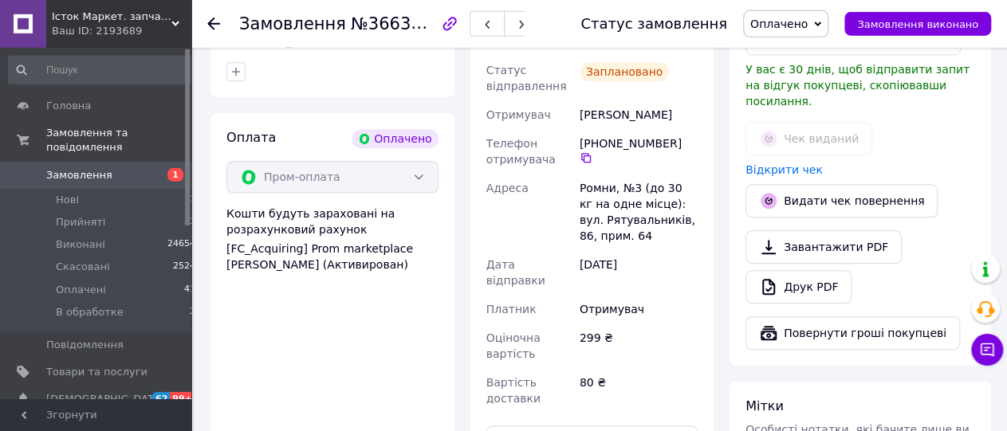
scroll to position [497, 0]
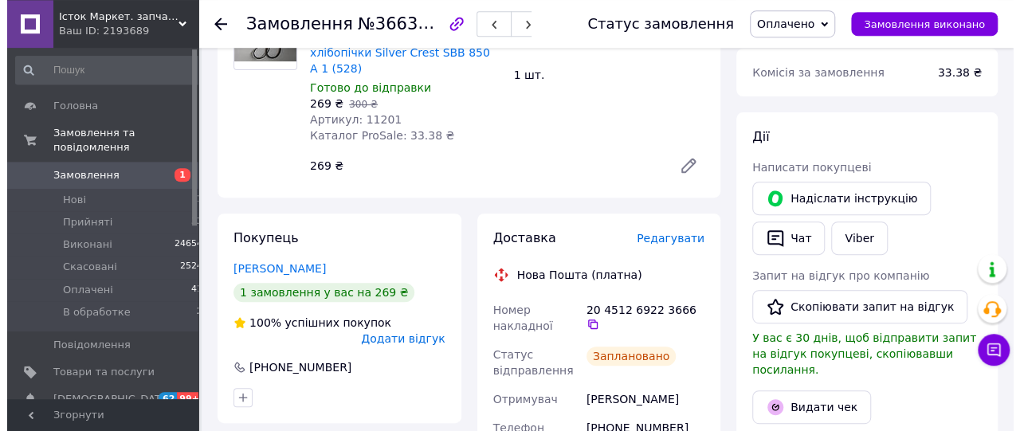
scroll to position [332, 0]
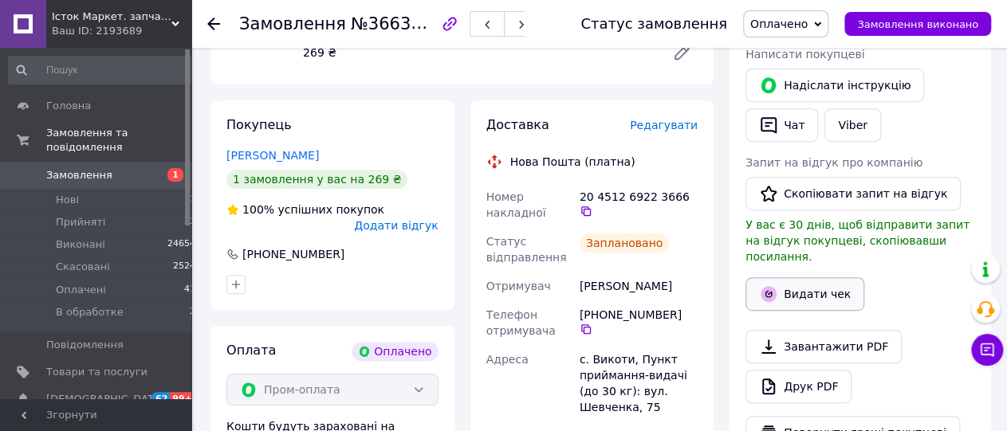
click at [820, 277] on button "Видати чек" at bounding box center [804, 293] width 119 height 33
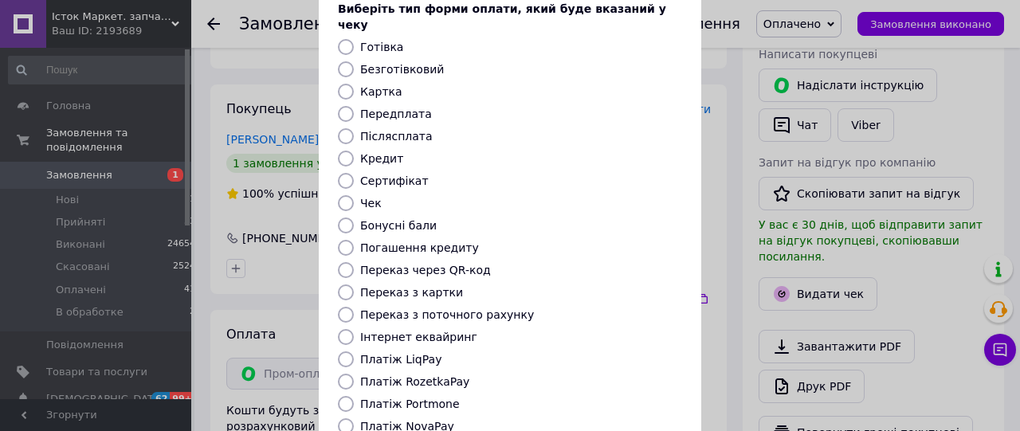
scroll to position [179, 0]
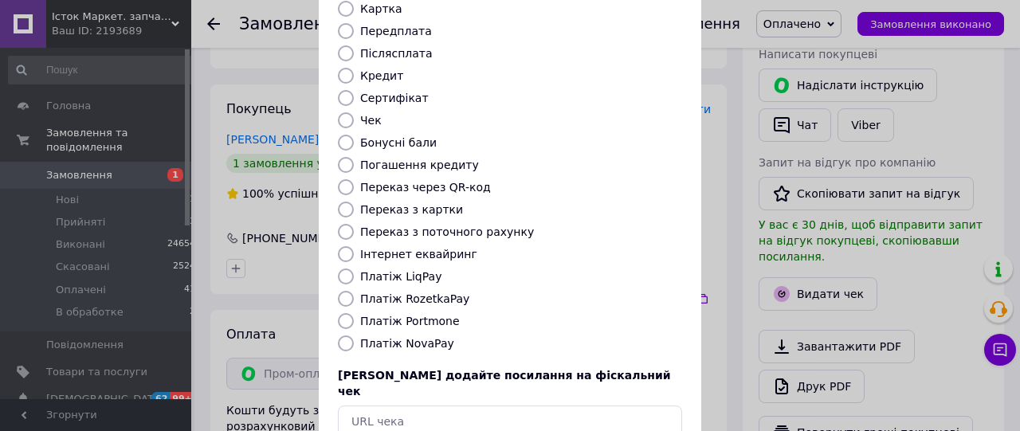
click at [405, 292] on label "Платіж RozetkaPay" at bounding box center [414, 298] width 109 height 13
click at [354, 291] on input "Платіж RozetkaPay" at bounding box center [346, 299] width 16 height 16
radio input "true"
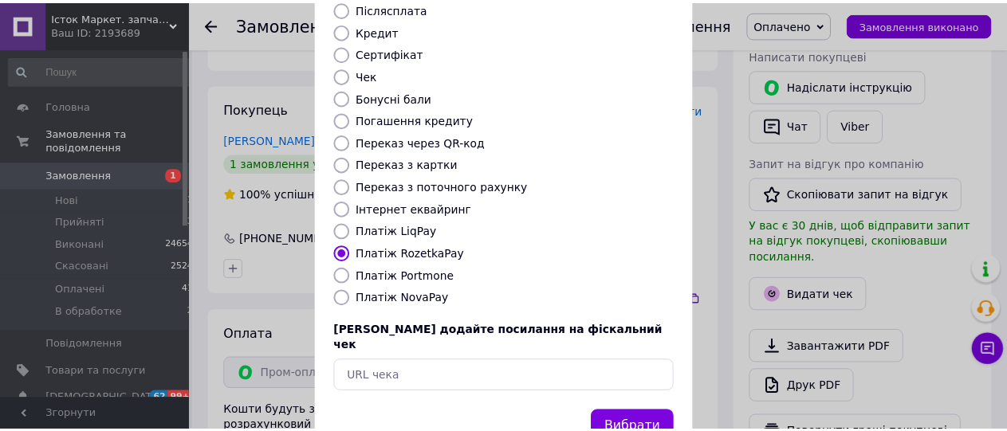
scroll to position [253, 0]
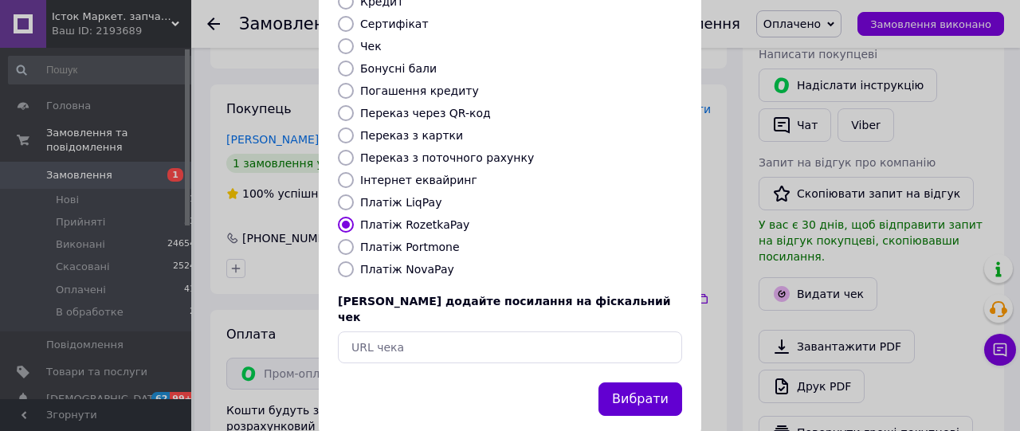
click at [641, 383] on button "Вибрати" at bounding box center [640, 400] width 84 height 34
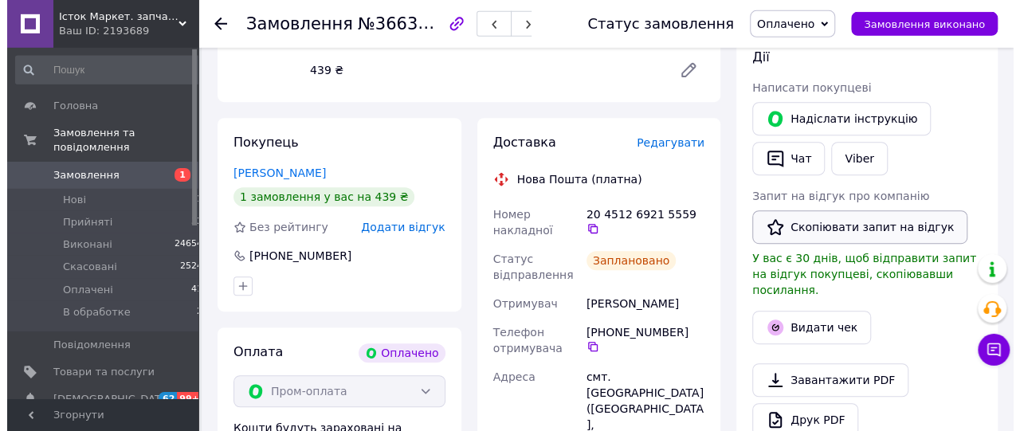
scroll to position [332, 0]
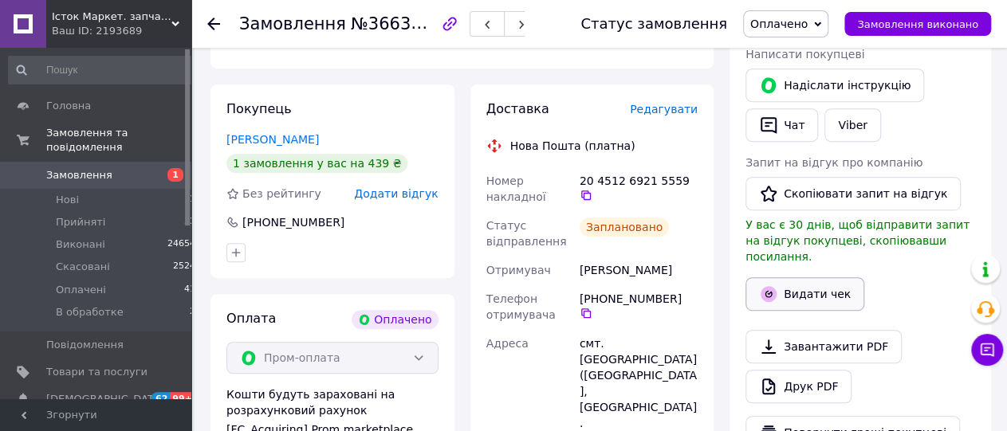
click at [822, 277] on button "Видати чек" at bounding box center [804, 293] width 119 height 33
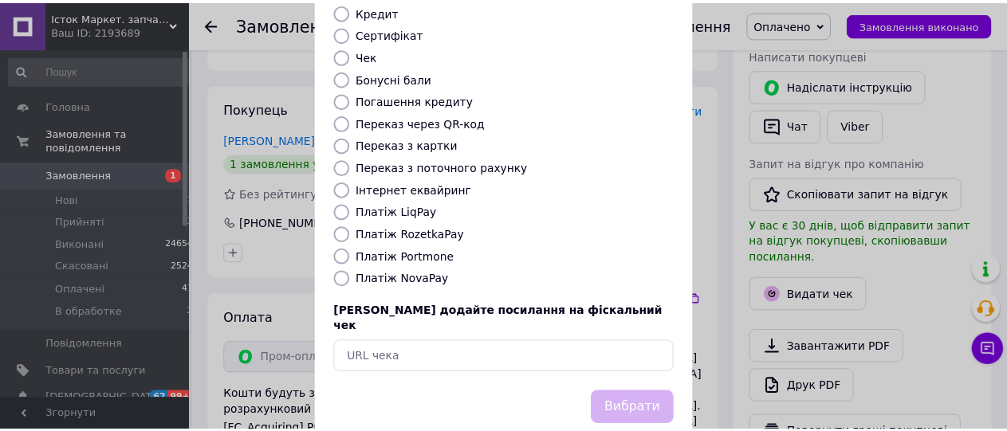
scroll to position [253, 0]
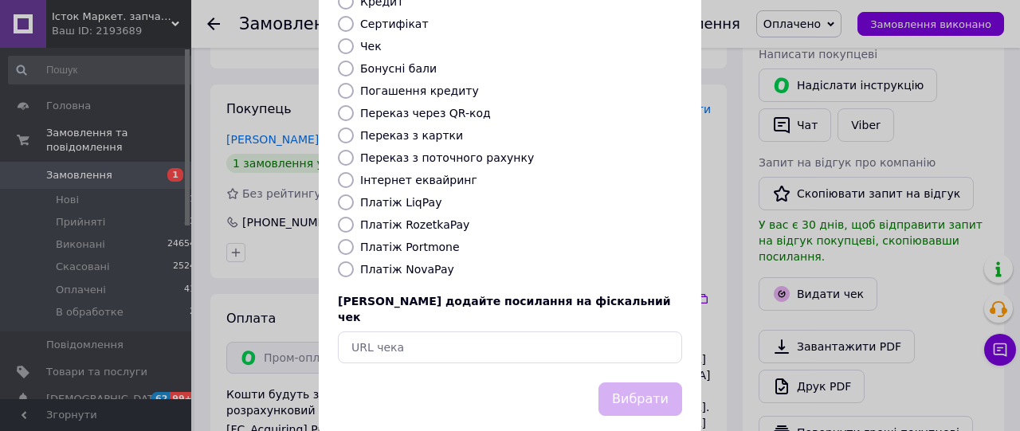
click at [433, 218] on label "Платіж RozetkaPay" at bounding box center [414, 224] width 109 height 13
click at [354, 217] on input "Платіж RozetkaPay" at bounding box center [346, 225] width 16 height 16
radio input "true"
click at [630, 383] on button "Вибрати" at bounding box center [640, 400] width 84 height 34
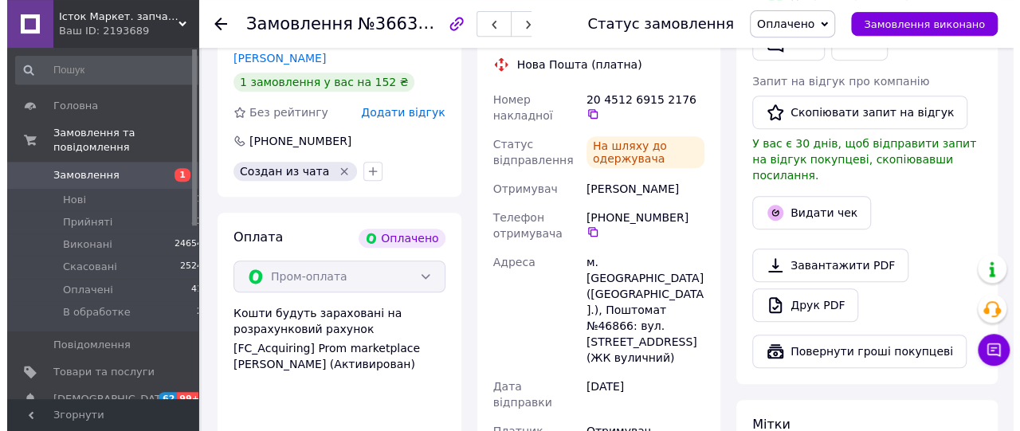
scroll to position [414, 0]
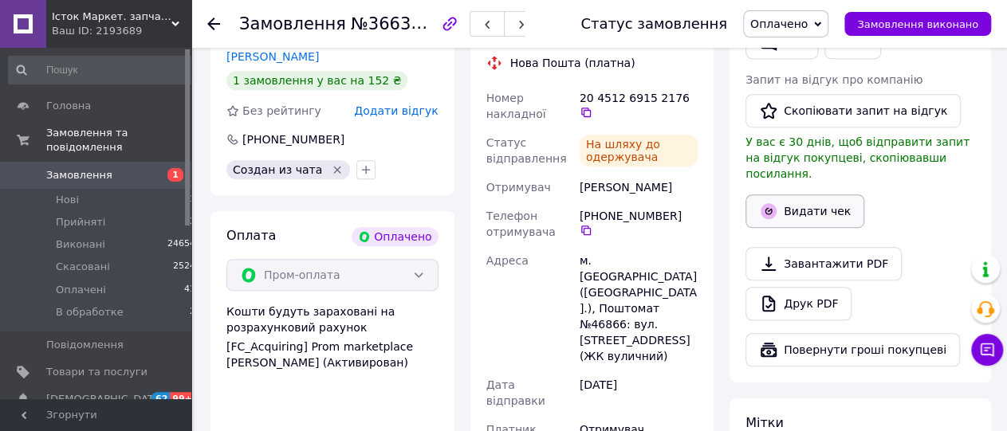
click at [823, 195] on button "Видати чек" at bounding box center [804, 210] width 119 height 33
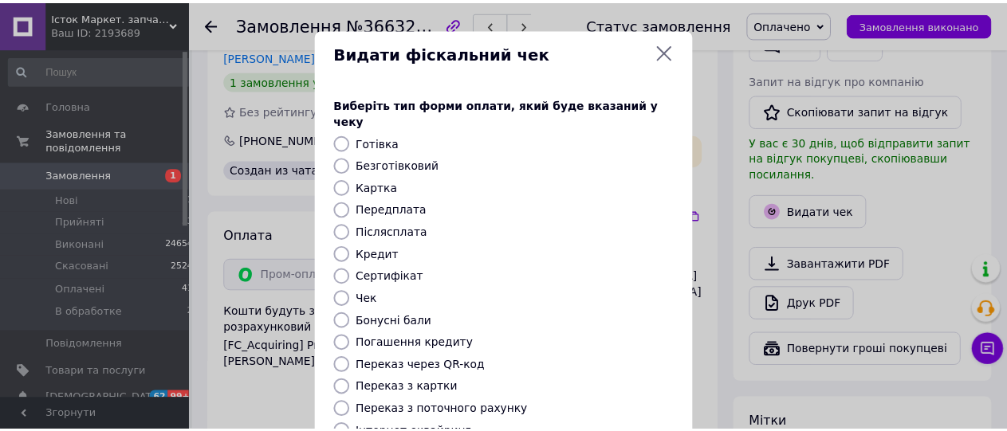
scroll to position [253, 0]
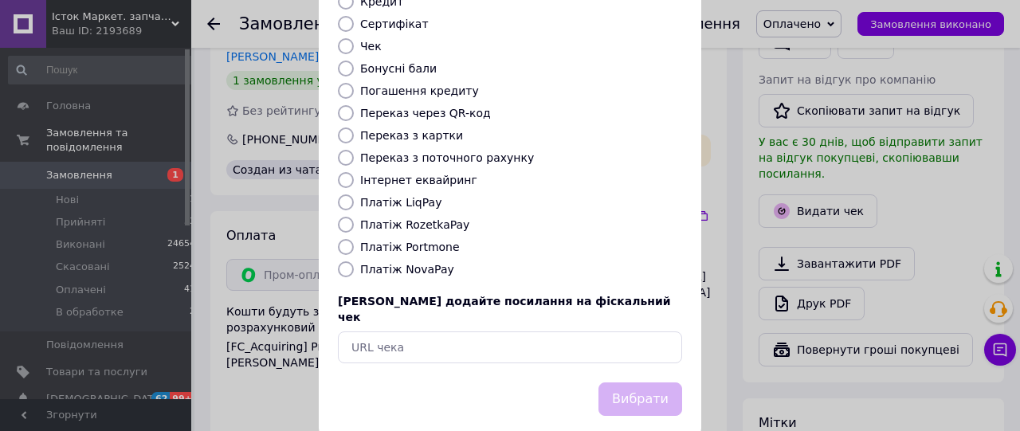
click at [422, 218] on label "Платіж RozetkaPay" at bounding box center [414, 224] width 109 height 13
click at [354, 217] on input "Платіж RozetkaPay" at bounding box center [346, 225] width 16 height 16
radio input "true"
click at [649, 383] on button "Вибрати" at bounding box center [640, 400] width 84 height 34
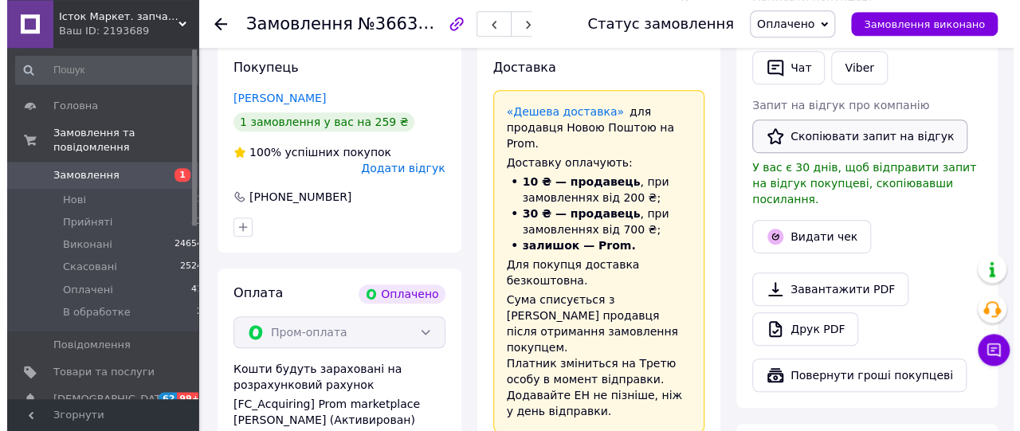
scroll to position [414, 0]
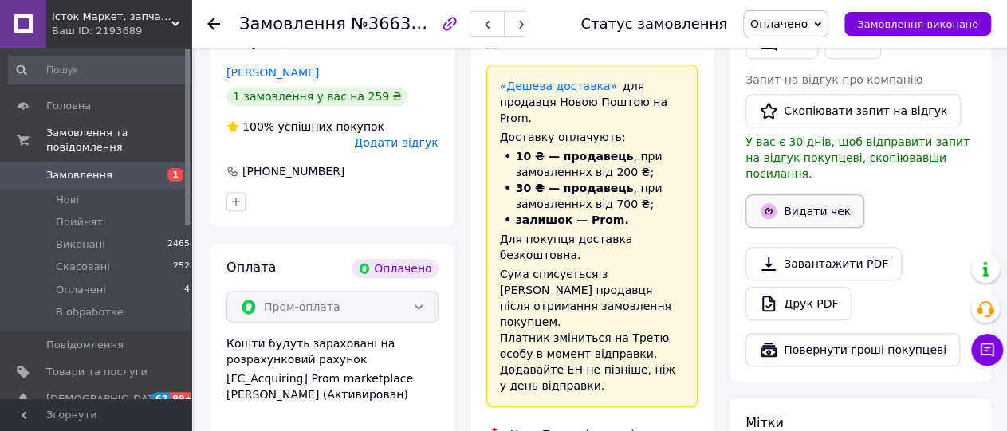
click at [823, 194] on button "Видати чек" at bounding box center [804, 210] width 119 height 33
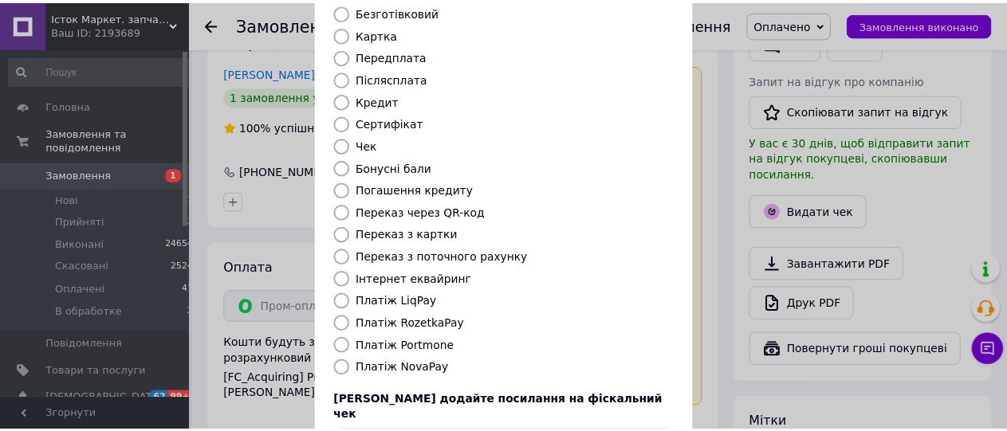
scroll to position [253, 0]
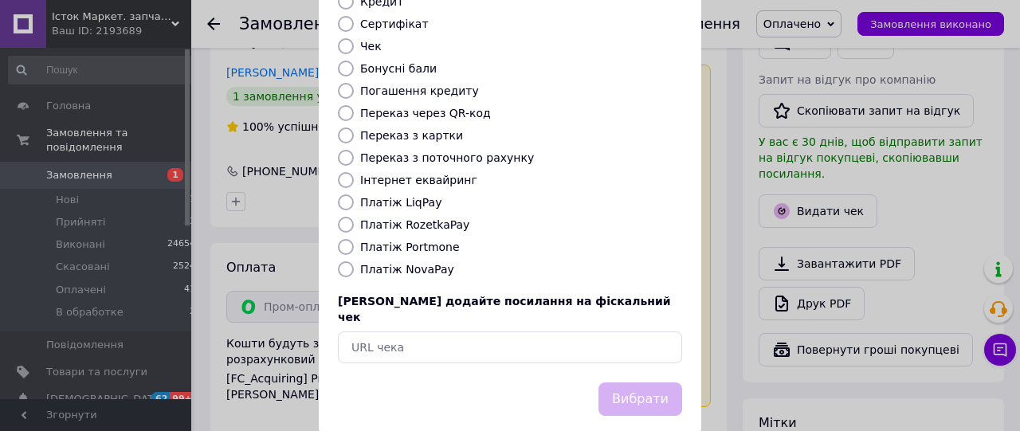
click at [427, 218] on label "Платіж RozetkaPay" at bounding box center [414, 224] width 109 height 13
click at [354, 217] on input "Платіж RozetkaPay" at bounding box center [346, 225] width 16 height 16
radio input "true"
click at [621, 383] on button "Вибрати" at bounding box center [640, 400] width 84 height 34
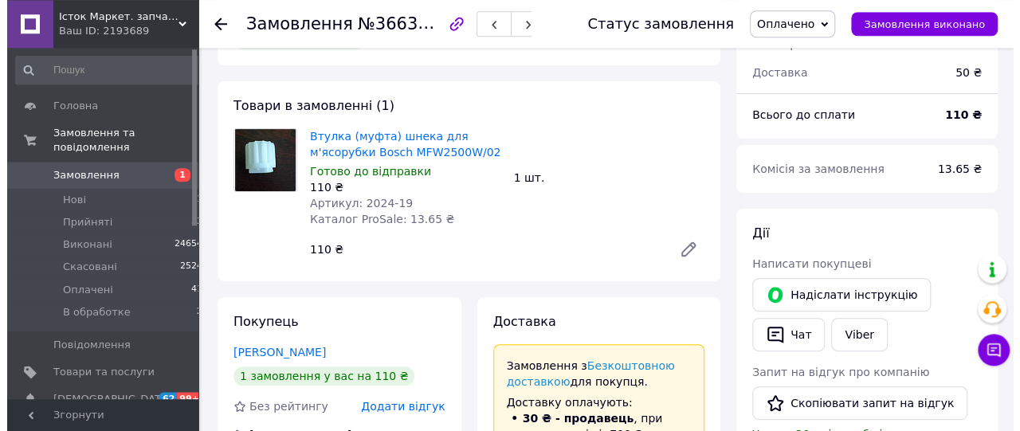
scroll to position [332, 0]
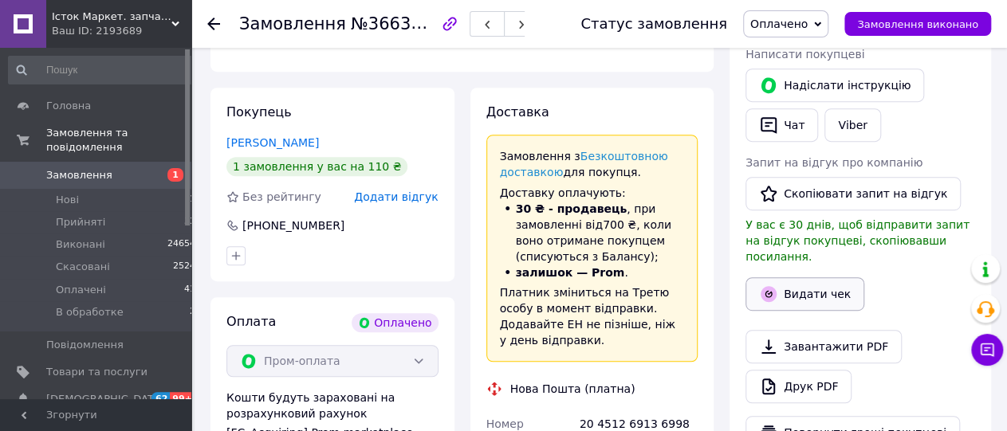
click at [829, 277] on button "Видати чек" at bounding box center [804, 293] width 119 height 33
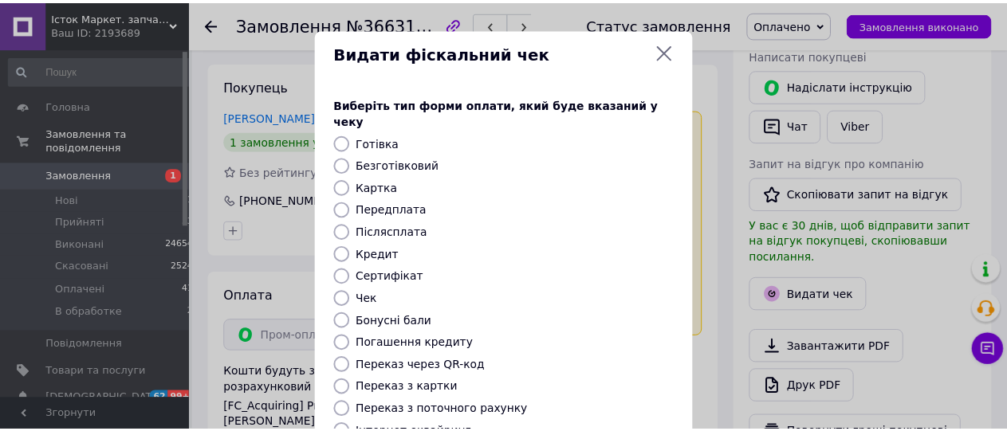
scroll to position [253, 0]
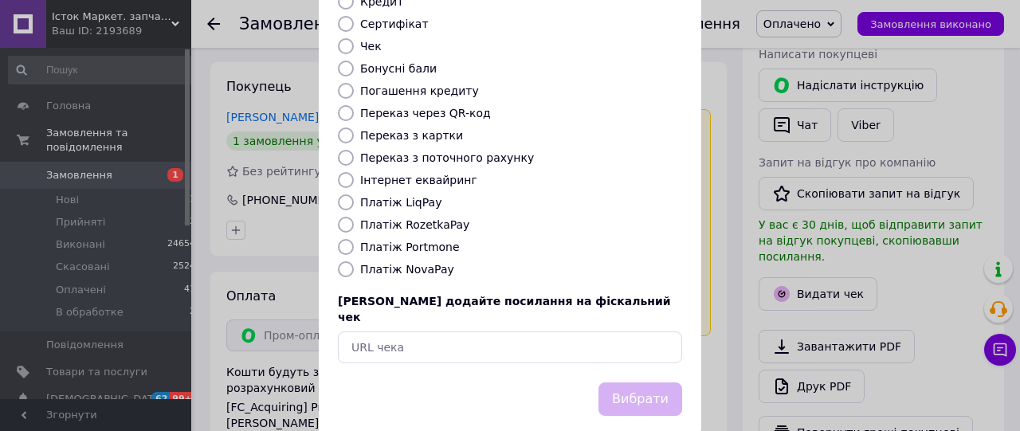
click at [438, 218] on label "Платіж RozetkaPay" at bounding box center [414, 224] width 109 height 13
click at [354, 217] on input "Платіж RozetkaPay" at bounding box center [346, 225] width 16 height 16
radio input "true"
click at [642, 383] on button "Вибрати" at bounding box center [640, 400] width 84 height 34
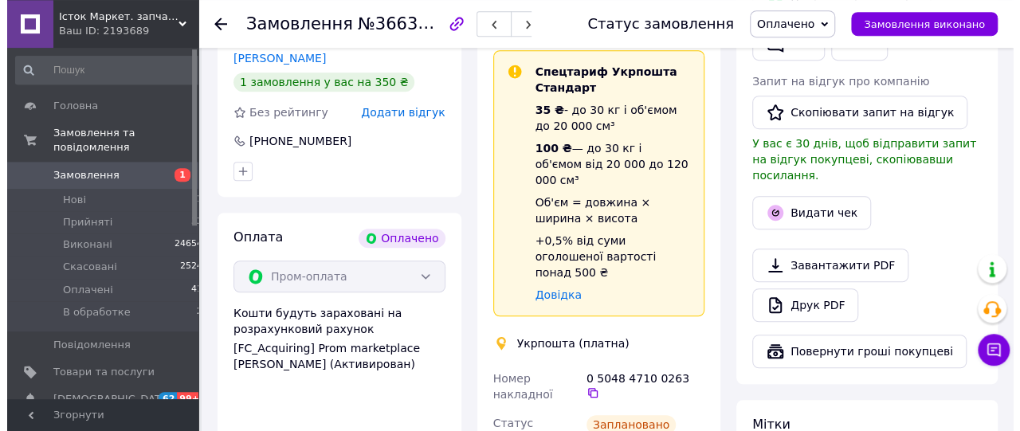
scroll to position [414, 0]
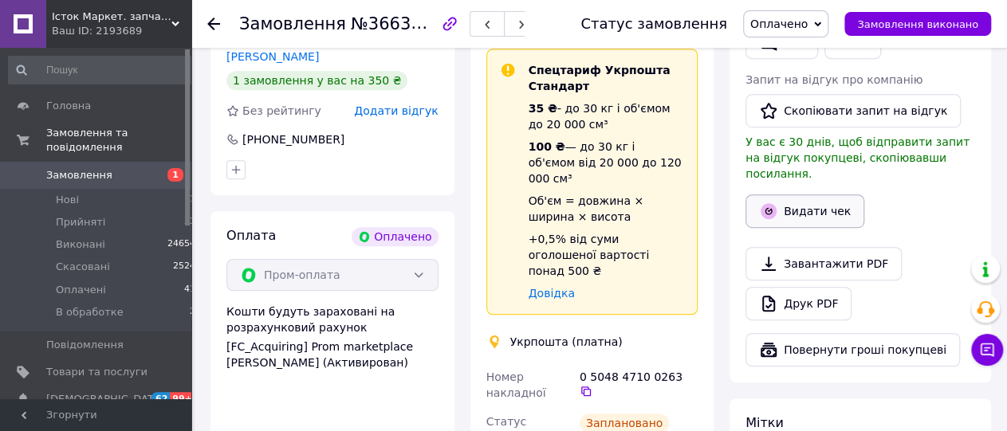
click at [812, 194] on button "Видати чек" at bounding box center [804, 210] width 119 height 33
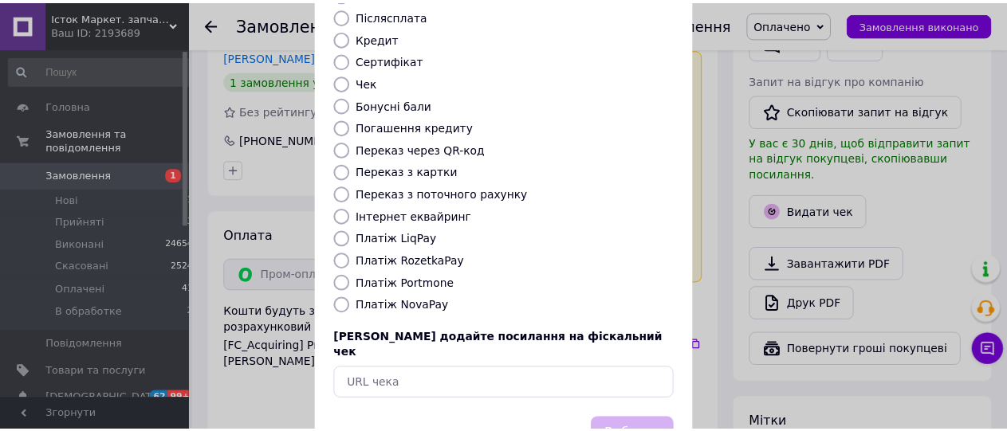
scroll to position [253, 0]
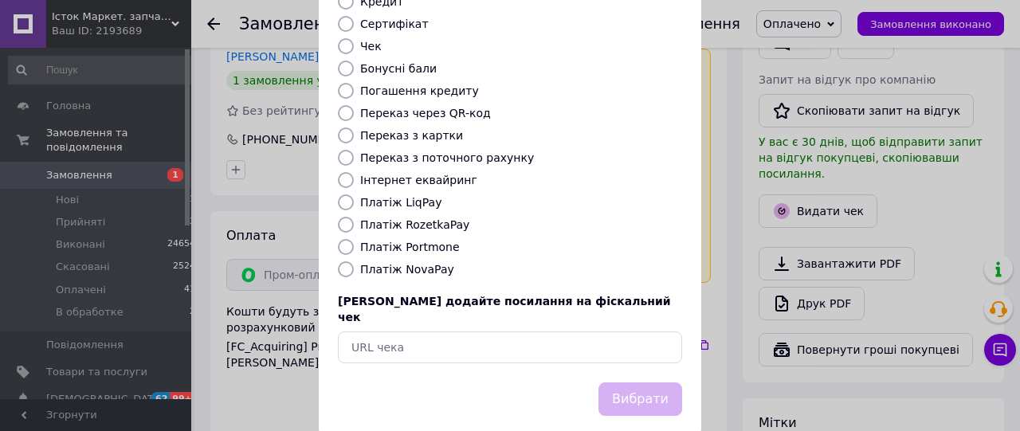
click at [409, 218] on label "Платіж RozetkaPay" at bounding box center [414, 224] width 109 height 13
click at [354, 217] on input "Платіж RozetkaPay" at bounding box center [346, 225] width 16 height 16
radio input "true"
click at [638, 383] on button "Вибрати" at bounding box center [640, 400] width 84 height 34
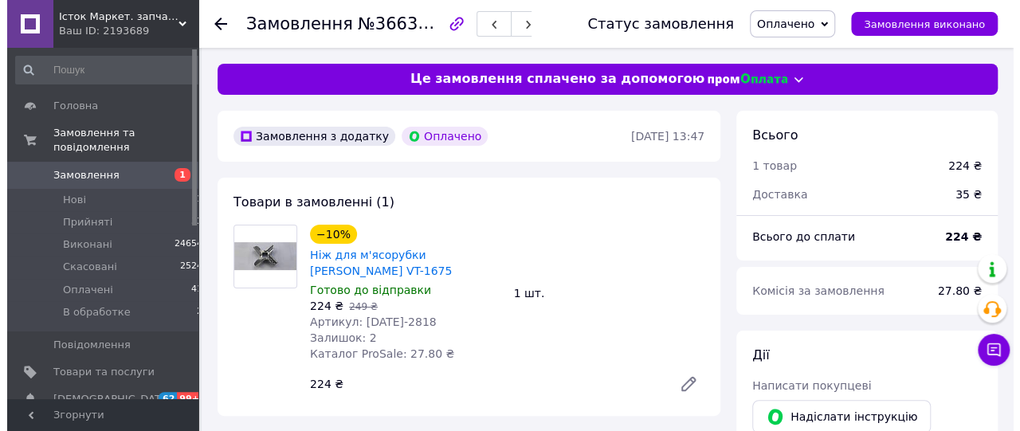
scroll to position [332, 0]
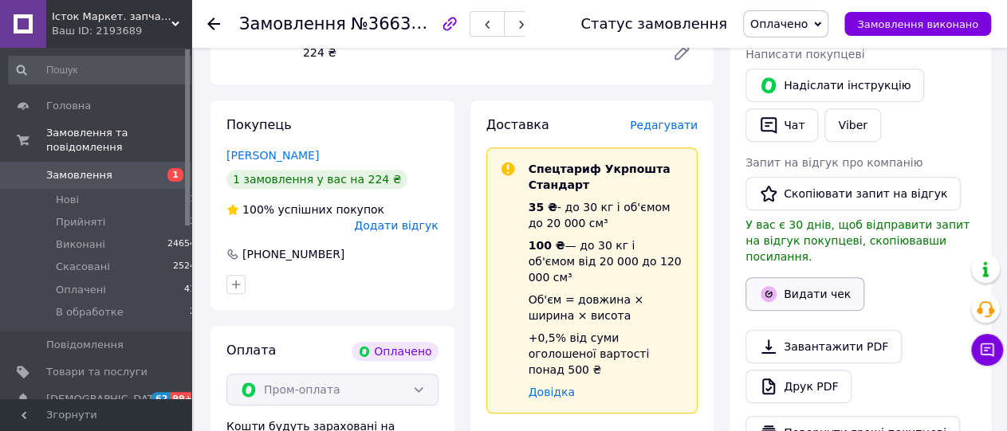
click at [806, 277] on button "Видати чек" at bounding box center [804, 293] width 119 height 33
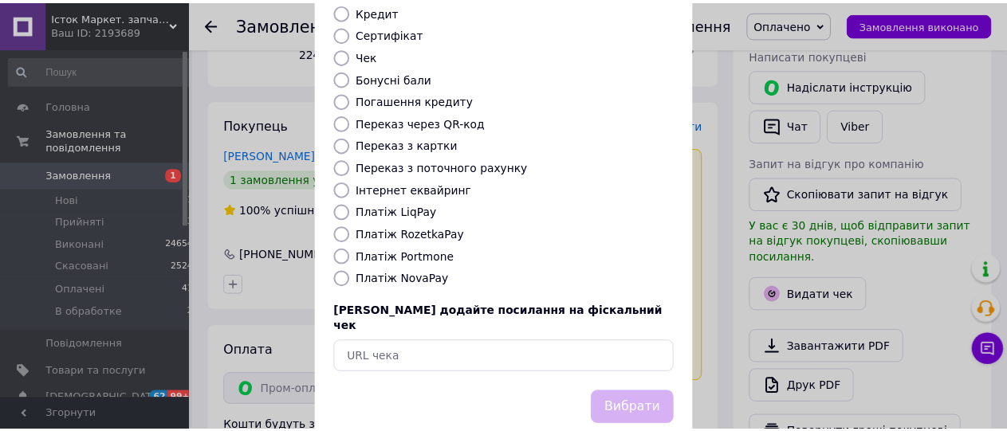
scroll to position [253, 0]
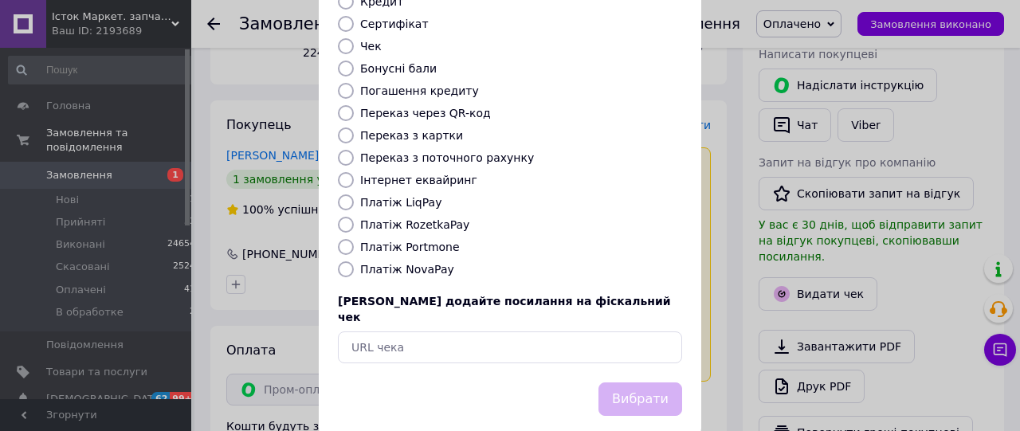
click at [428, 218] on label "Платіж RozetkaPay" at bounding box center [414, 224] width 109 height 13
click at [354, 217] on input "Платіж RozetkaPay" at bounding box center [346, 225] width 16 height 16
radio input "true"
click at [627, 383] on button "Вибрати" at bounding box center [640, 400] width 84 height 34
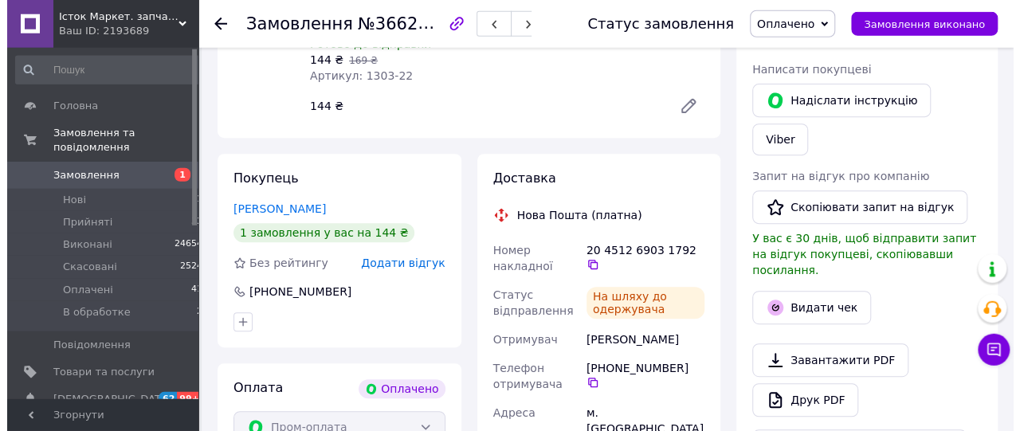
scroll to position [332, 0]
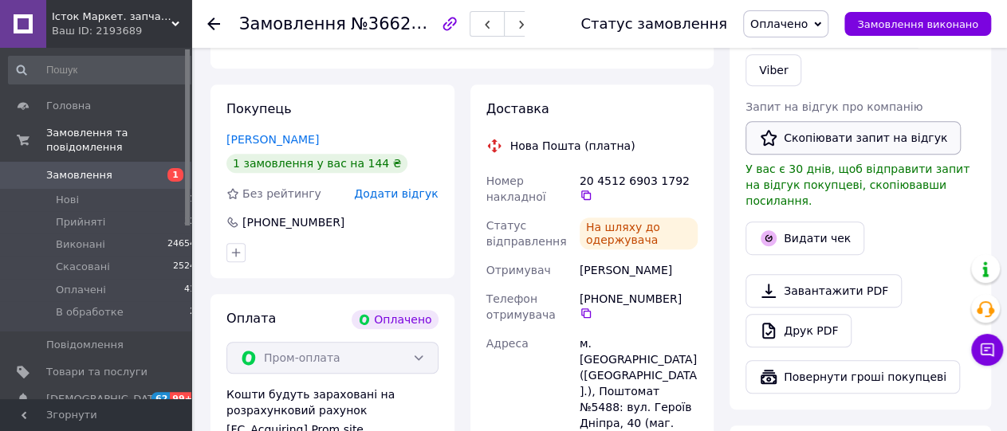
click at [831, 121] on button "Скопіювати запит на відгук" at bounding box center [852, 137] width 215 height 33
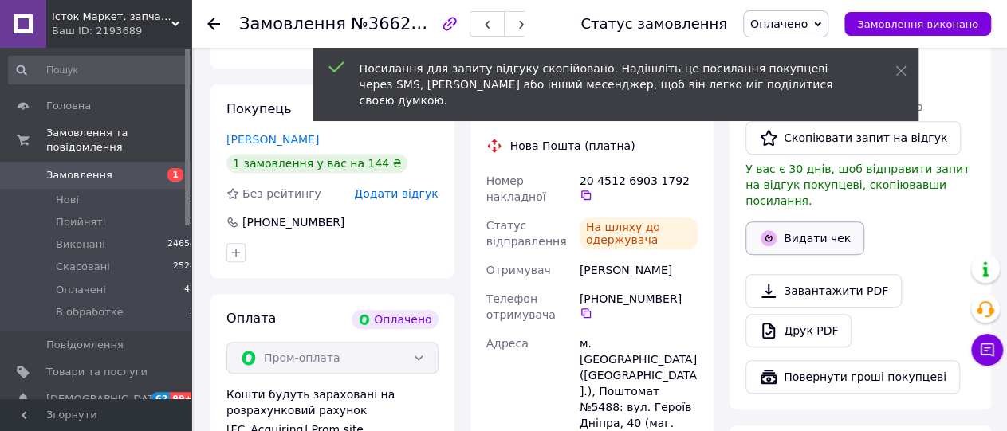
click at [809, 222] on button "Видати чек" at bounding box center [804, 238] width 119 height 33
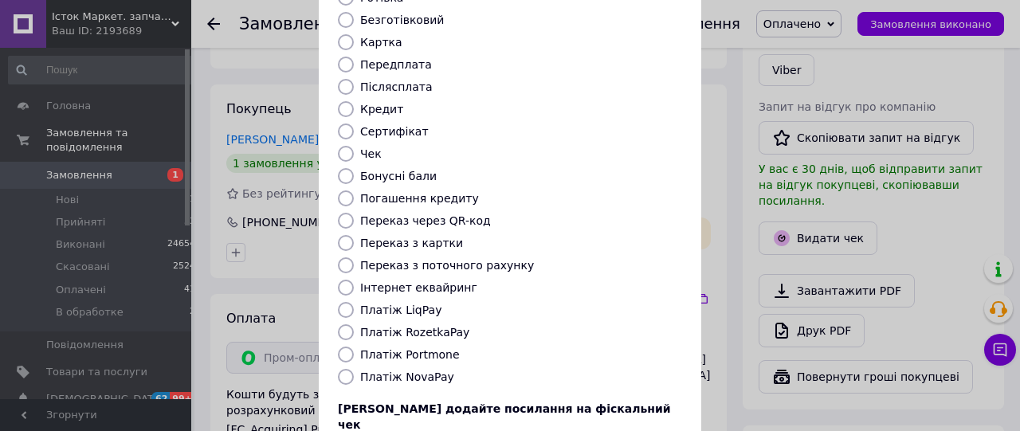
scroll to position [179, 0]
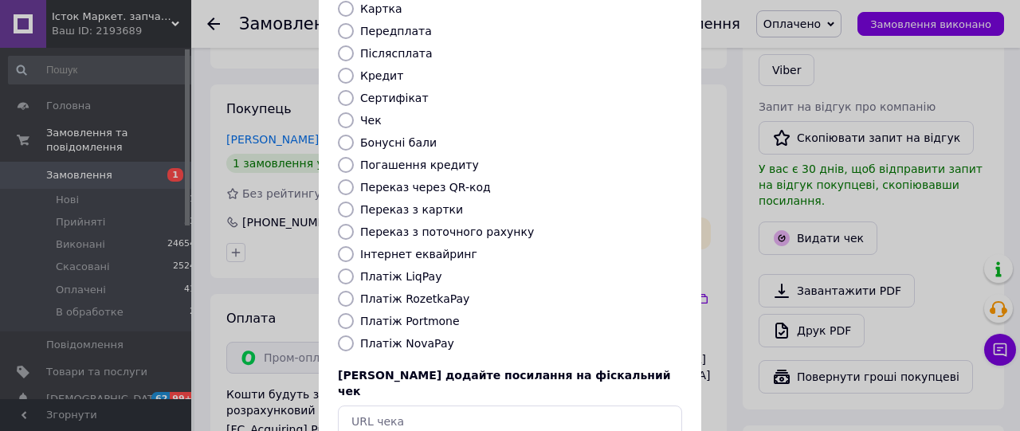
click at [433, 292] on label "Платіж RozetkaPay" at bounding box center [414, 298] width 109 height 13
click at [354, 291] on input "Платіж RozetkaPay" at bounding box center [346, 299] width 16 height 16
radio input "true"
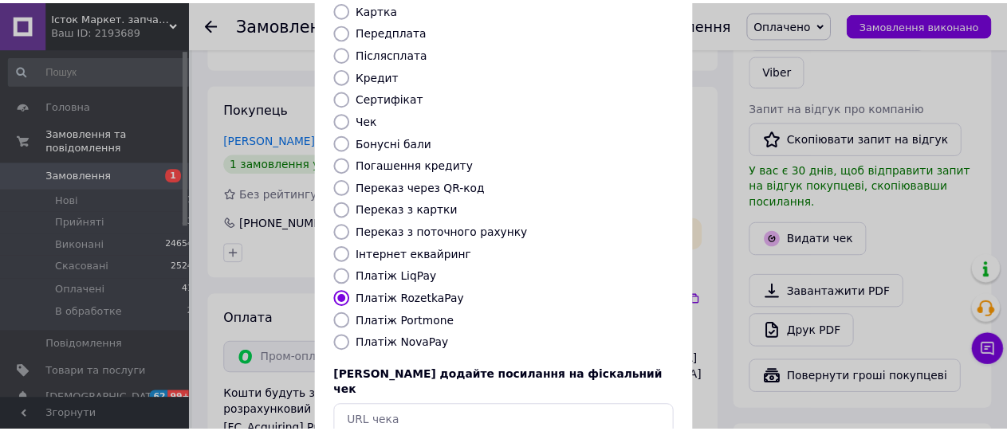
scroll to position [253, 0]
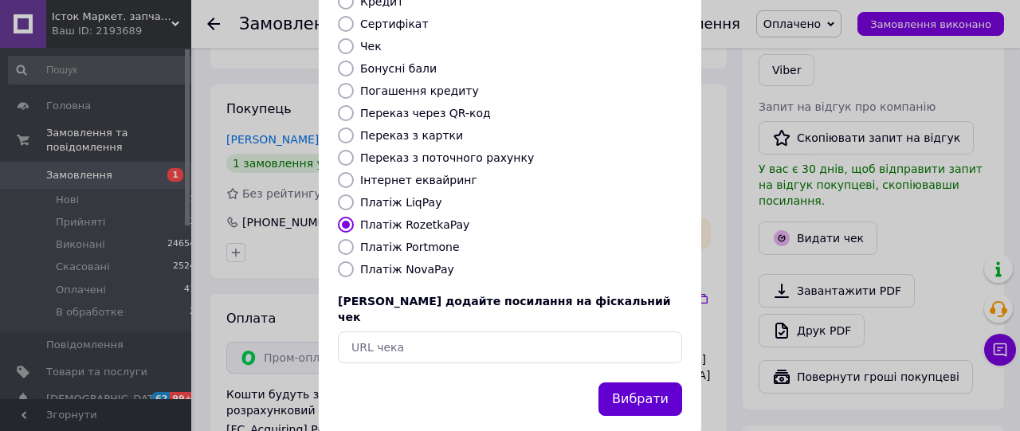
click at [626, 383] on button "Вибрати" at bounding box center [640, 400] width 84 height 34
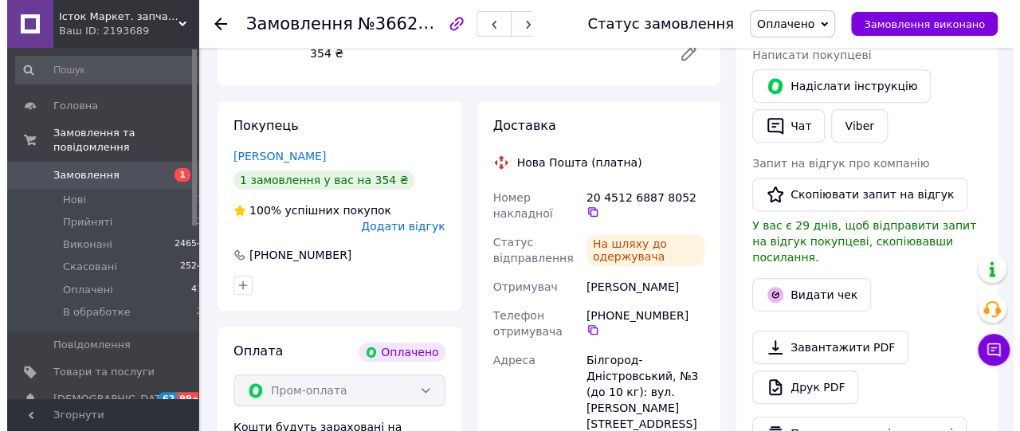
scroll to position [332, 0]
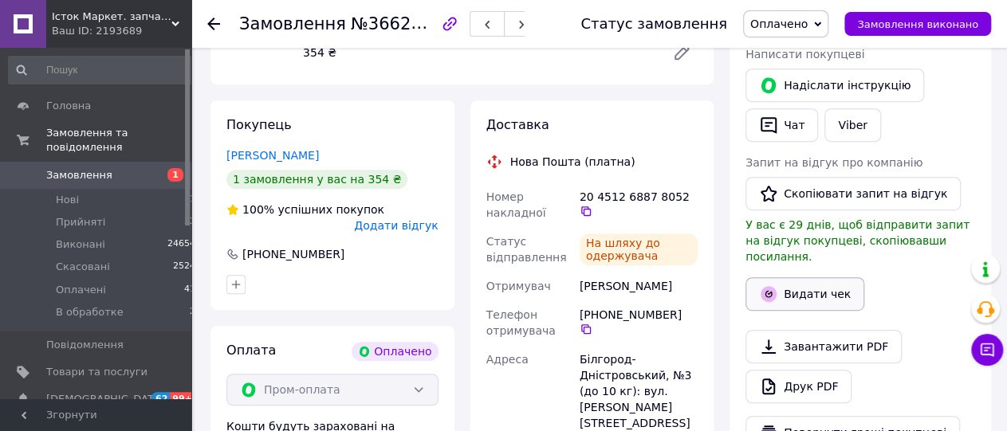
click at [803, 277] on button "Видати чек" at bounding box center [804, 293] width 119 height 33
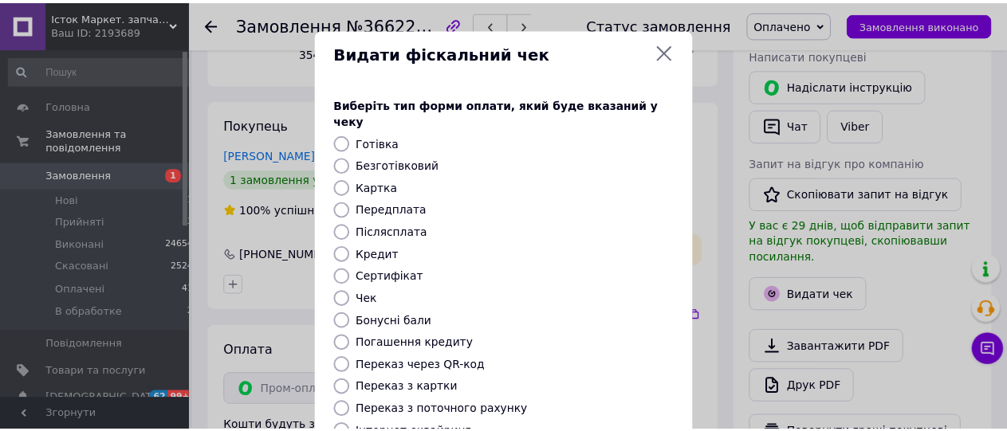
scroll to position [253, 0]
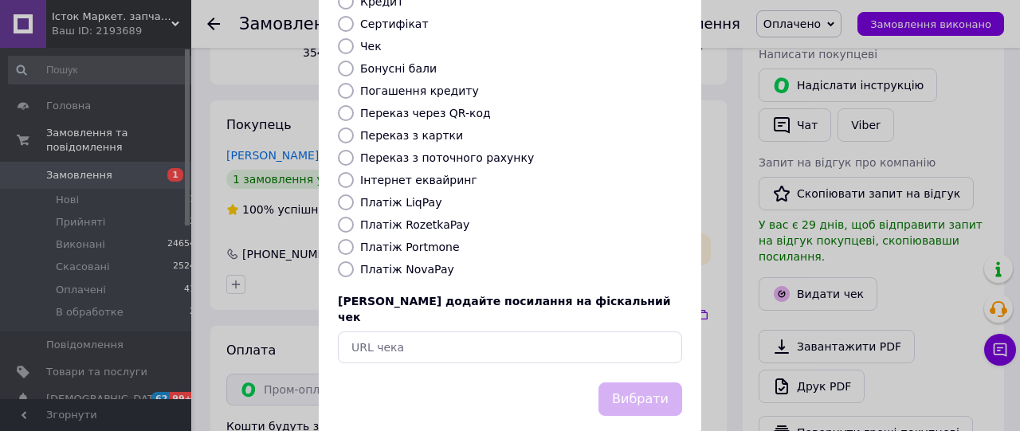
click at [400, 218] on label "Платіж RozetkaPay" at bounding box center [414, 224] width 109 height 13
click at [354, 217] on input "Платіж RozetkaPay" at bounding box center [346, 225] width 16 height 16
radio input "true"
click at [610, 383] on button "Вибрати" at bounding box center [640, 400] width 84 height 34
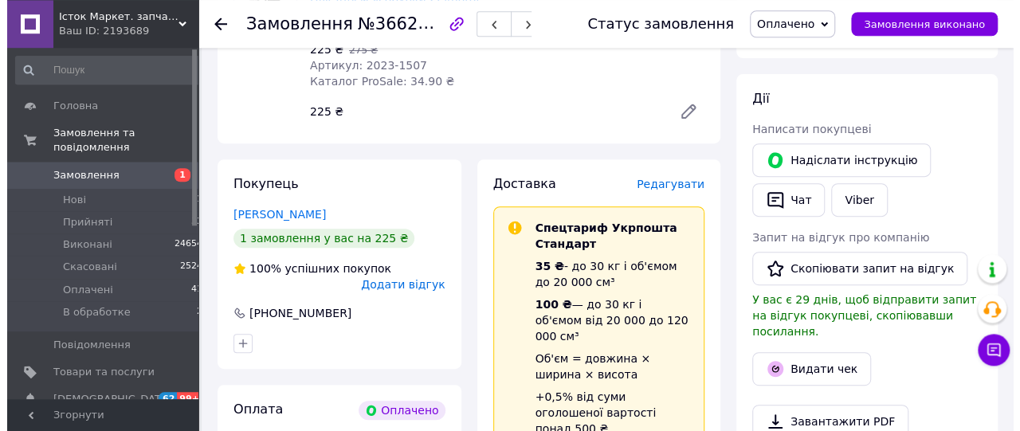
scroll to position [332, 0]
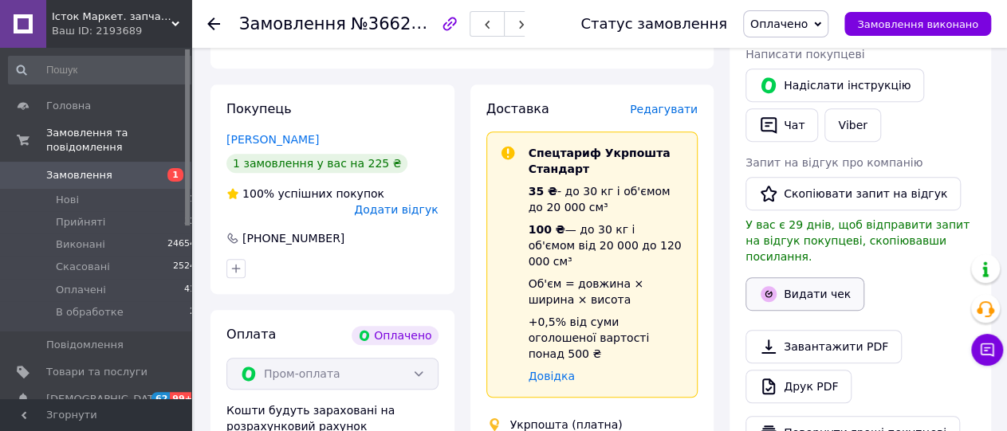
click at [799, 279] on button "Видати чек" at bounding box center [804, 293] width 119 height 33
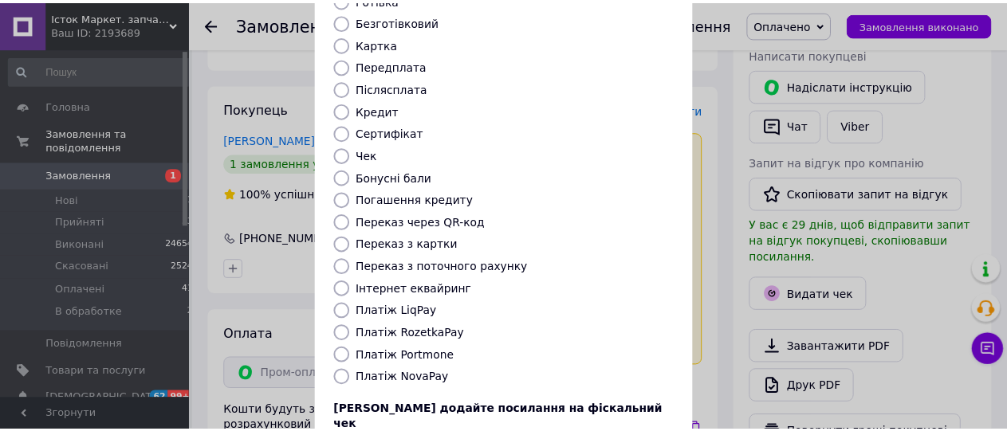
scroll to position [253, 0]
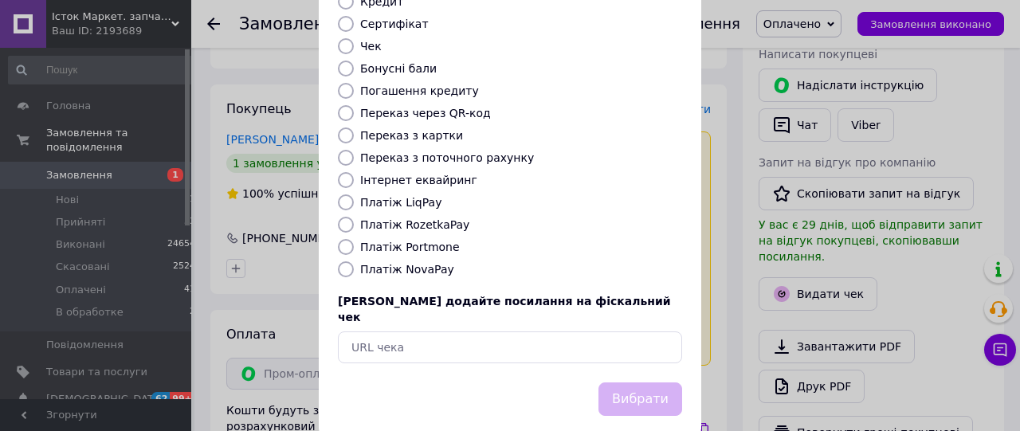
click at [432, 217] on div "Платіж RozetkaPay" at bounding box center [521, 225] width 328 height 16
click at [426, 218] on label "Платіж RozetkaPay" at bounding box center [414, 224] width 109 height 13
click at [428, 218] on label "Платіж RozetkaPay" at bounding box center [414, 224] width 109 height 13
click at [354, 217] on input "Платіж RozetkaPay" at bounding box center [346, 225] width 16 height 16
radio input "true"
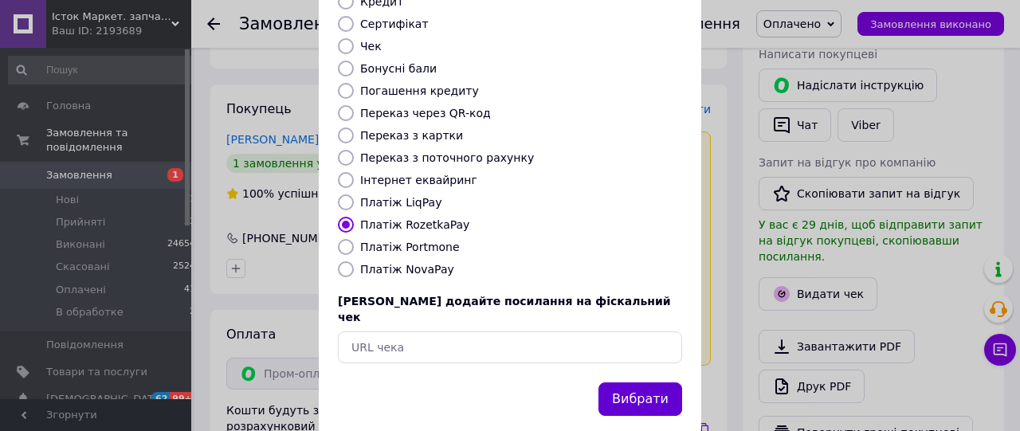
click at [616, 383] on button "Вибрати" at bounding box center [640, 400] width 84 height 34
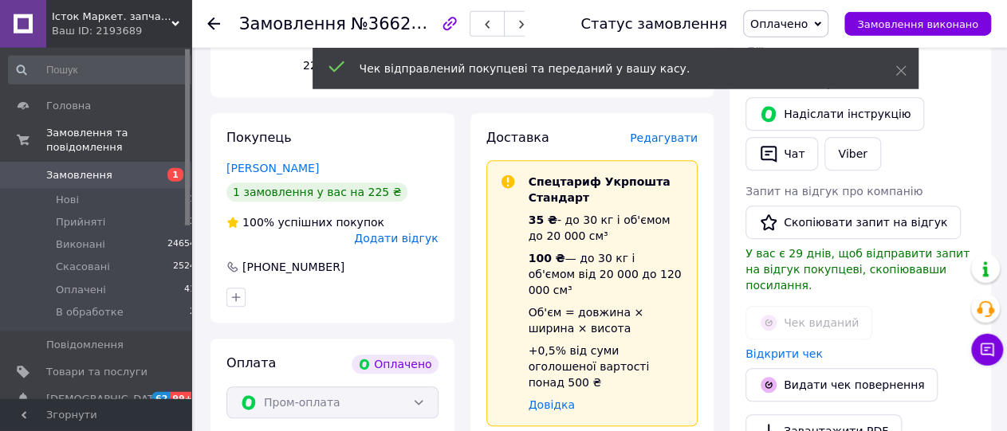
scroll to position [249, 0]
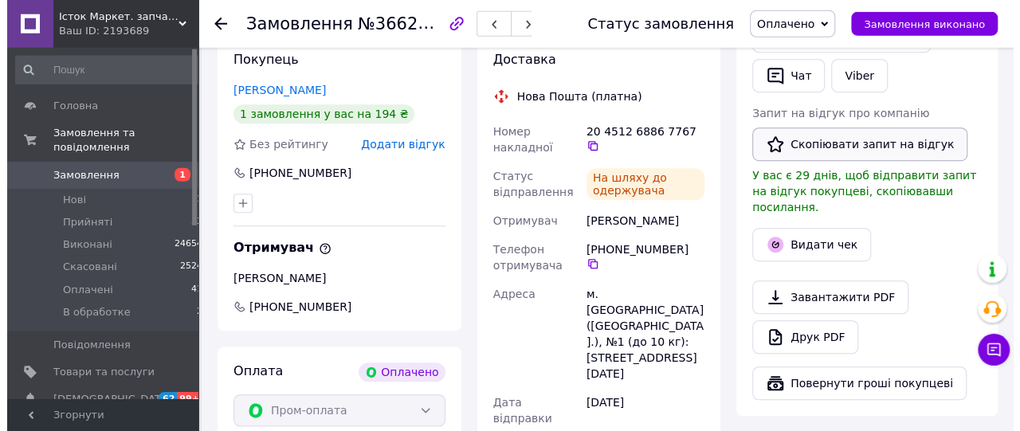
scroll to position [414, 0]
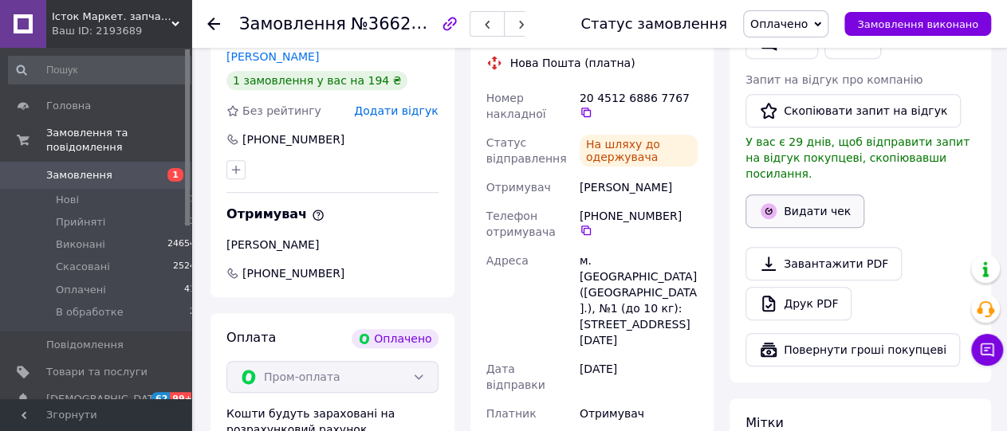
click at [818, 194] on button "Видати чек" at bounding box center [804, 210] width 119 height 33
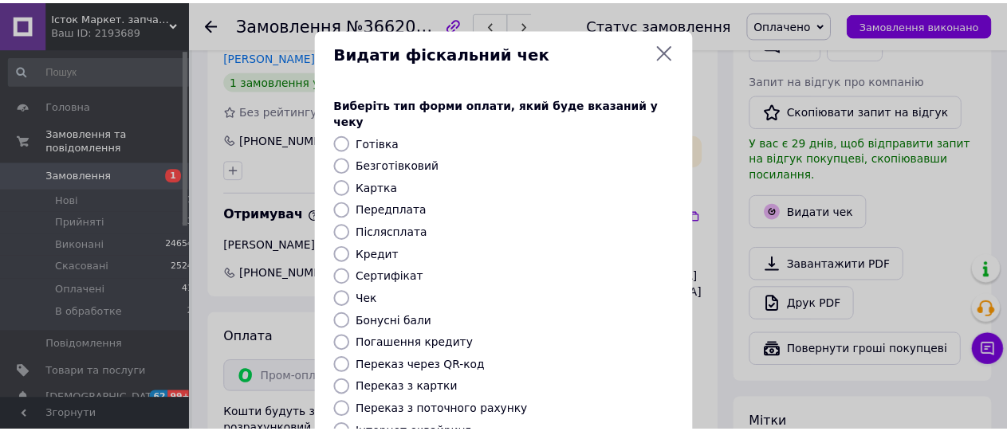
scroll to position [253, 0]
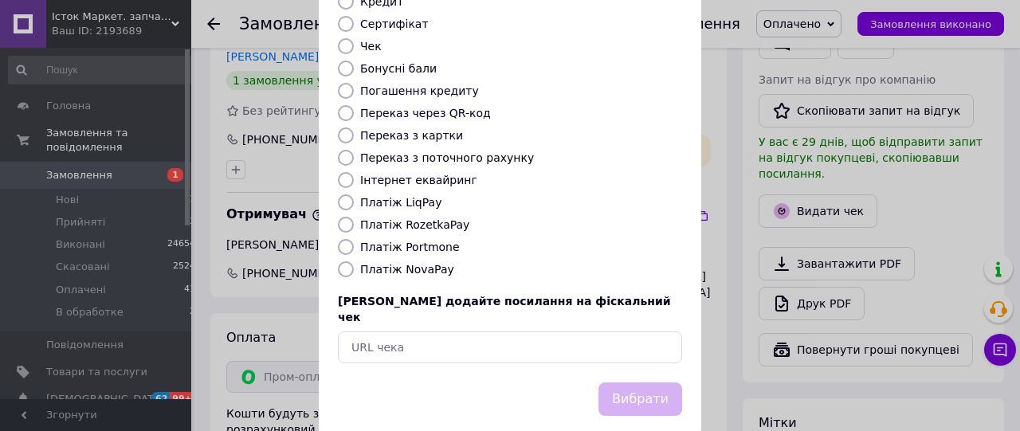
click at [406, 218] on label "Платіж RozetkaPay" at bounding box center [414, 224] width 109 height 13
click at [354, 217] on input "Платіж RozetkaPay" at bounding box center [346, 225] width 16 height 16
radio input "true"
click at [649, 383] on button "Вибрати" at bounding box center [640, 400] width 84 height 34
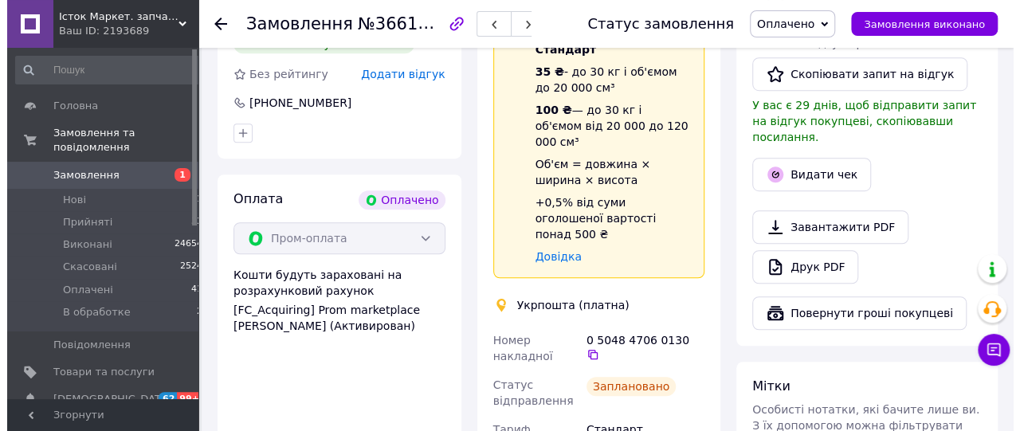
scroll to position [497, 0]
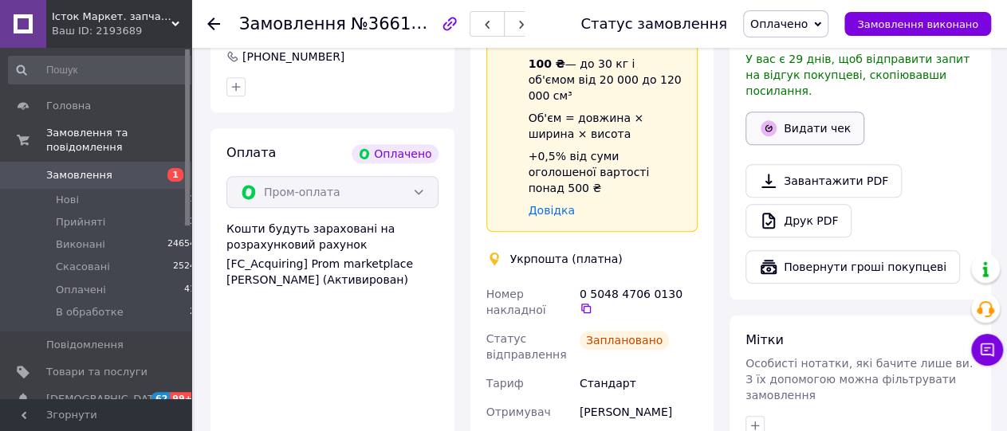
click at [802, 115] on button "Видати чек" at bounding box center [804, 128] width 119 height 33
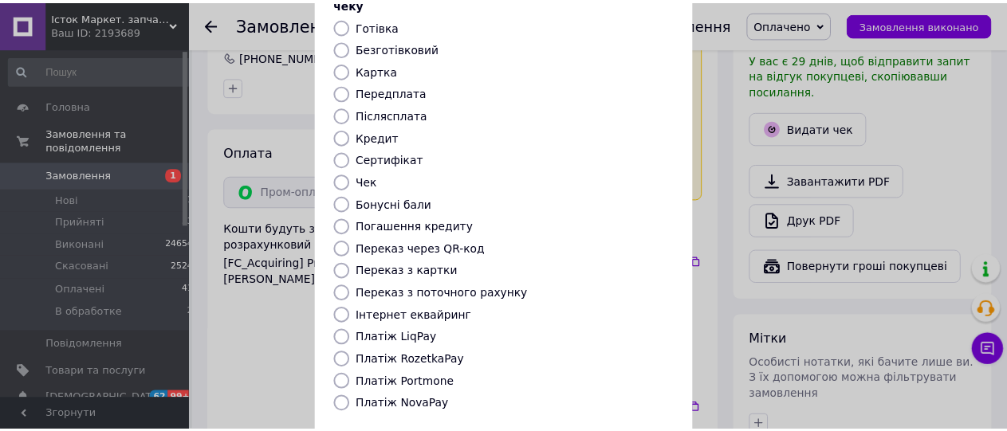
scroll to position [253, 0]
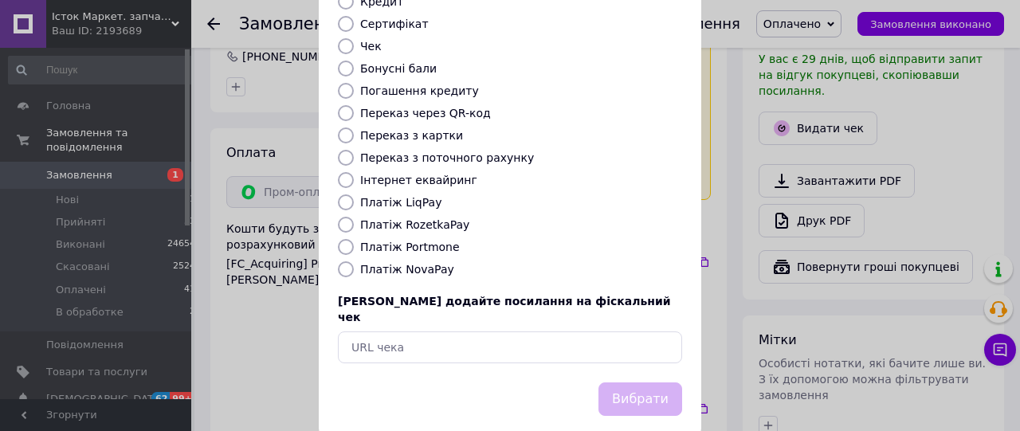
click at [425, 218] on label "Платіж RozetkaPay" at bounding box center [414, 224] width 109 height 13
click at [354, 217] on input "Платіж RozetkaPay" at bounding box center [346, 225] width 16 height 16
radio input "true"
click at [626, 383] on button "Вибрати" at bounding box center [640, 400] width 84 height 34
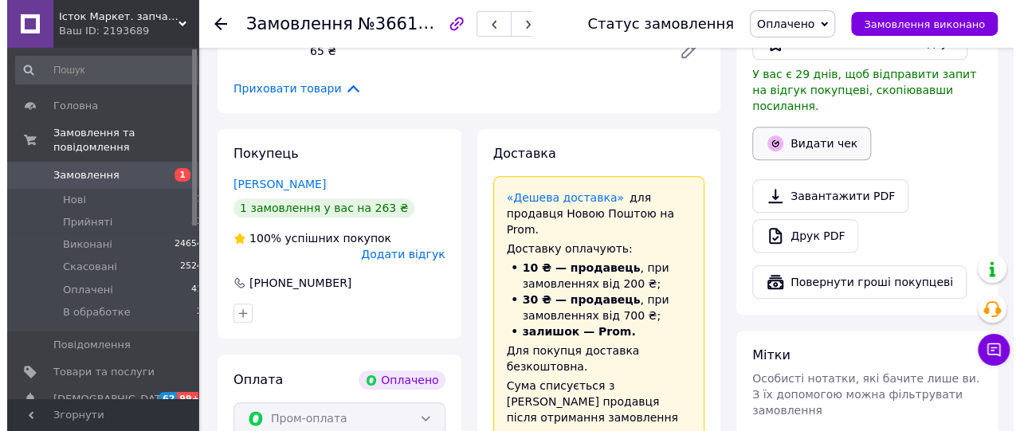
scroll to position [746, 0]
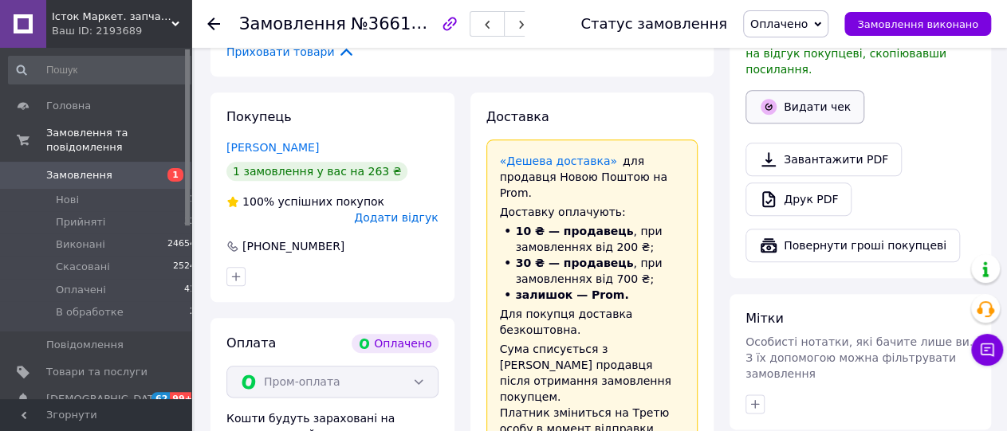
click at [837, 90] on button "Видати чек" at bounding box center [804, 106] width 119 height 33
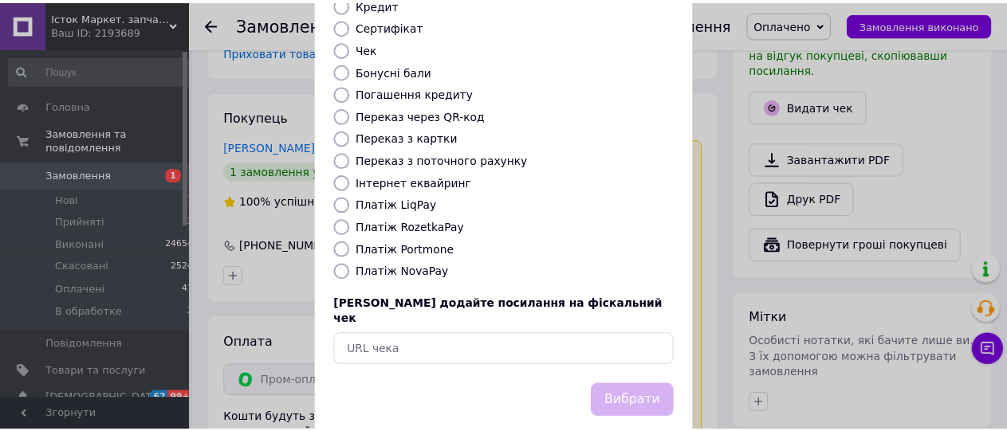
scroll to position [253, 0]
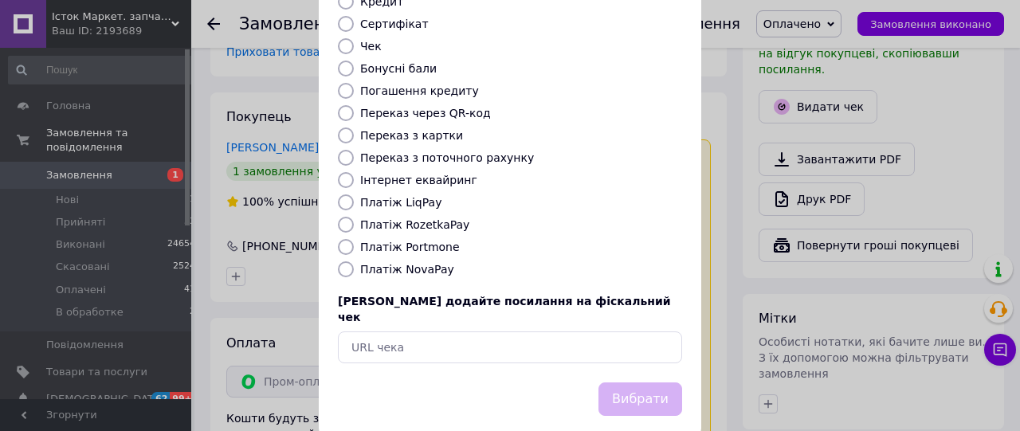
click at [412, 218] on label "Платіж RozetkaPay" at bounding box center [414, 224] width 109 height 13
click at [430, 218] on label "Платіж RozetkaPay" at bounding box center [414, 224] width 109 height 13
click at [354, 217] on input "Платіж RozetkaPay" at bounding box center [346, 225] width 16 height 16
radio input "true"
click at [630, 383] on button "Вибрати" at bounding box center [640, 400] width 84 height 34
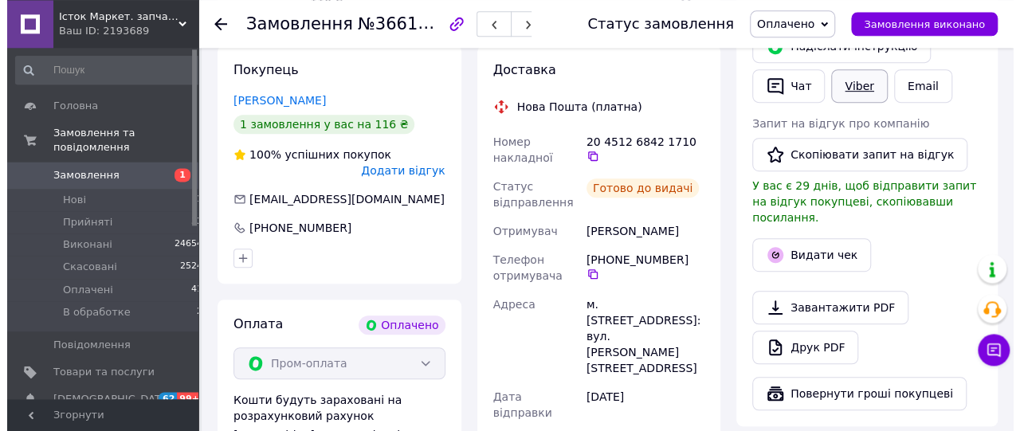
scroll to position [414, 0]
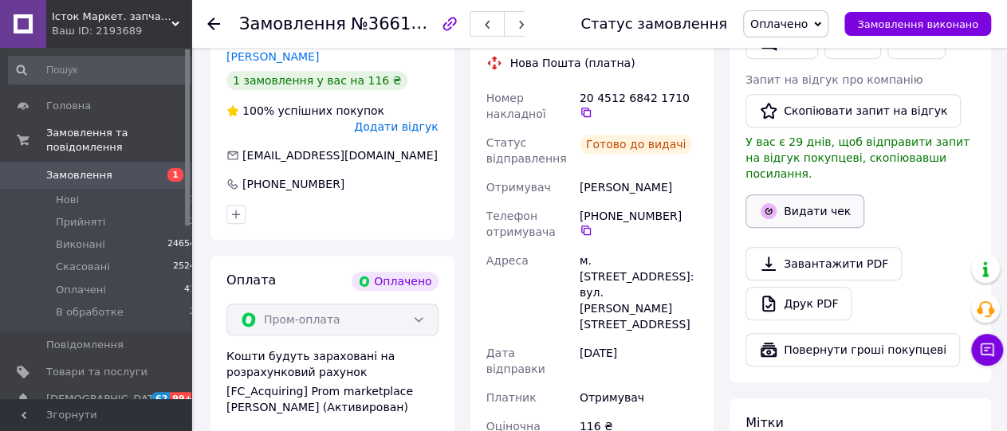
click at [818, 194] on button "Видати чек" at bounding box center [804, 210] width 119 height 33
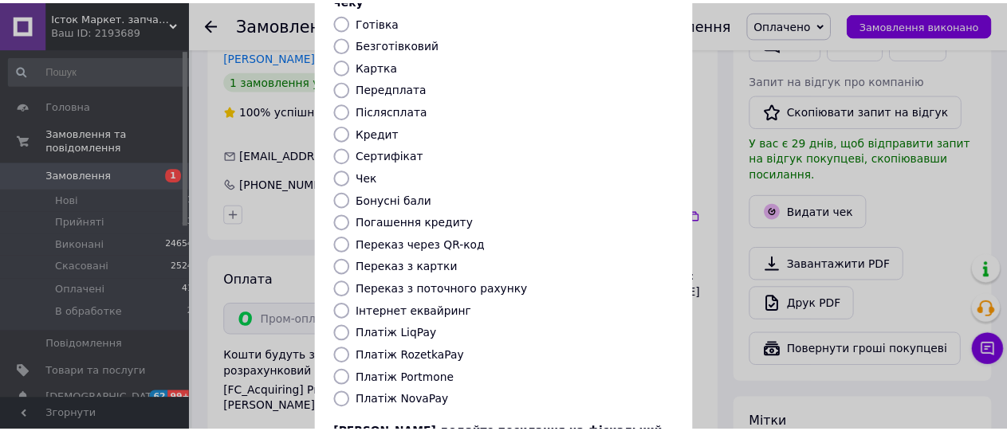
scroll to position [253, 0]
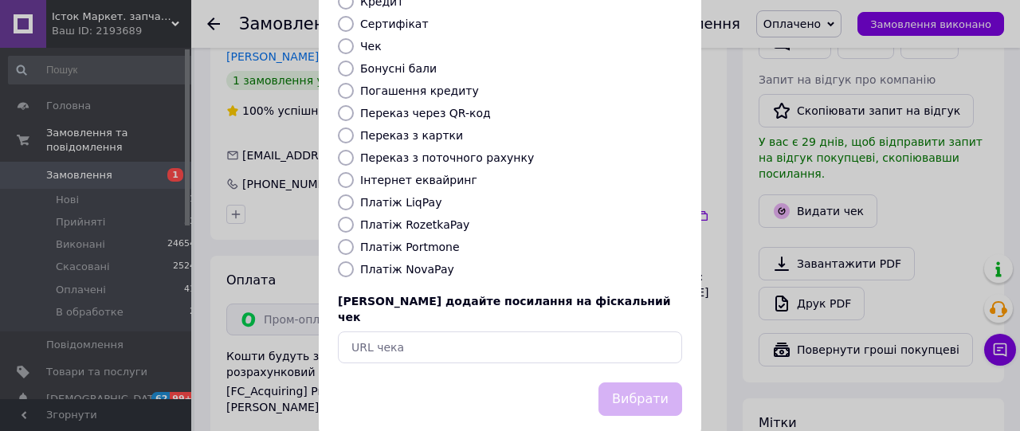
click at [397, 218] on label "Платіж RozetkaPay" at bounding box center [414, 224] width 109 height 13
click at [354, 217] on input "Платіж RozetkaPay" at bounding box center [346, 225] width 16 height 16
radio input "true"
click at [652, 383] on button "Вибрати" at bounding box center [640, 400] width 84 height 34
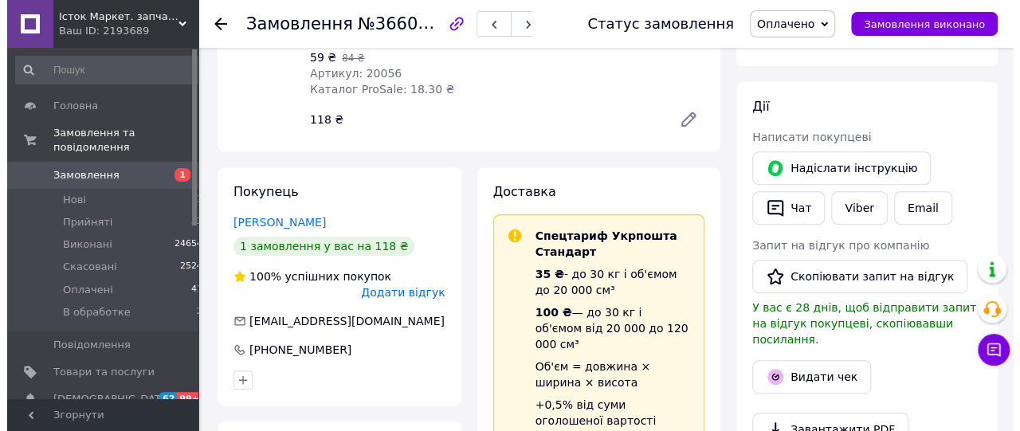
scroll to position [414, 0]
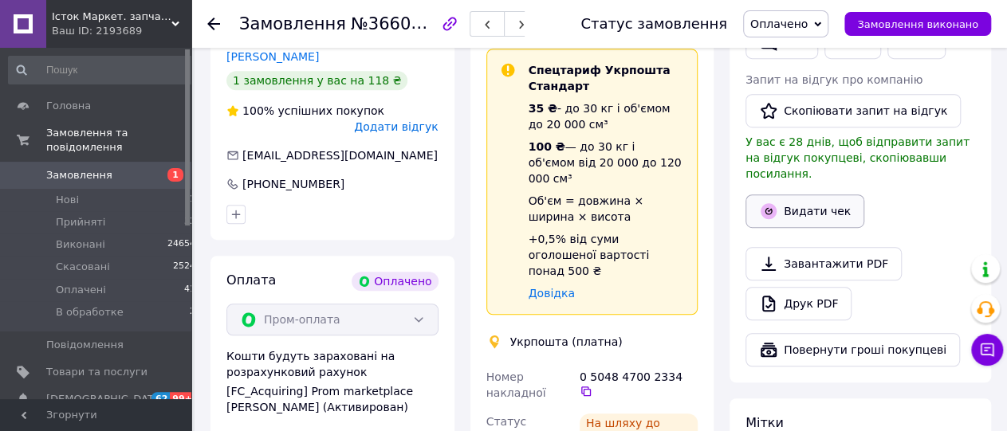
click at [823, 194] on button "Видати чек" at bounding box center [804, 210] width 119 height 33
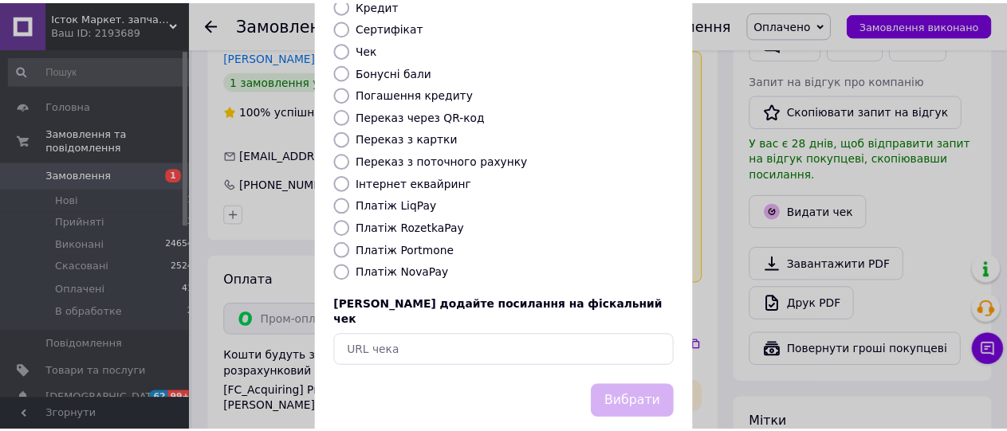
scroll to position [253, 0]
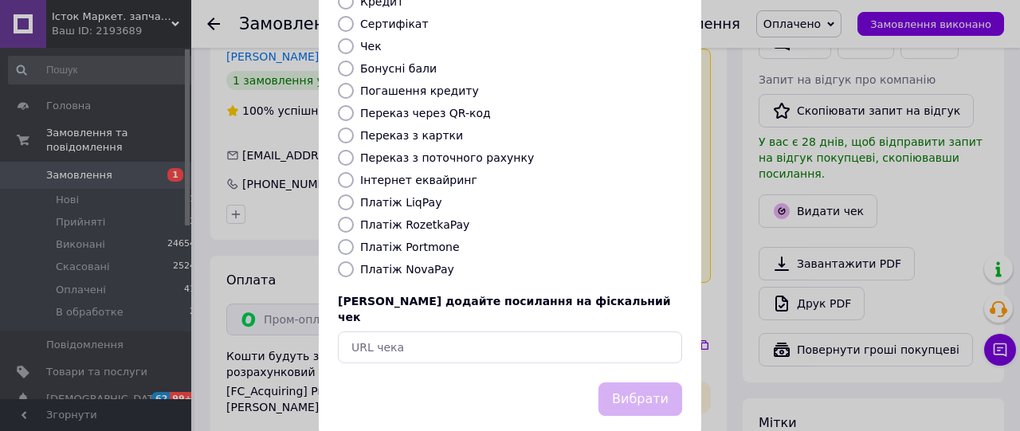
click at [415, 218] on label "Платіж RozetkaPay" at bounding box center [414, 224] width 109 height 13
click at [354, 217] on input "Платіж RozetkaPay" at bounding box center [346, 225] width 16 height 16
radio input "true"
click at [610, 383] on button "Вибрати" at bounding box center [640, 400] width 84 height 34
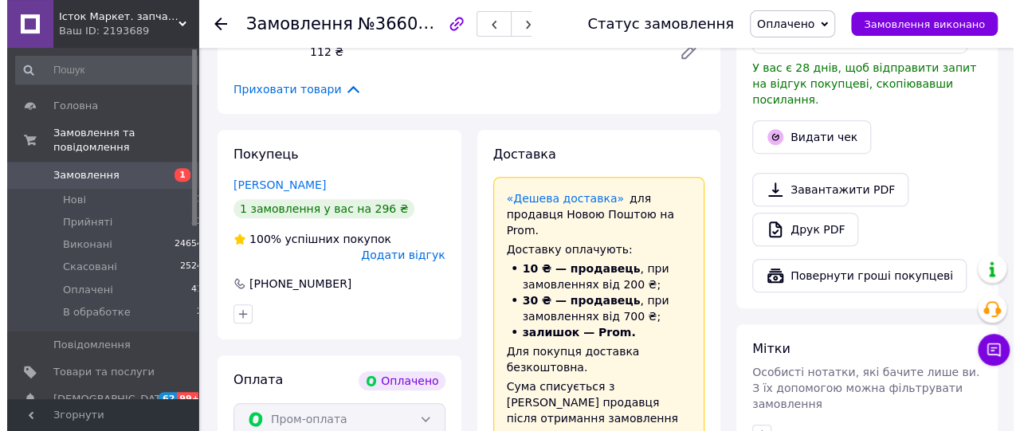
scroll to position [497, 0]
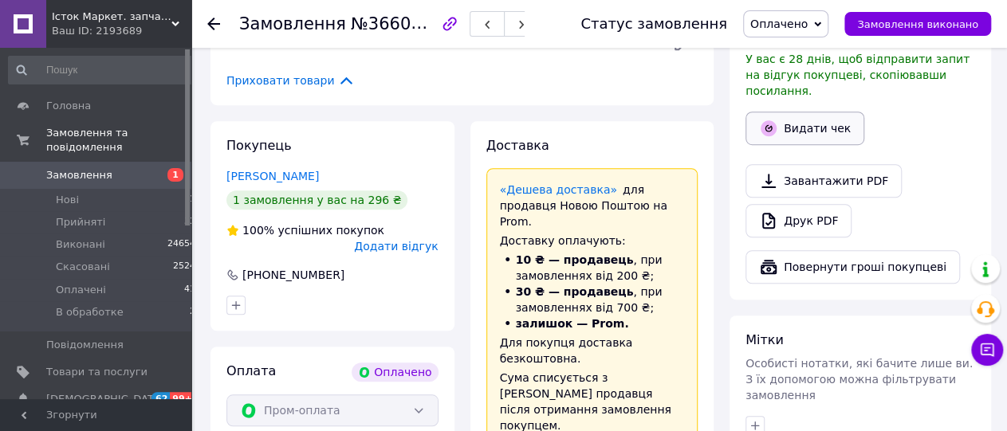
click at [810, 112] on button "Видати чек" at bounding box center [804, 128] width 119 height 33
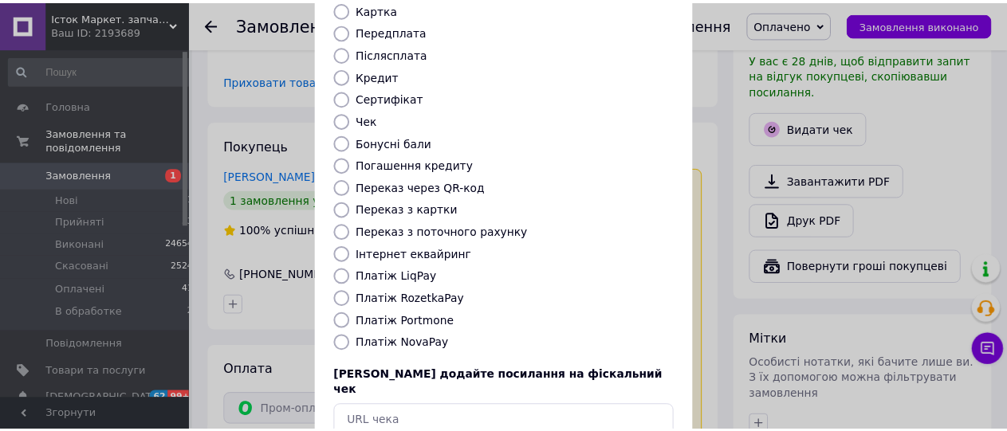
scroll to position [253, 0]
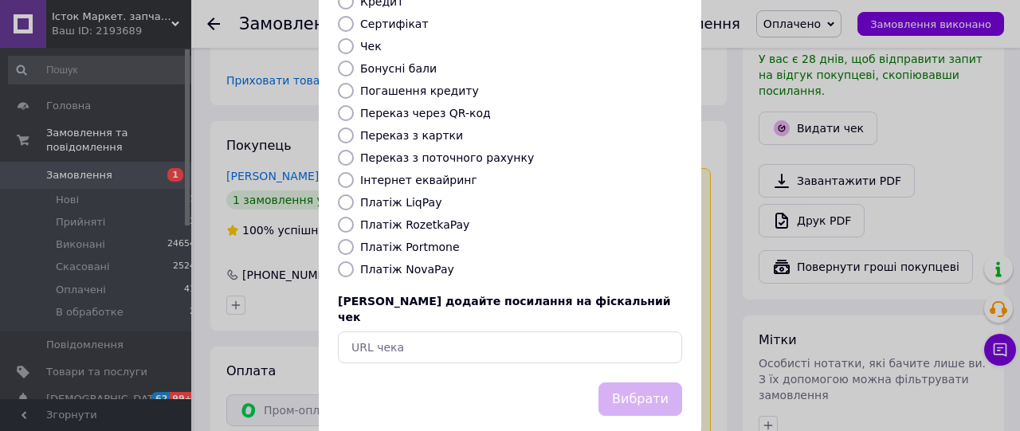
click at [434, 218] on label "Платіж RozetkaPay" at bounding box center [414, 224] width 109 height 13
click at [354, 217] on input "Платіж RozetkaPay" at bounding box center [346, 225] width 16 height 16
radio input "true"
click at [649, 383] on button "Вибрати" at bounding box center [640, 400] width 84 height 34
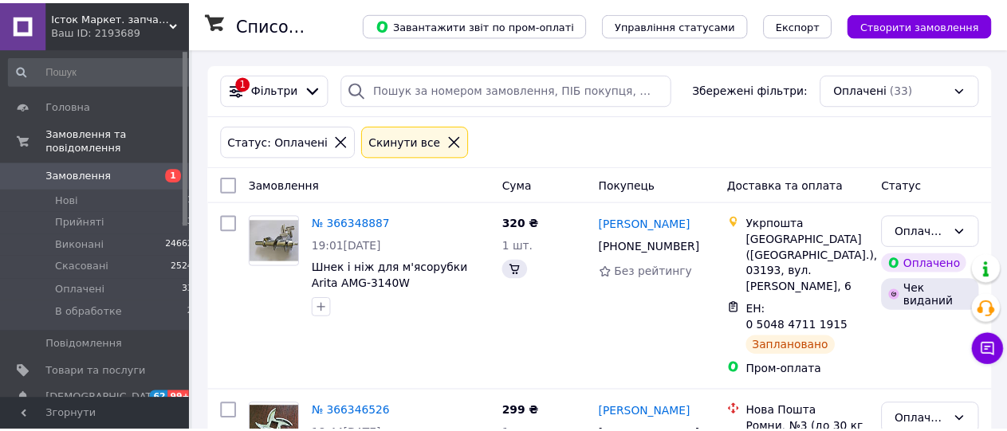
scroll to position [5801, 0]
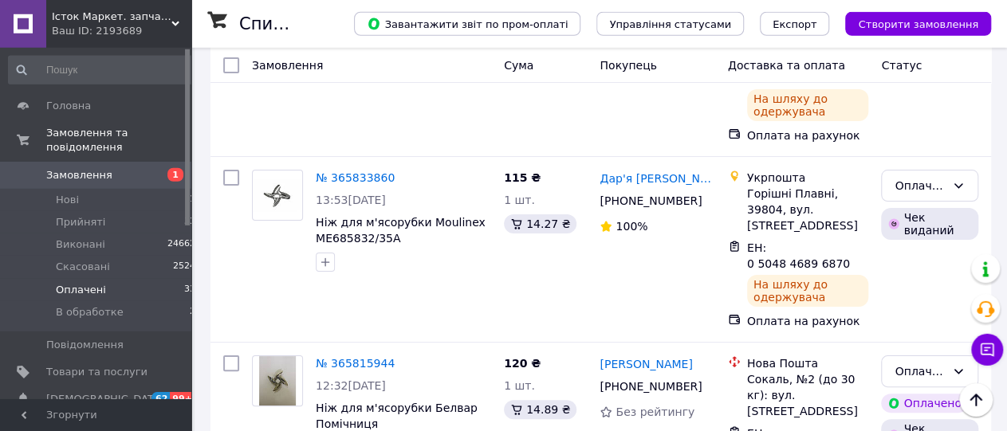
scroll to position [6132, 0]
